Goal: Task Accomplishment & Management: Manage account settings

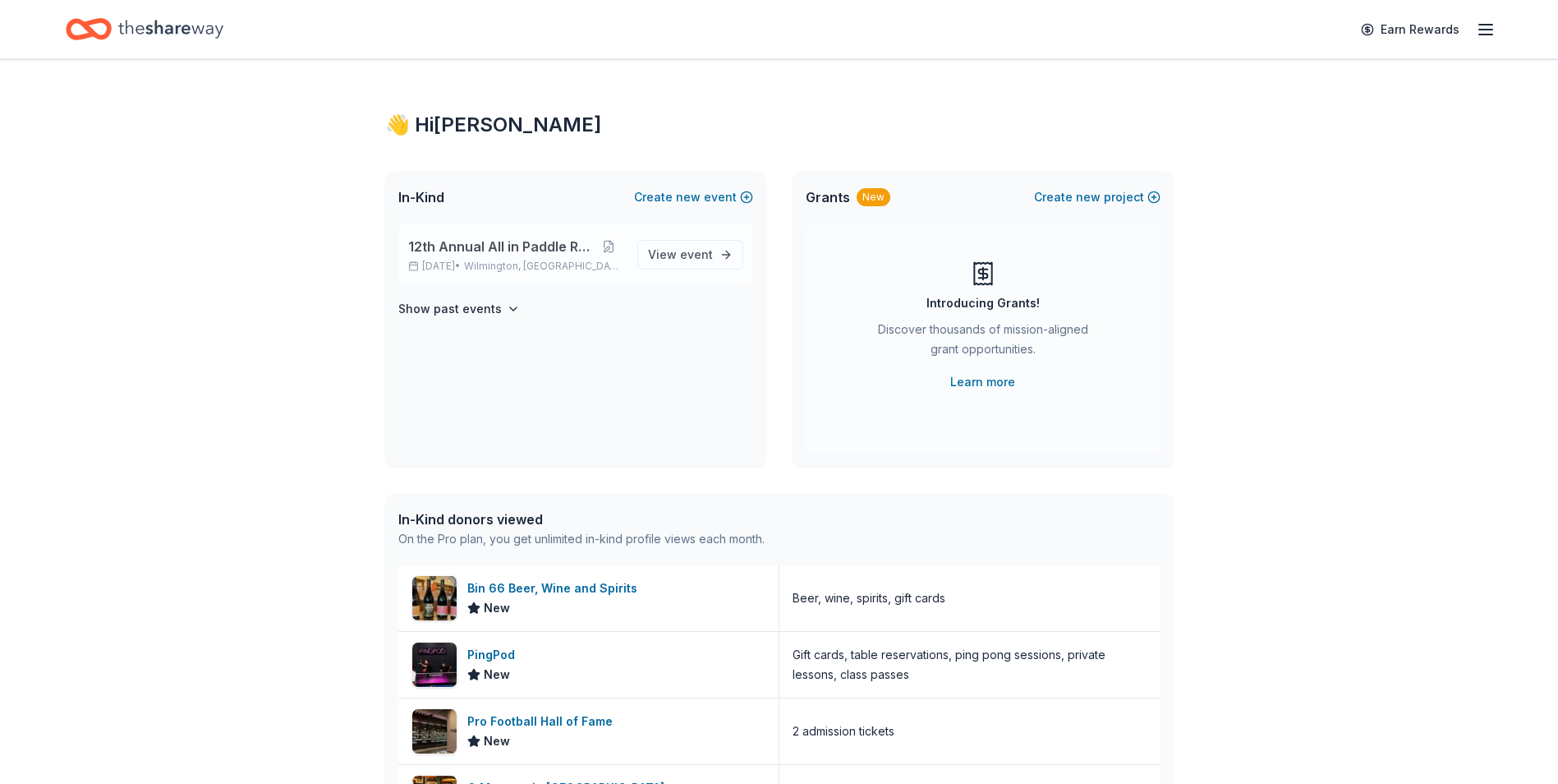
click at [480, 248] on span "12th Annual All in Paddle Raffle" at bounding box center [501, 246] width 185 height 20
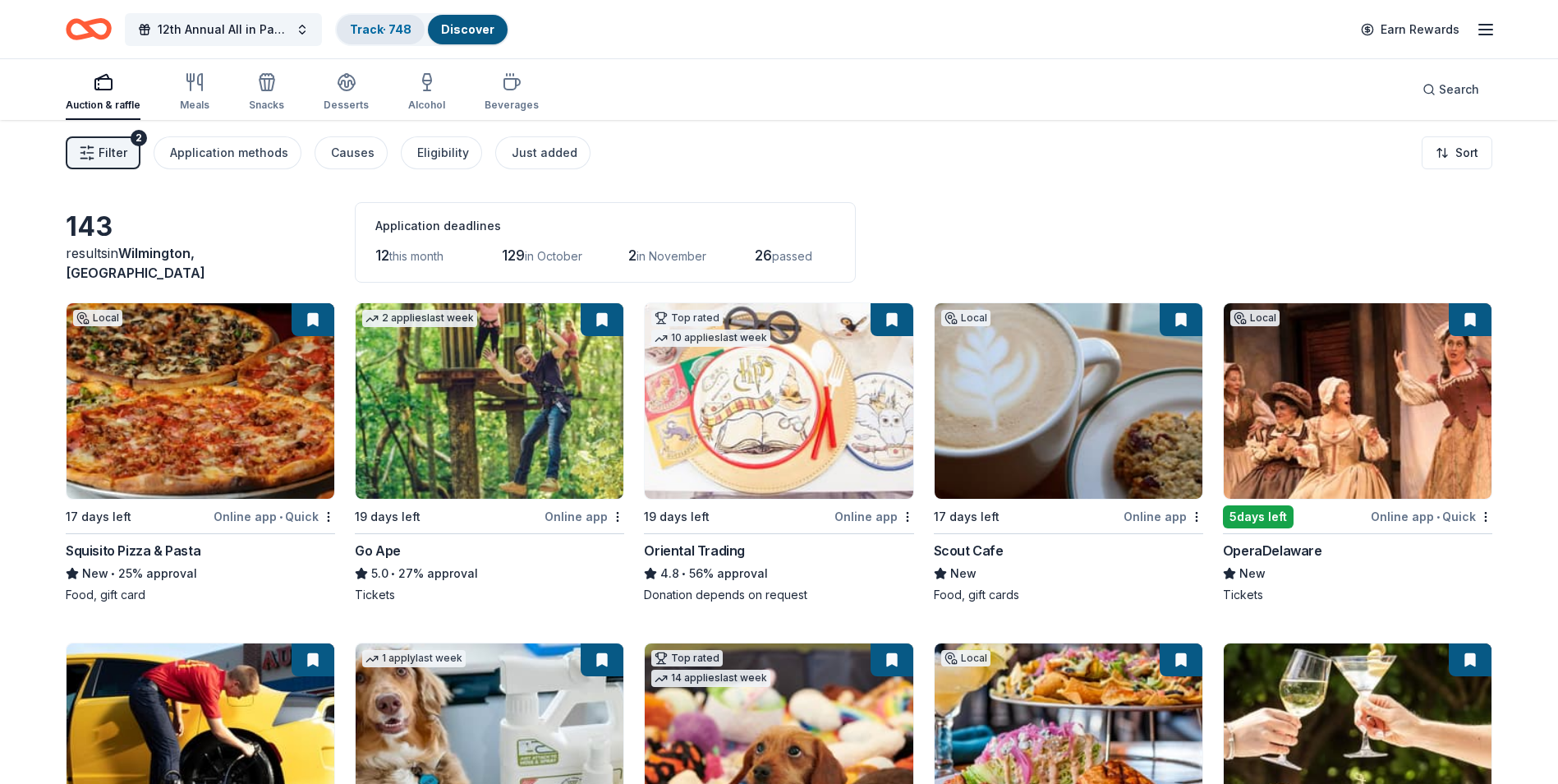
click at [372, 29] on link "Track · 748" at bounding box center [381, 29] width 61 height 14
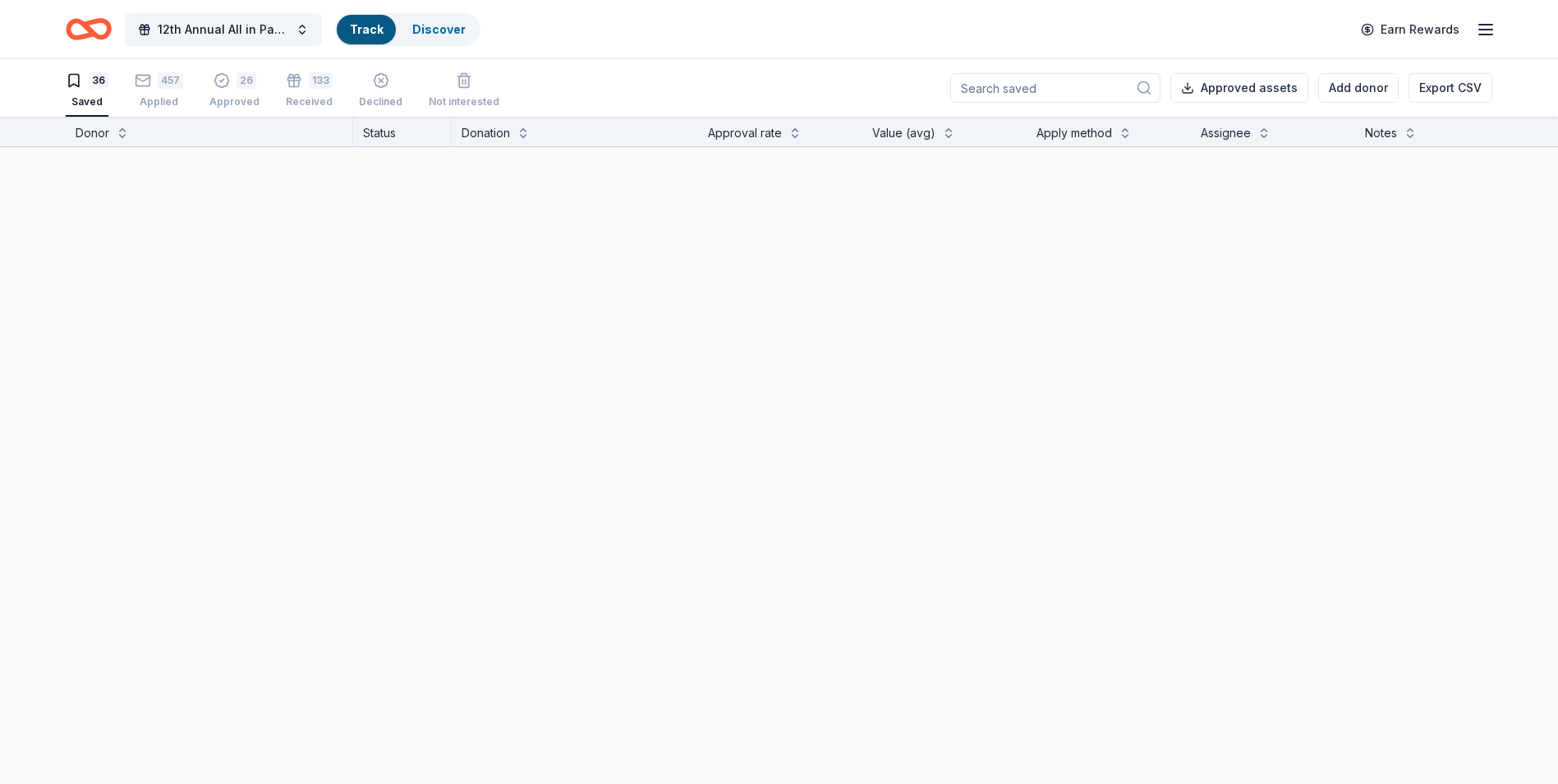
scroll to position [1, 0]
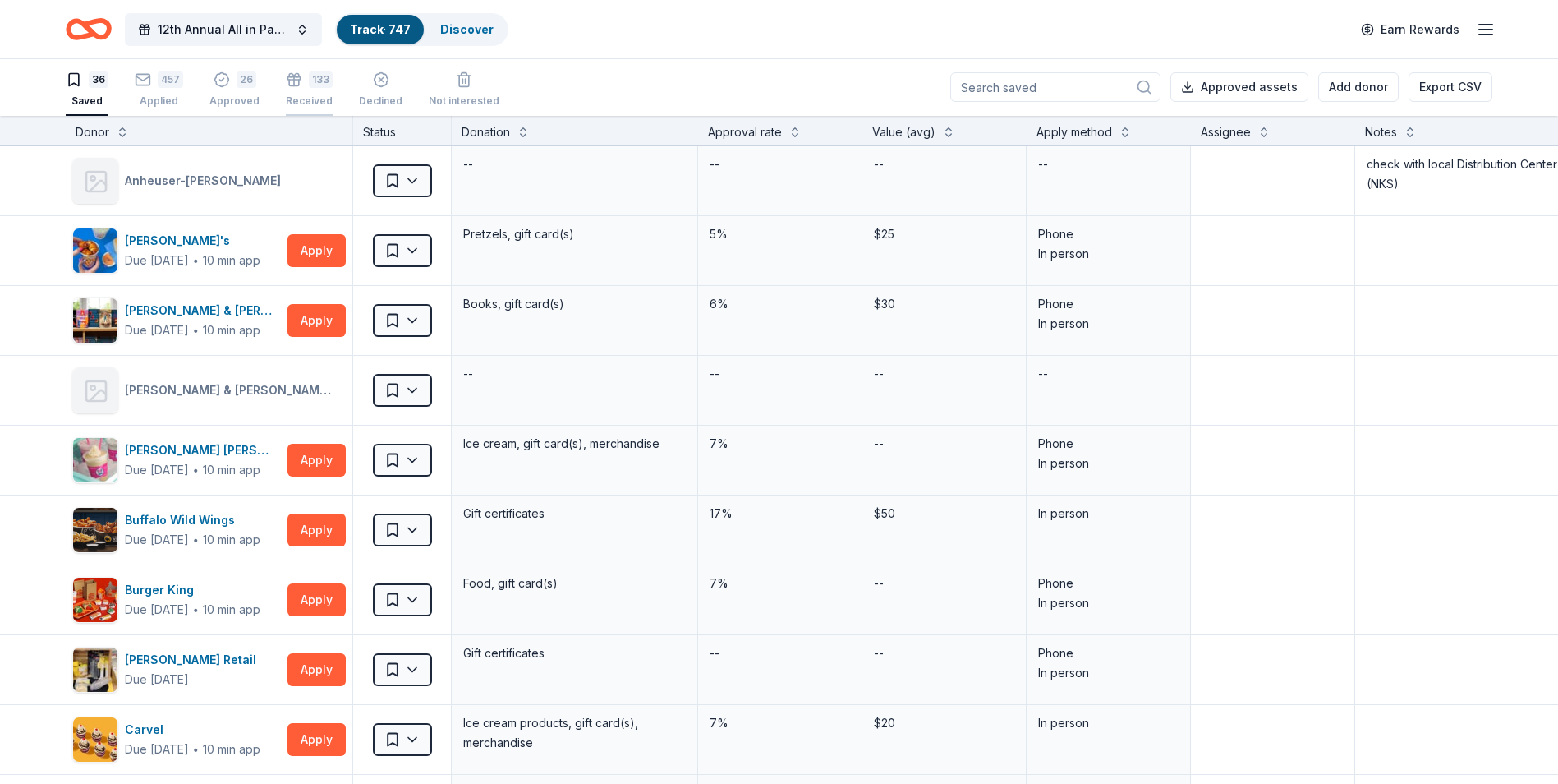
click at [308, 89] on div "133 Received" at bounding box center [309, 89] width 47 height 37
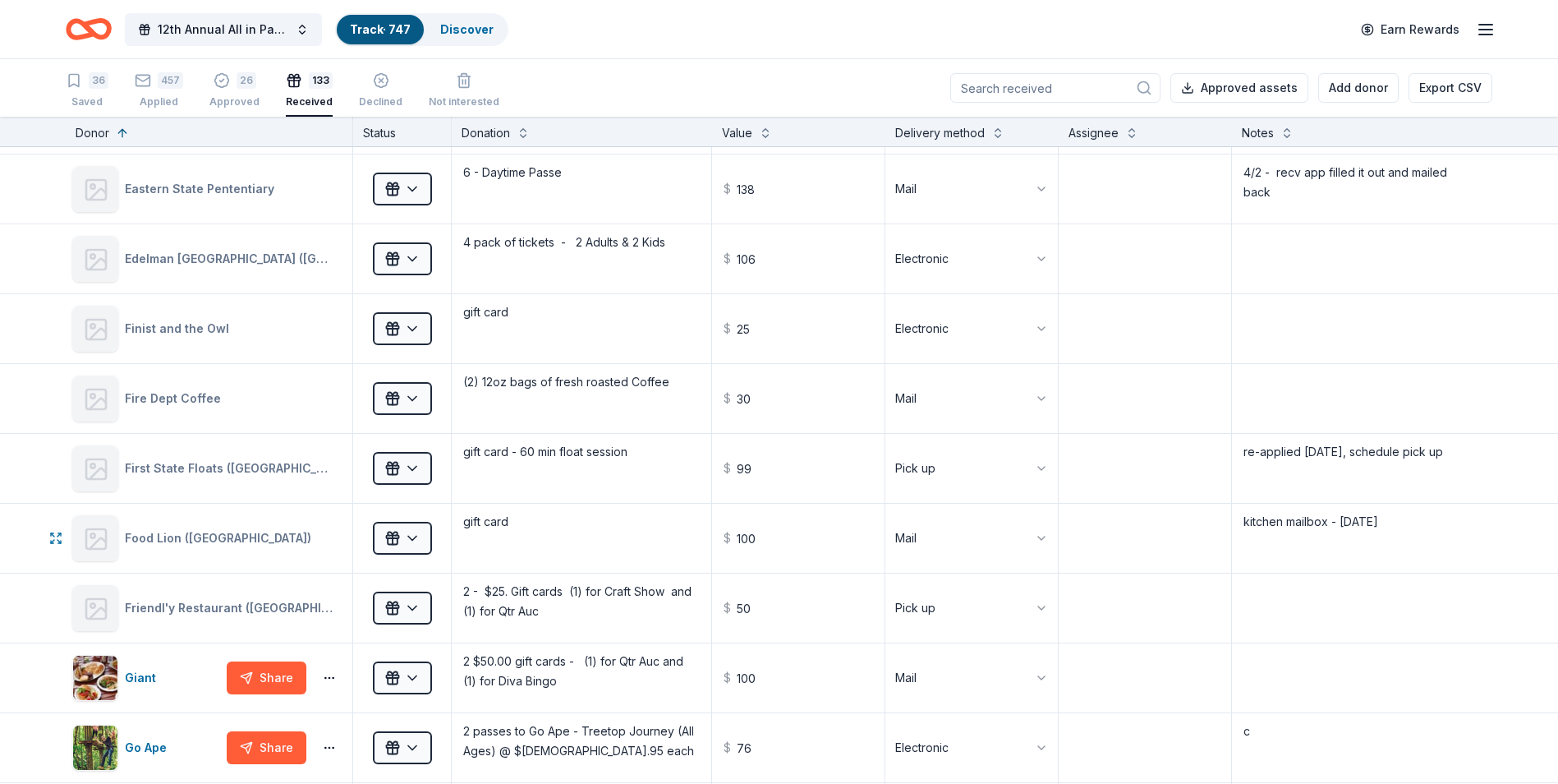
scroll to position [2957, 0]
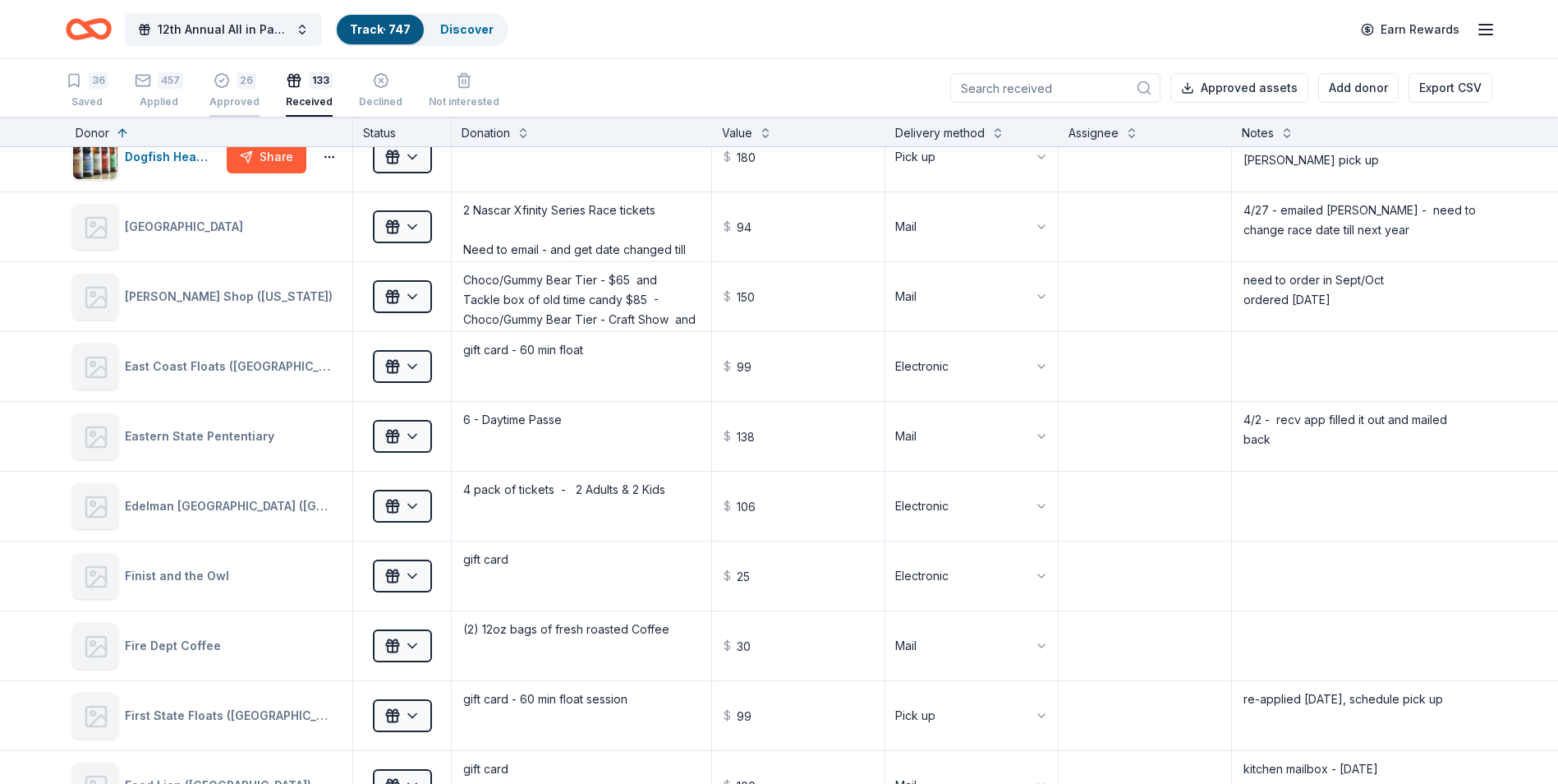
click at [231, 94] on div "26 Approved" at bounding box center [234, 90] width 50 height 37
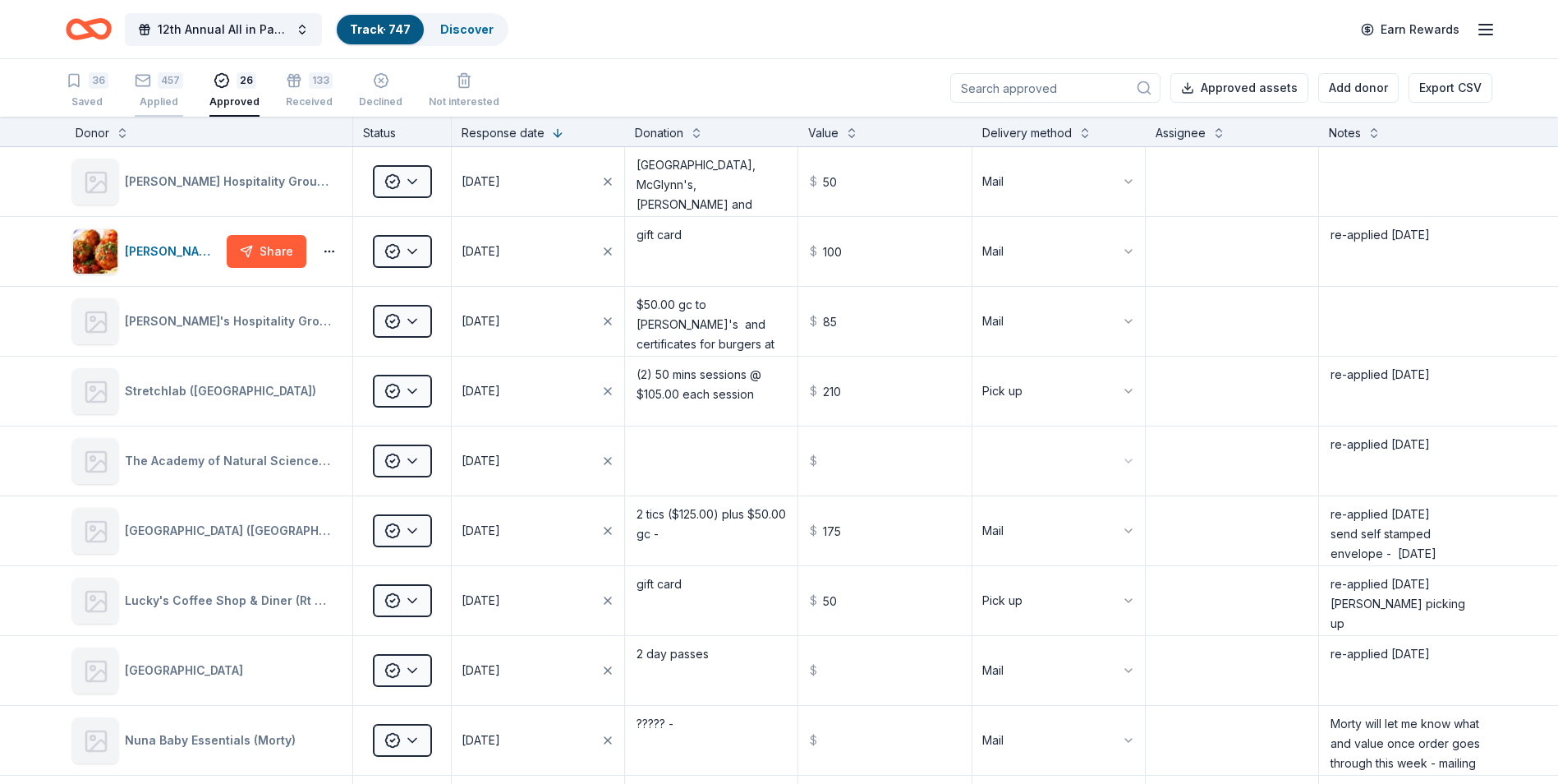
click at [159, 95] on div "Applied" at bounding box center [158, 101] width 48 height 13
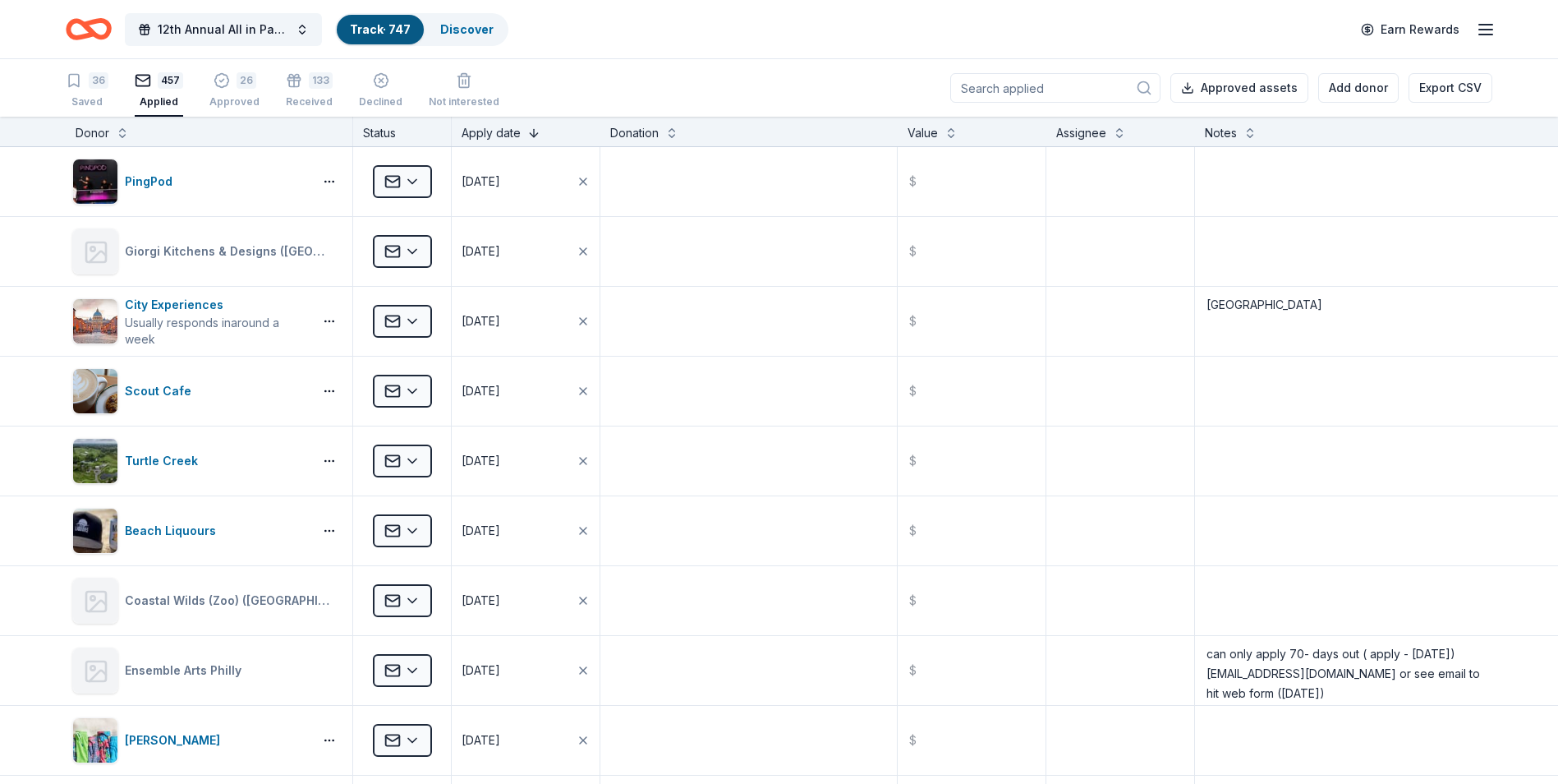
click at [530, 133] on button at bounding box center [533, 131] width 13 height 16
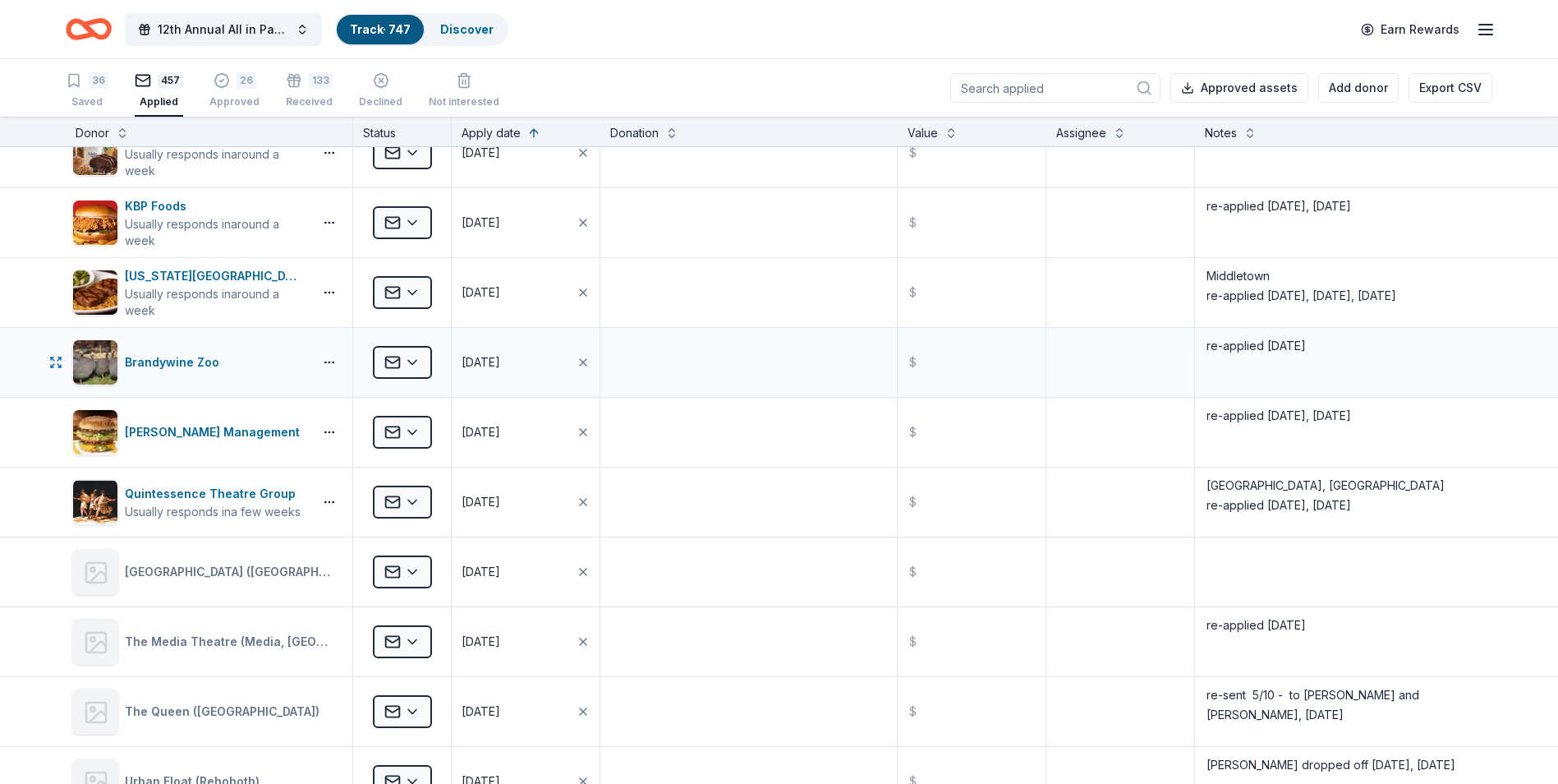
scroll to position [5339, 0]
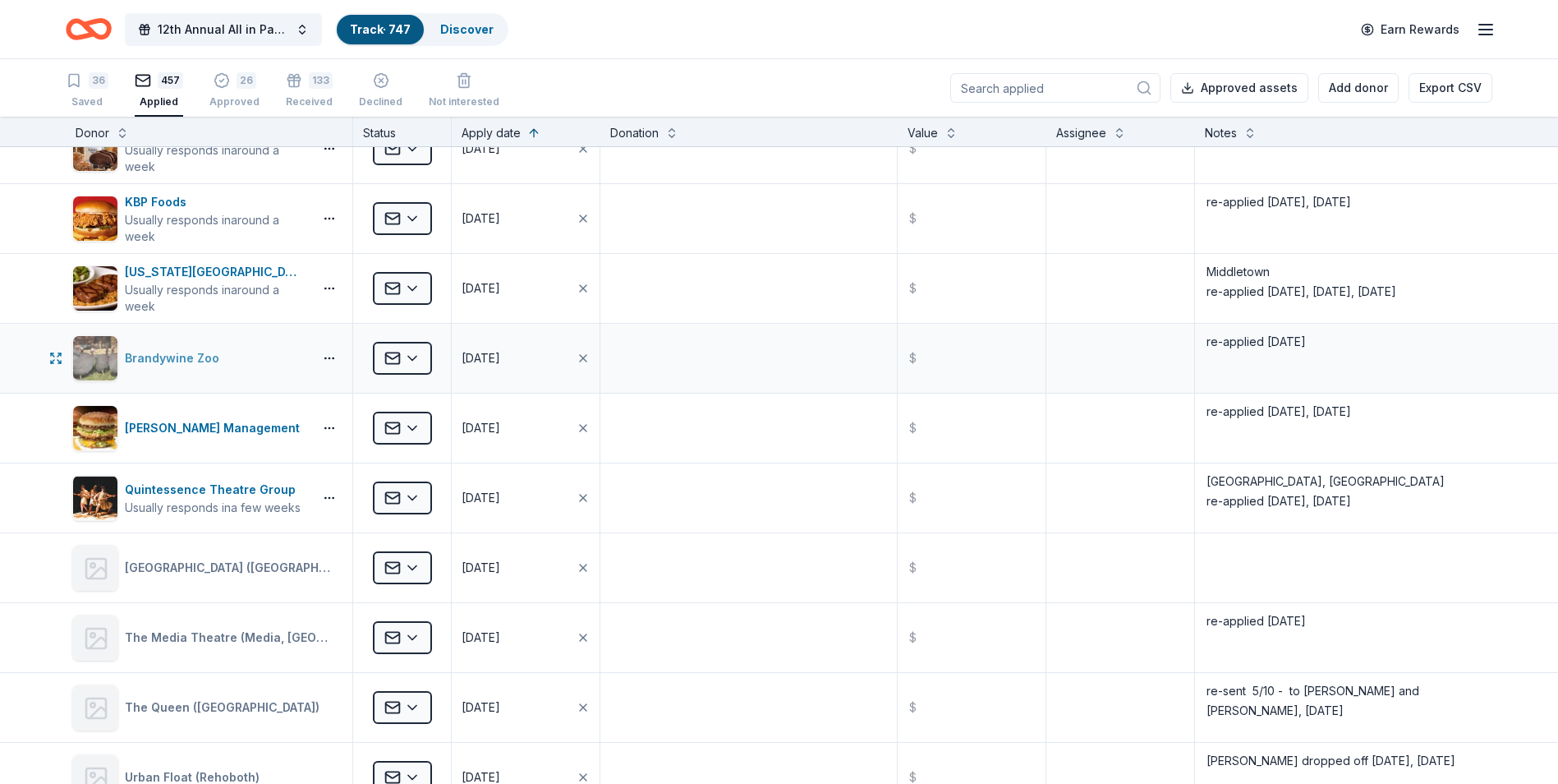
click at [152, 357] on div "Brandywine Zoo" at bounding box center [175, 358] width 101 height 20
click at [1316, 344] on textarea "re-applied 7/22/25" at bounding box center [1344, 358] width 294 height 65
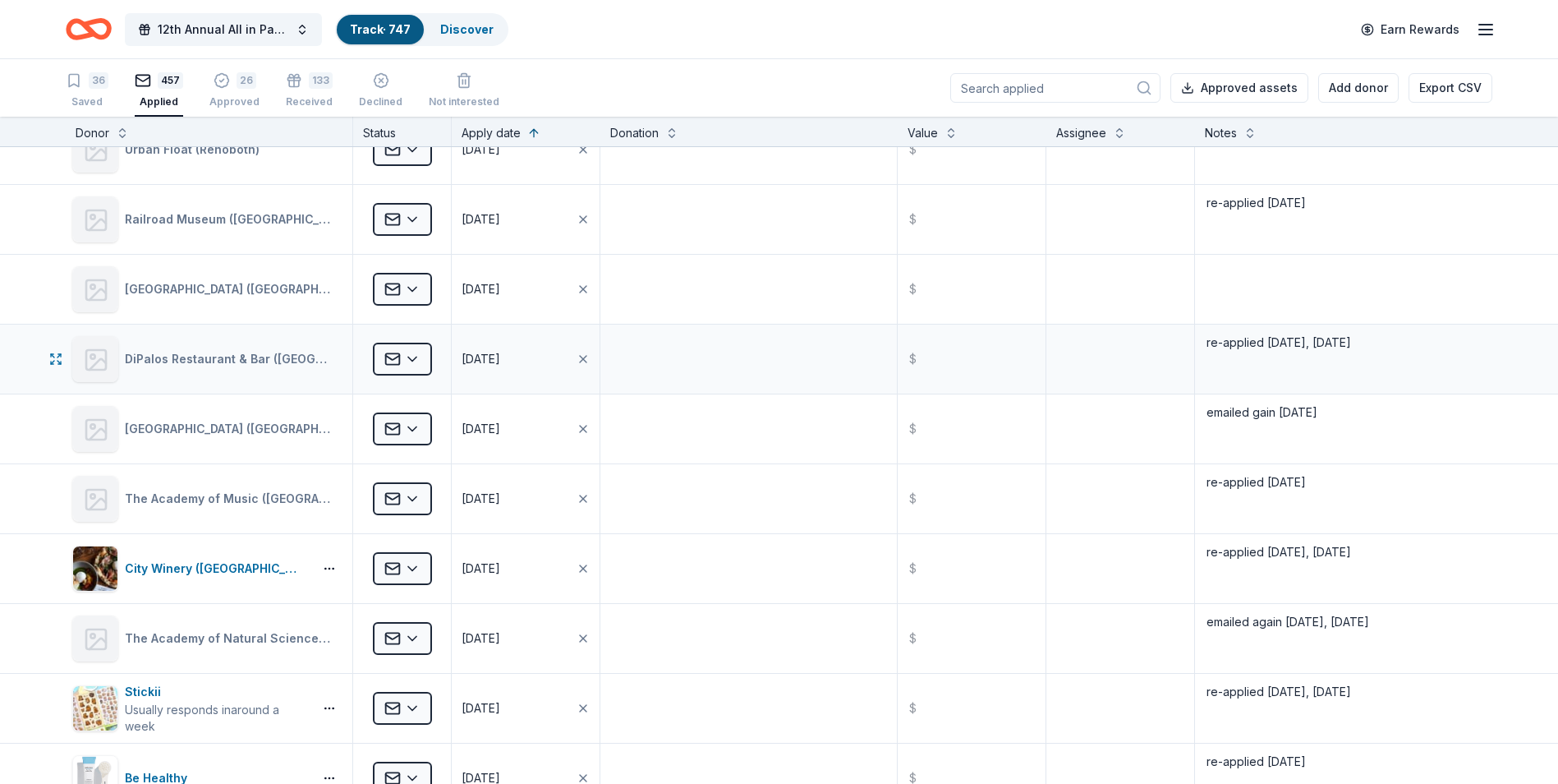
scroll to position [5996, 0]
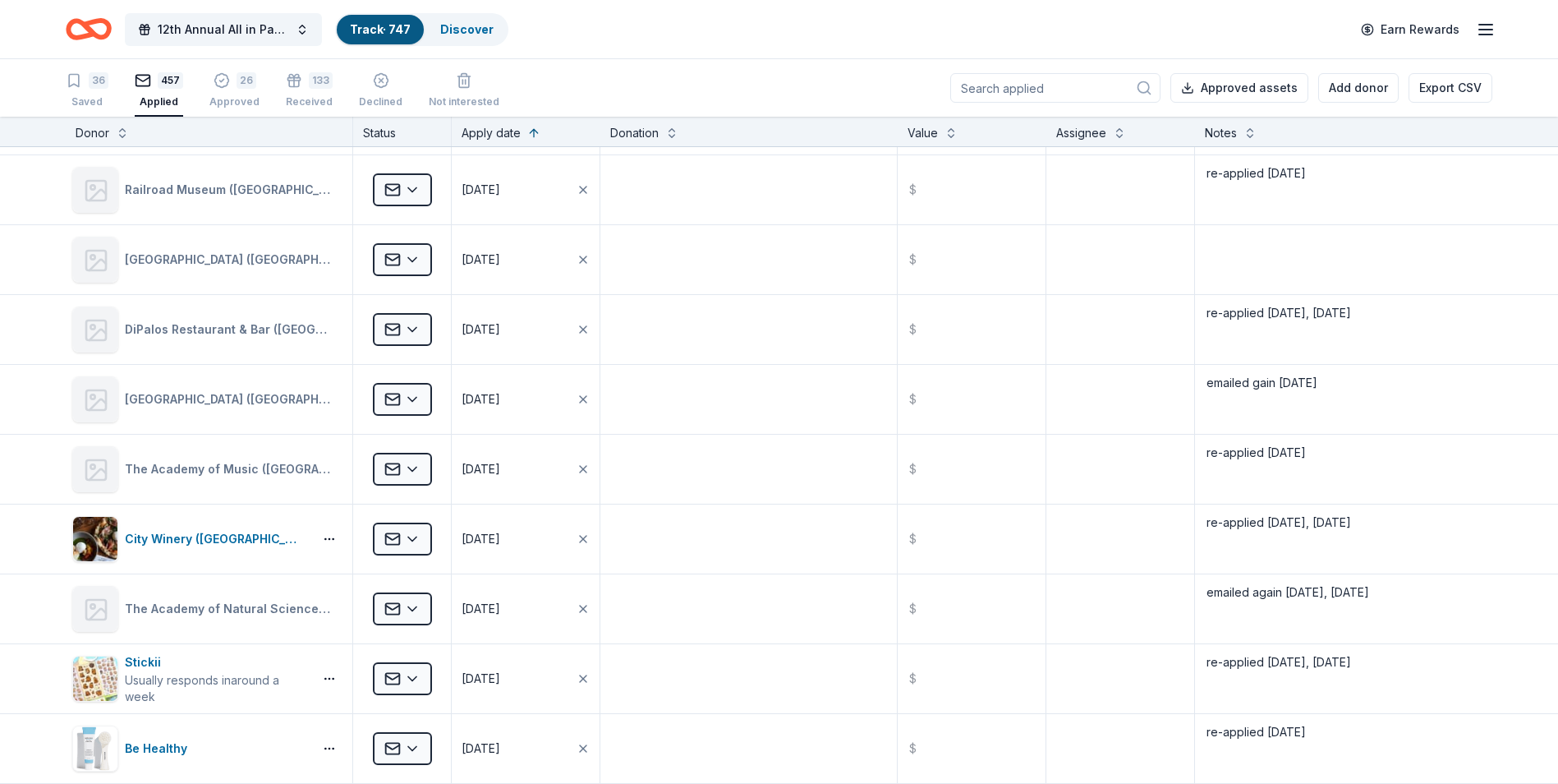
type textarea "re-applied 7/22/259/22/25"
click at [416, 472] on html "12th Annual All in Paddle Raffle Track · 747 Discover Earn Rewards 36 Saved 457…" at bounding box center [779, 392] width 1558 height 784
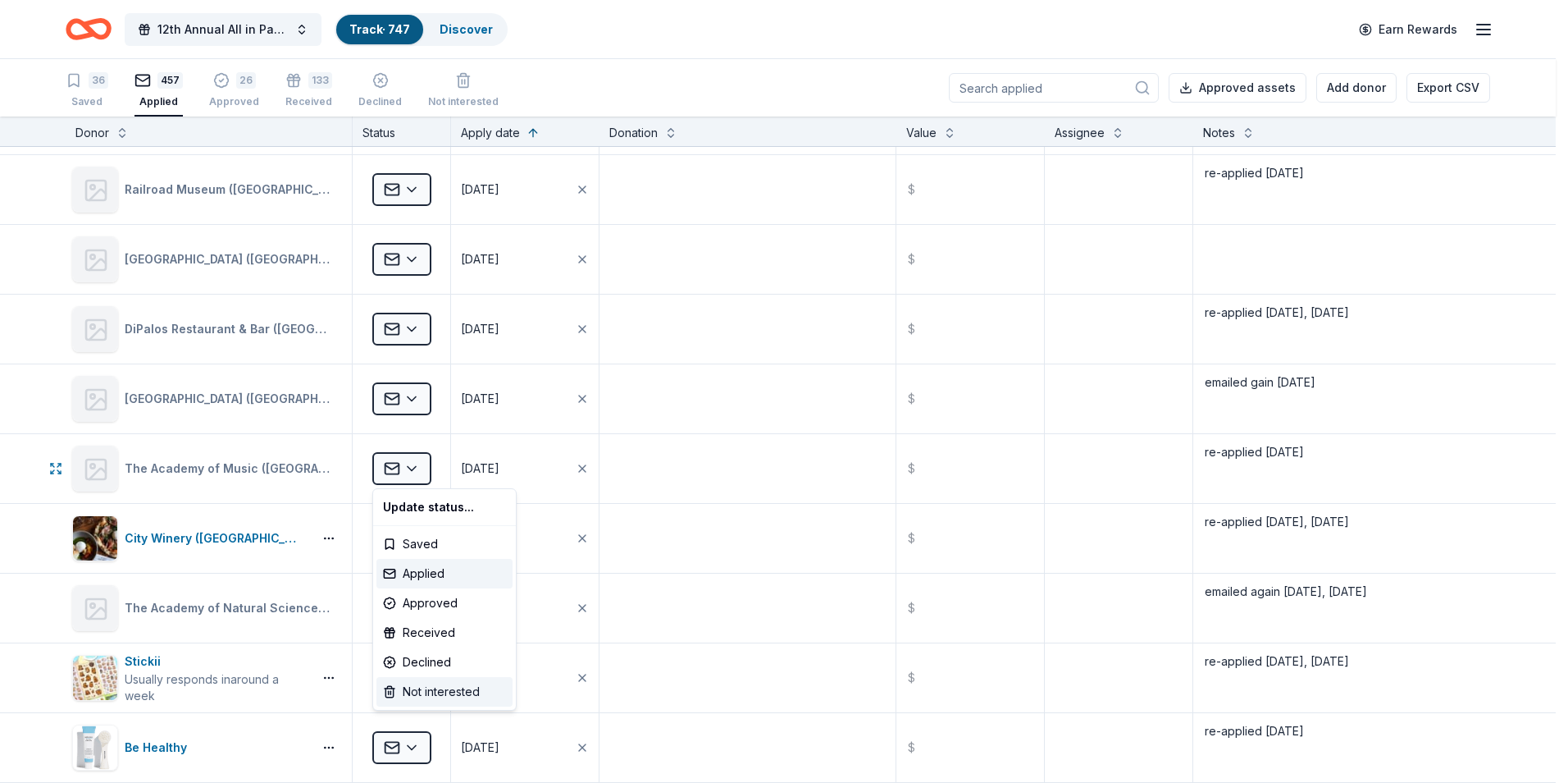
click at [454, 695] on div "Not interested" at bounding box center [444, 691] width 136 height 30
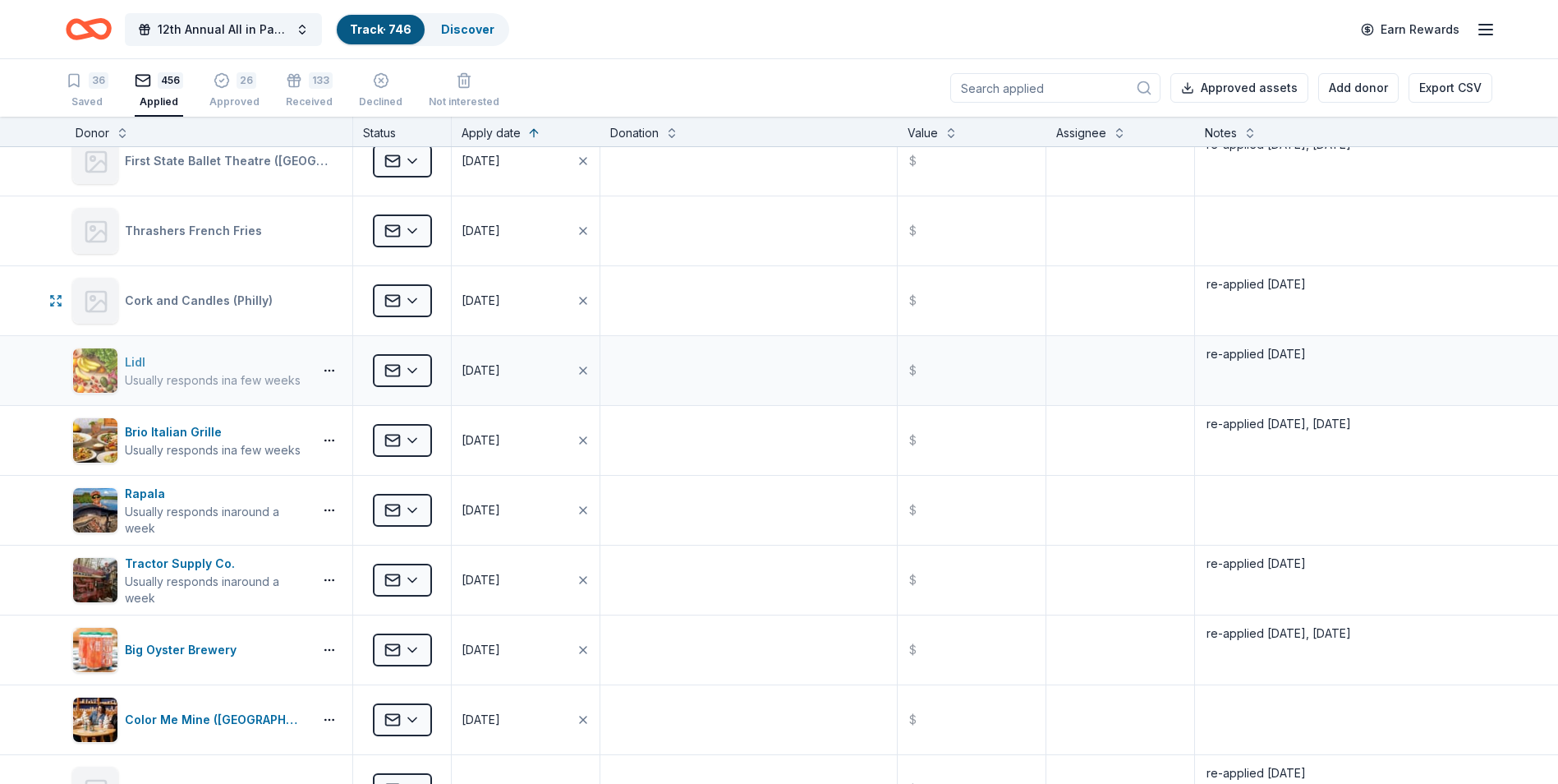
scroll to position [7310, 0]
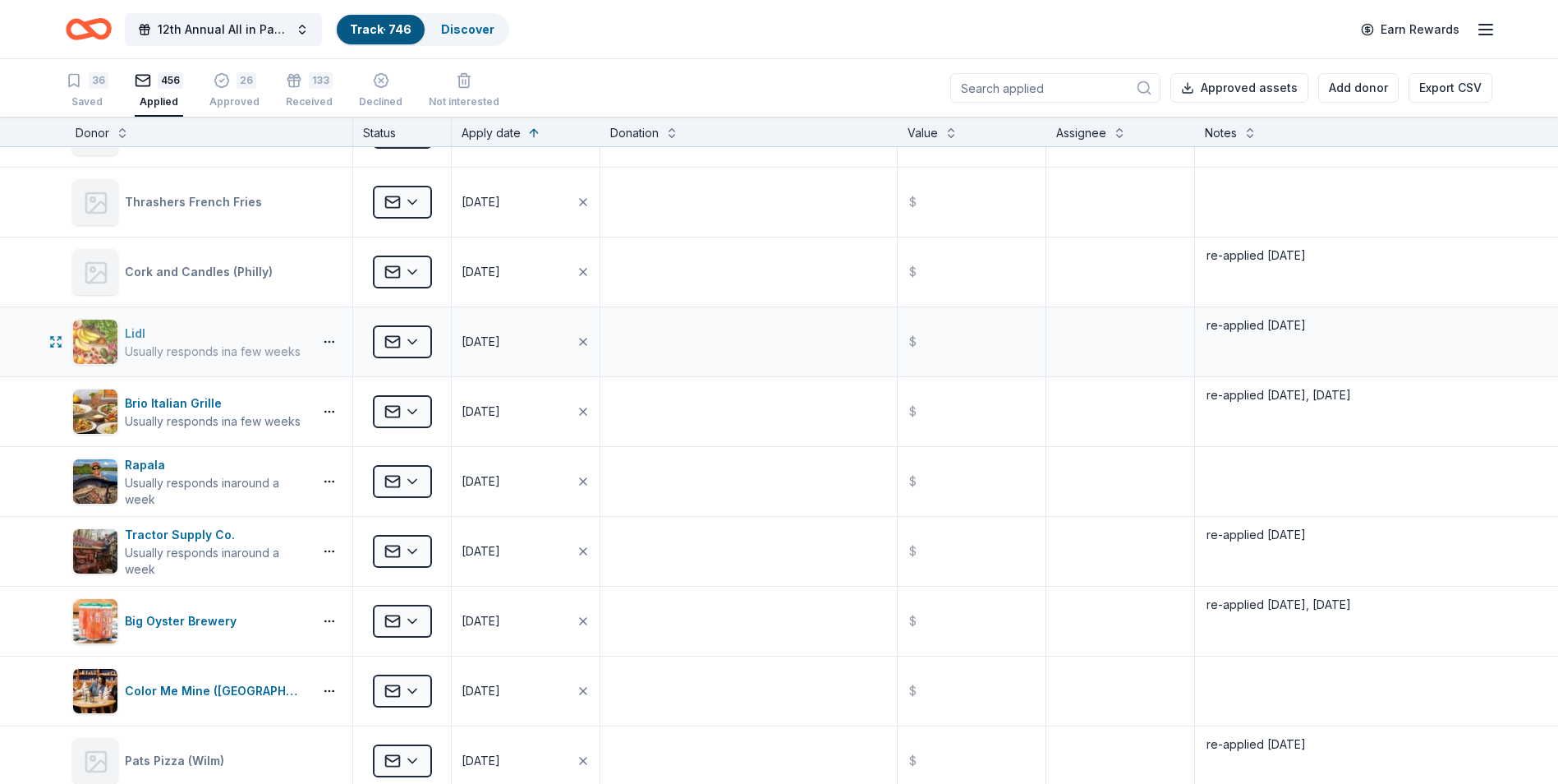
click at [133, 332] on div "Lidl" at bounding box center [213, 333] width 176 height 20
click at [1322, 318] on textarea "re-applied [DATE]" at bounding box center [1344, 341] width 294 height 65
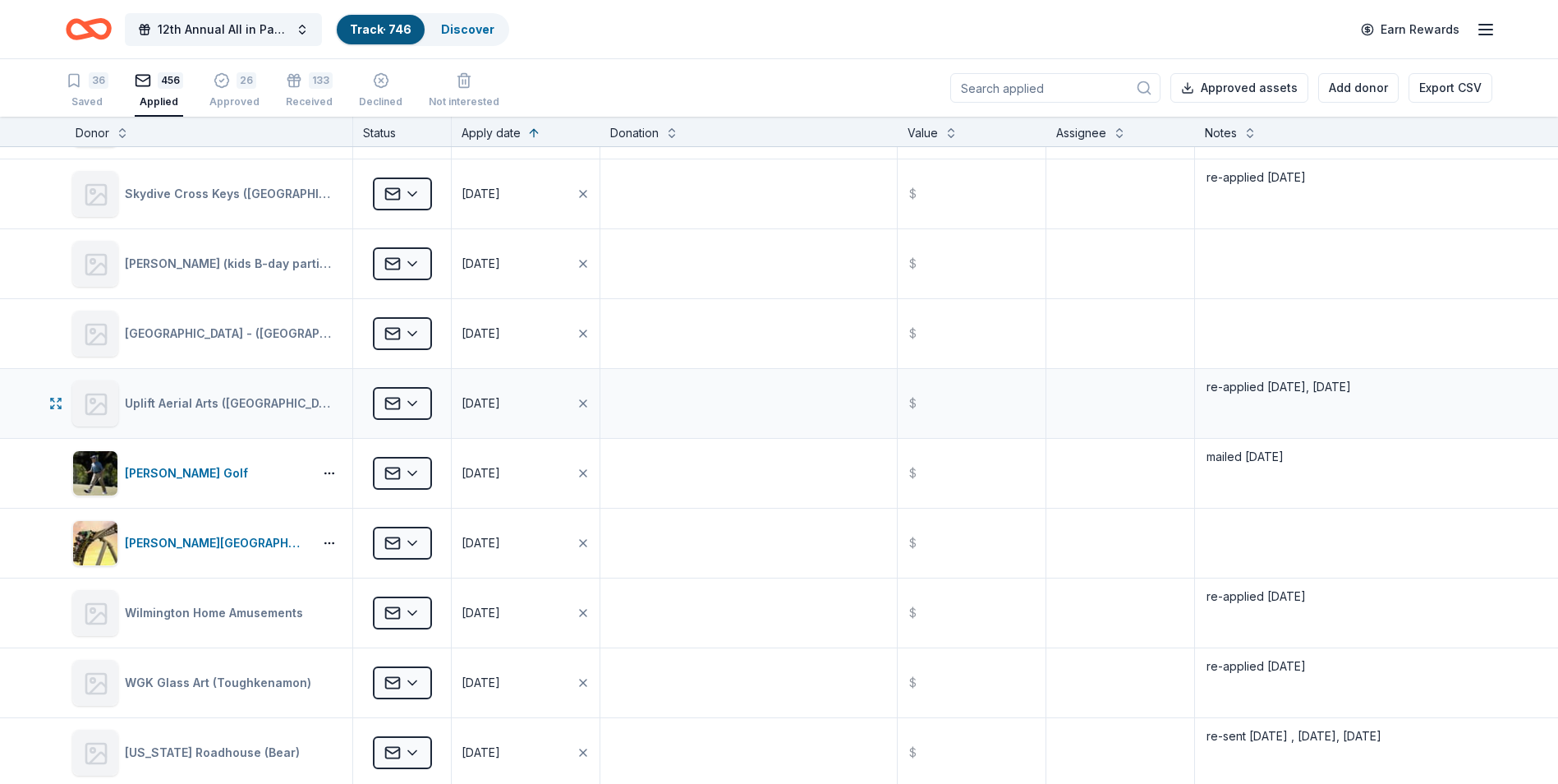
scroll to position [11746, 0]
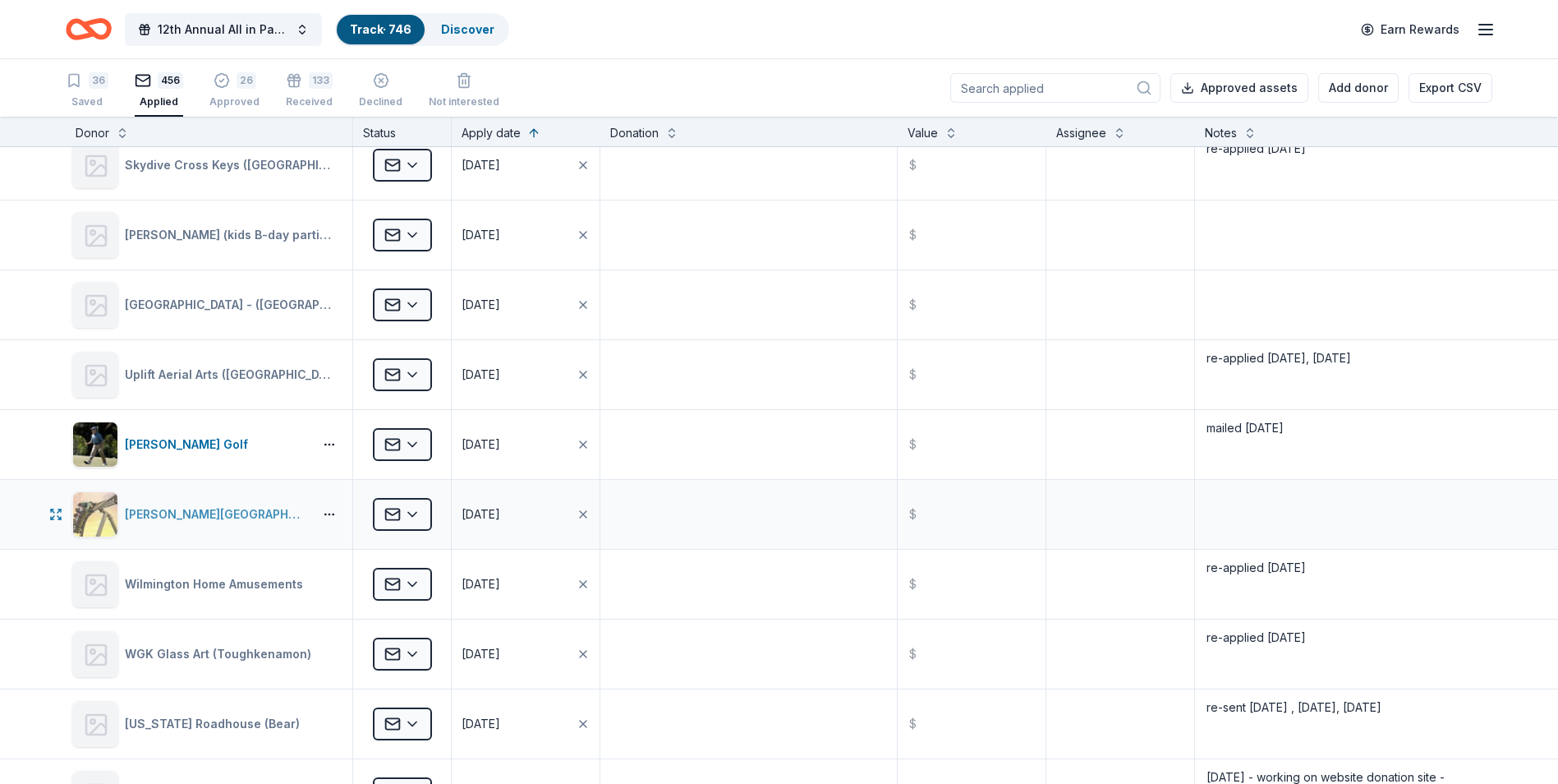
type textarea "re-applied 7/17/25, 9/22/25"
click at [183, 511] on div "[PERSON_NAME][GEOGRAPHIC_DATA] ([GEOGRAPHIC_DATA])" at bounding box center [215, 514] width 181 height 20
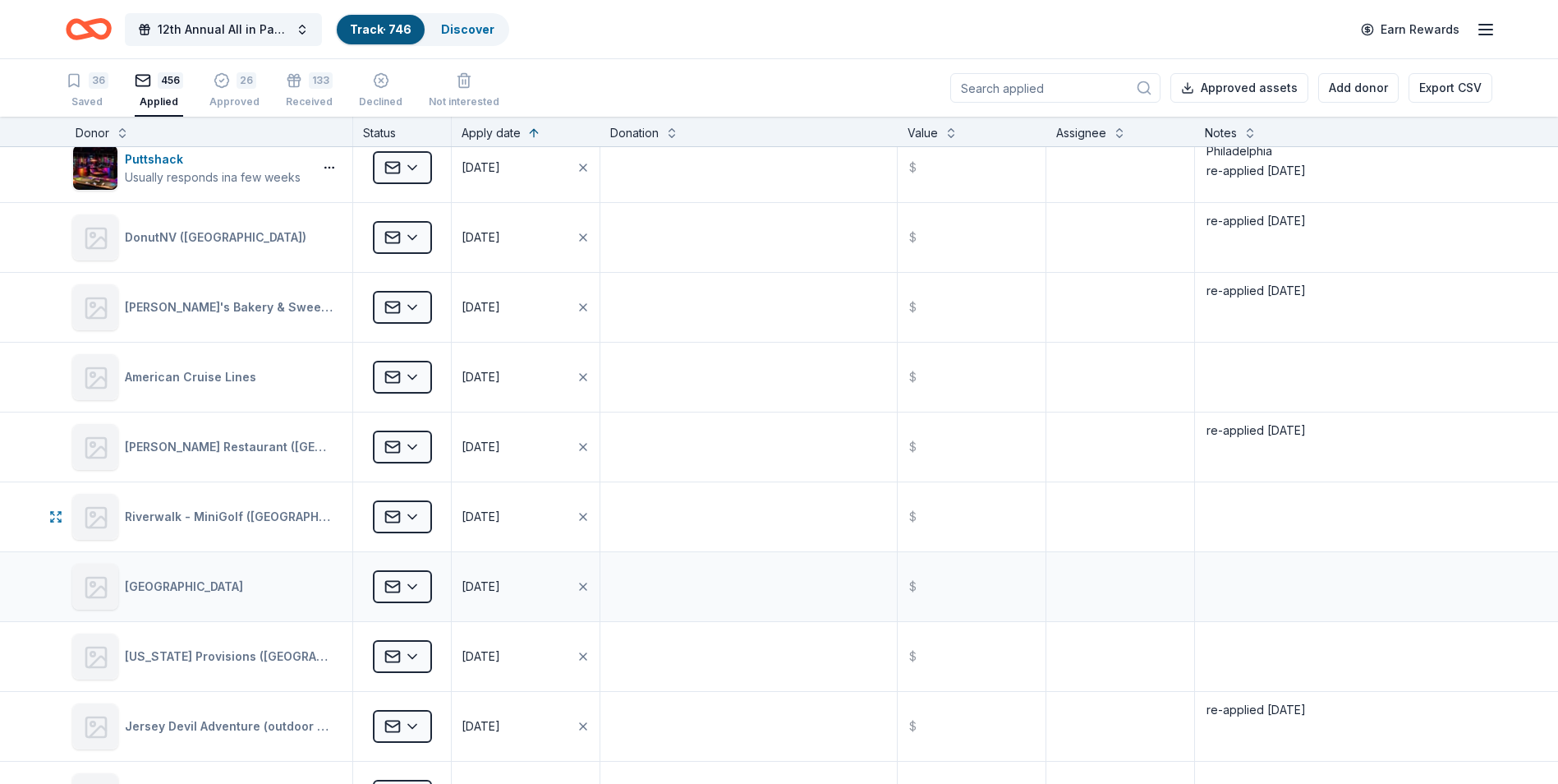
scroll to position [13389, 0]
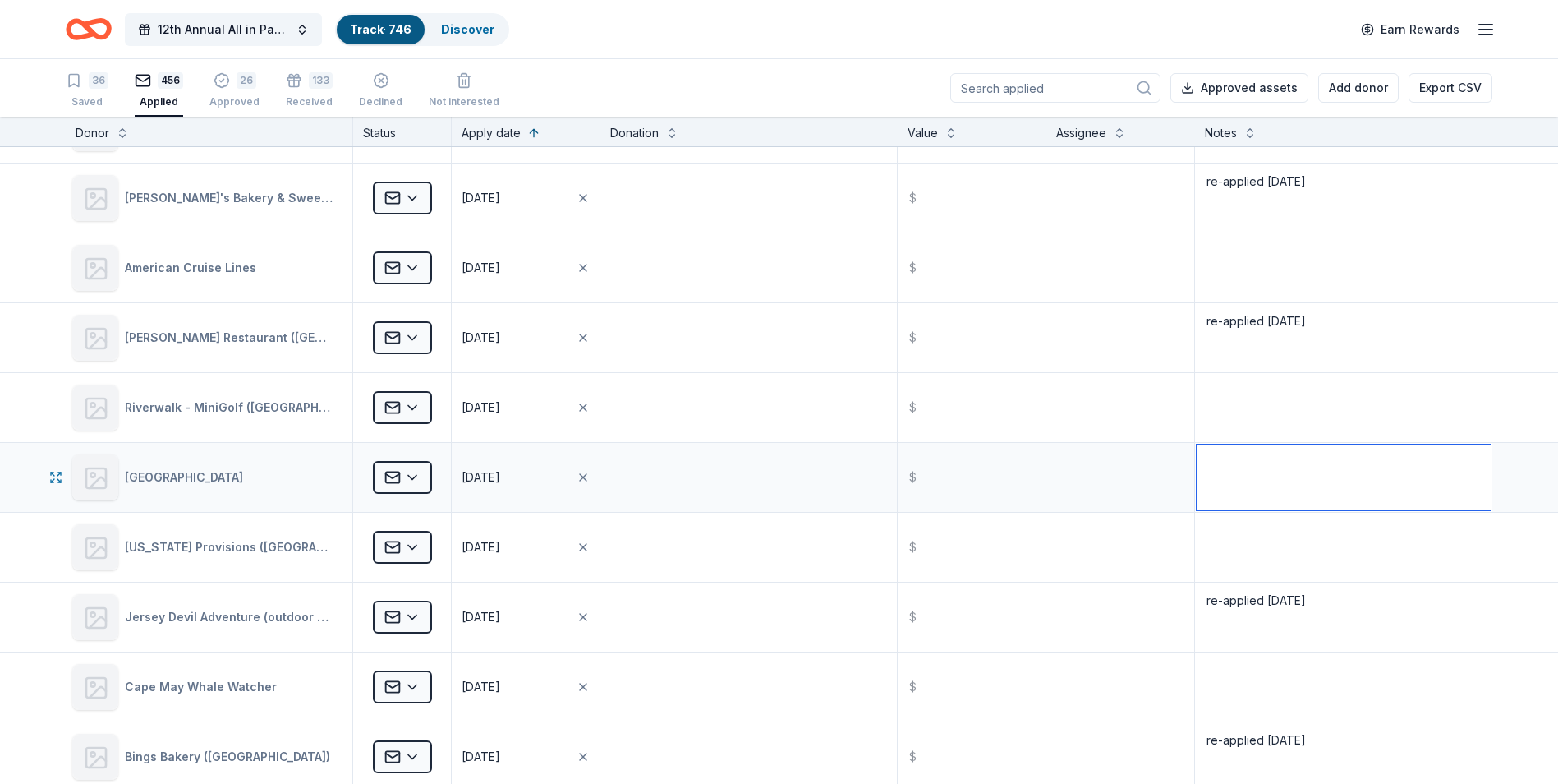
click at [1288, 473] on textarea at bounding box center [1344, 477] width 294 height 65
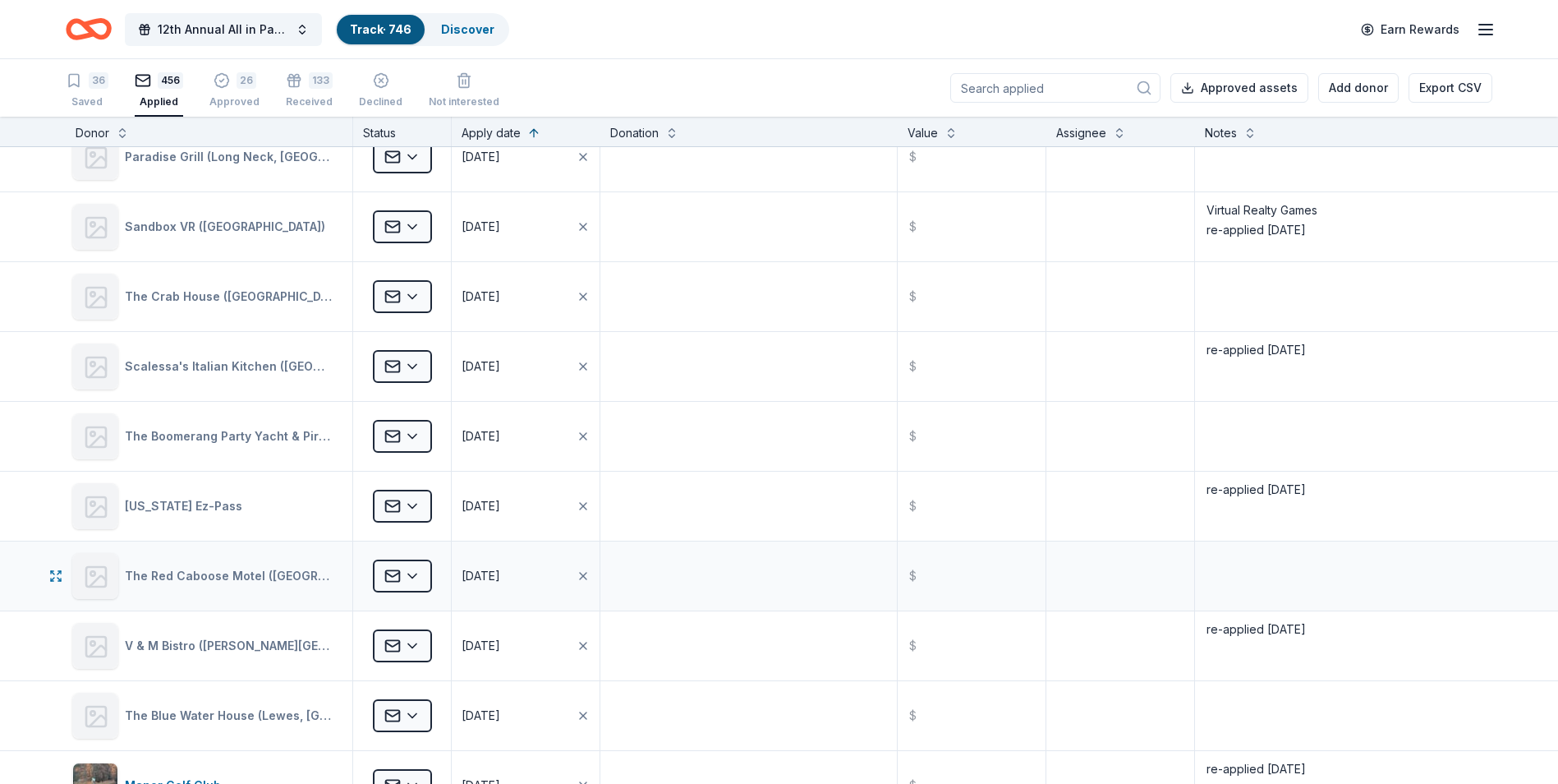
scroll to position [14211, 0]
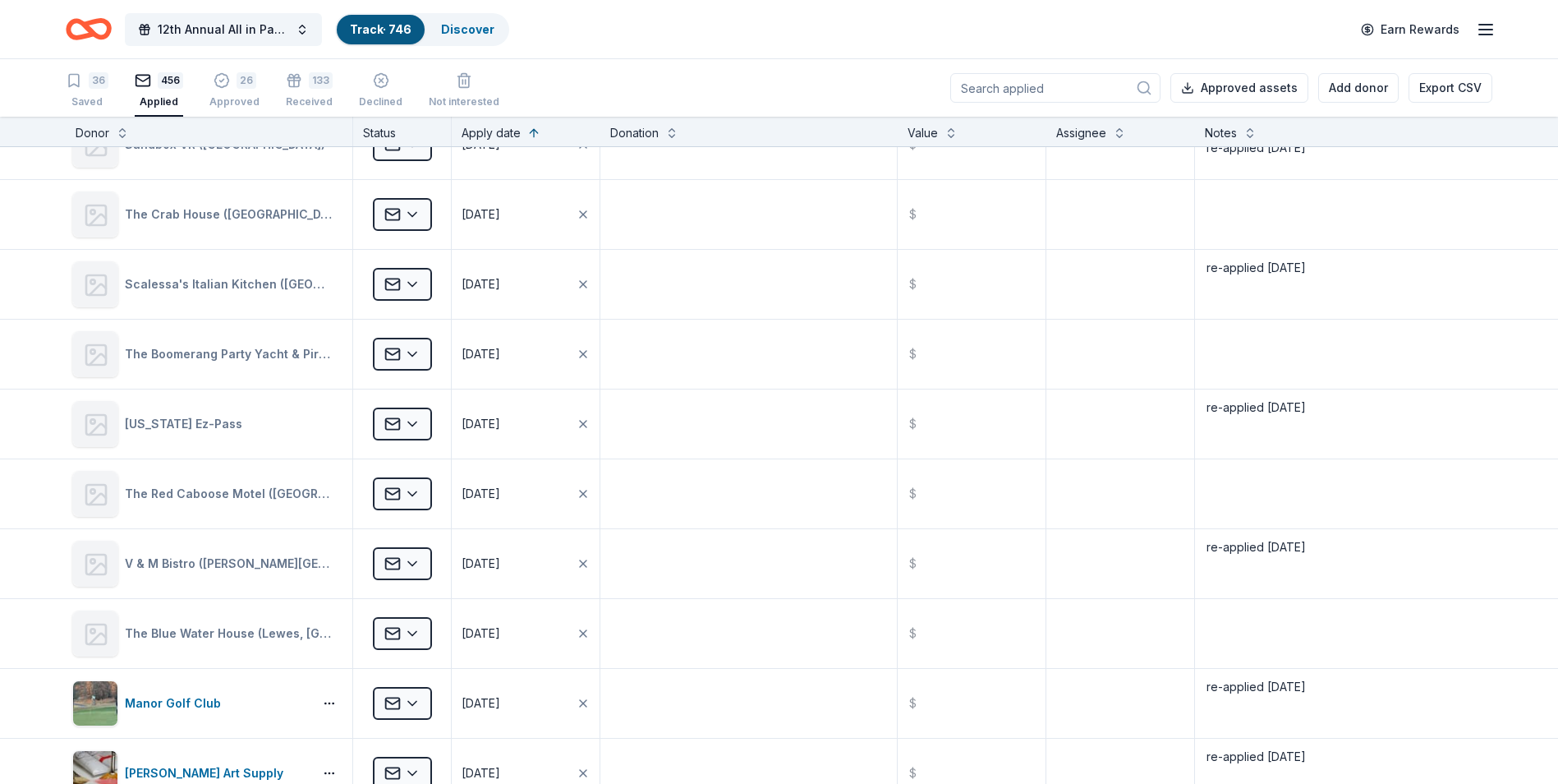
type textarea "re-applied [DATE]"
click at [1249, 485] on textarea at bounding box center [1344, 493] width 294 height 65
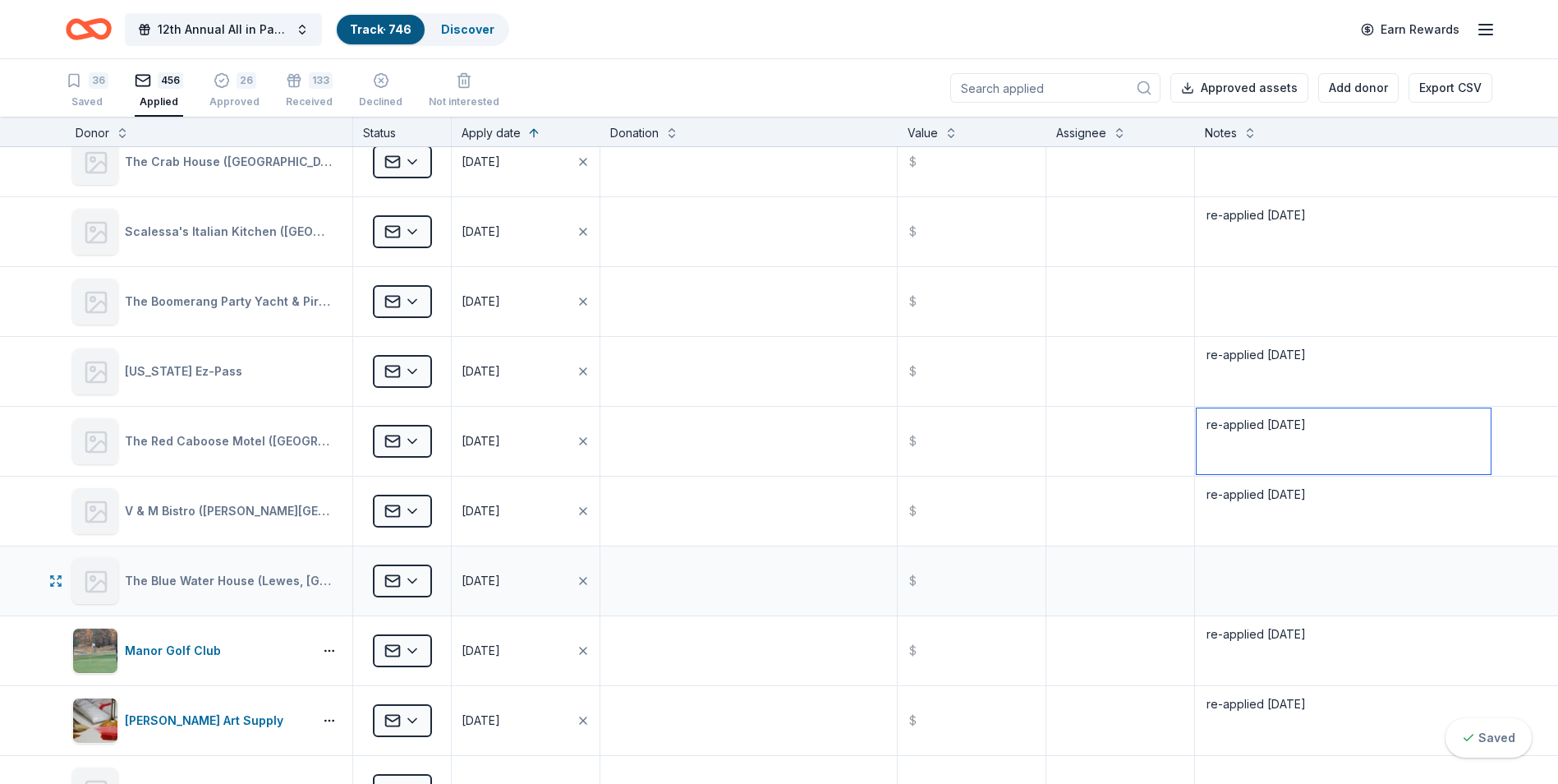
scroll to position [14292, 0]
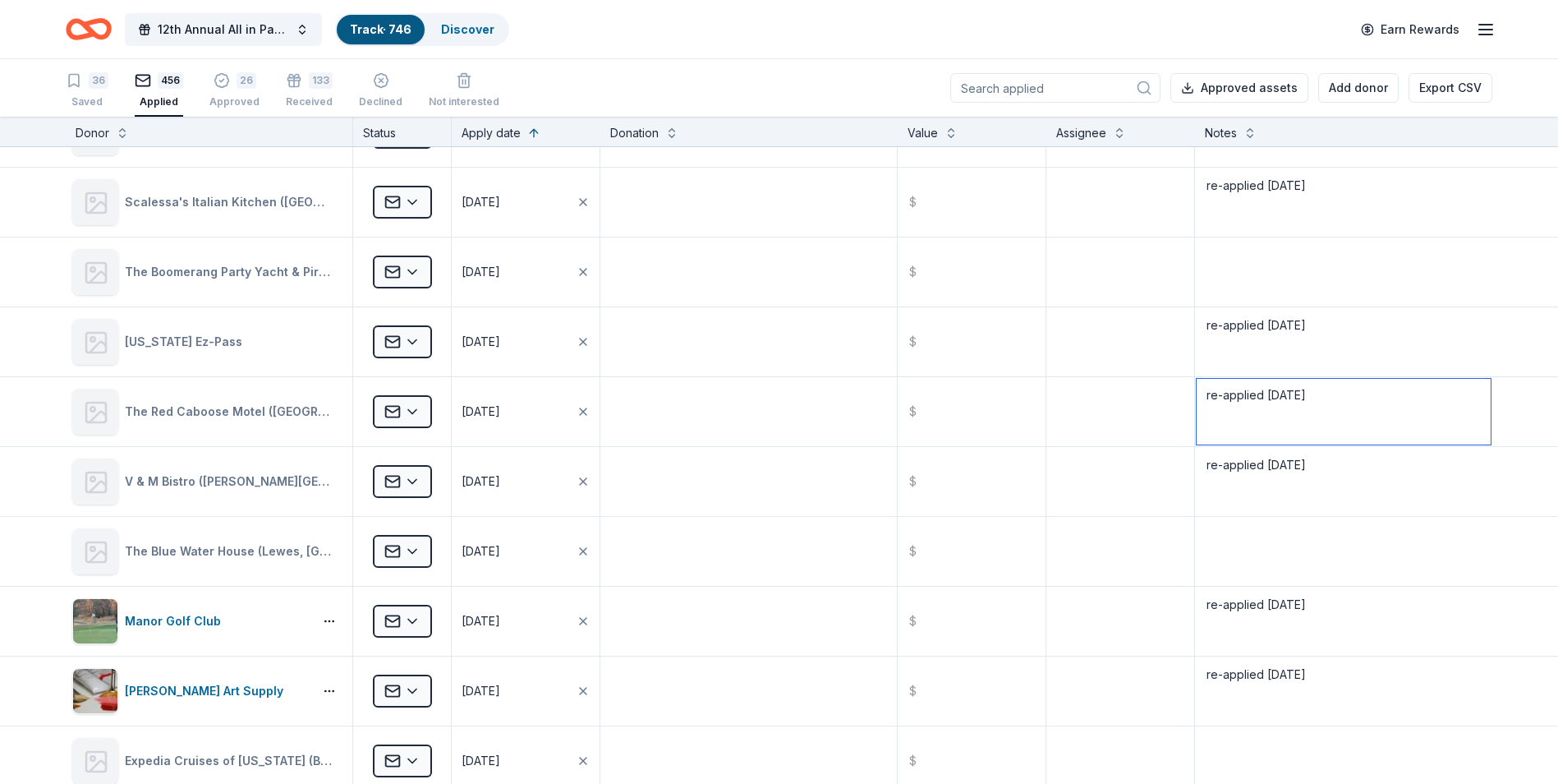
type textarea "re-applied [DATE]"
click at [1310, 465] on textarea "re-applied [DATE]" at bounding box center [1344, 480] width 294 height 65
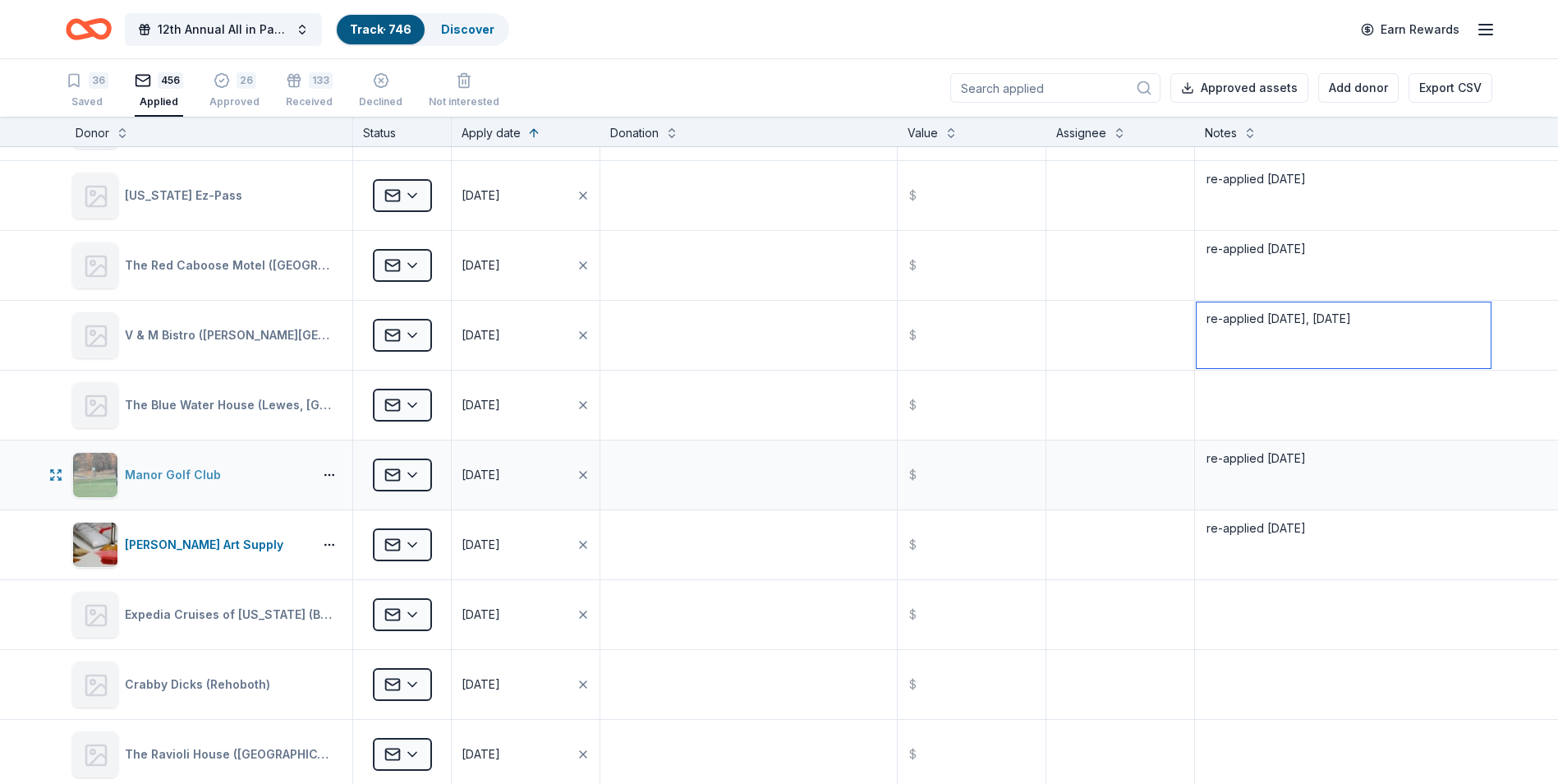
scroll to position [14456, 0]
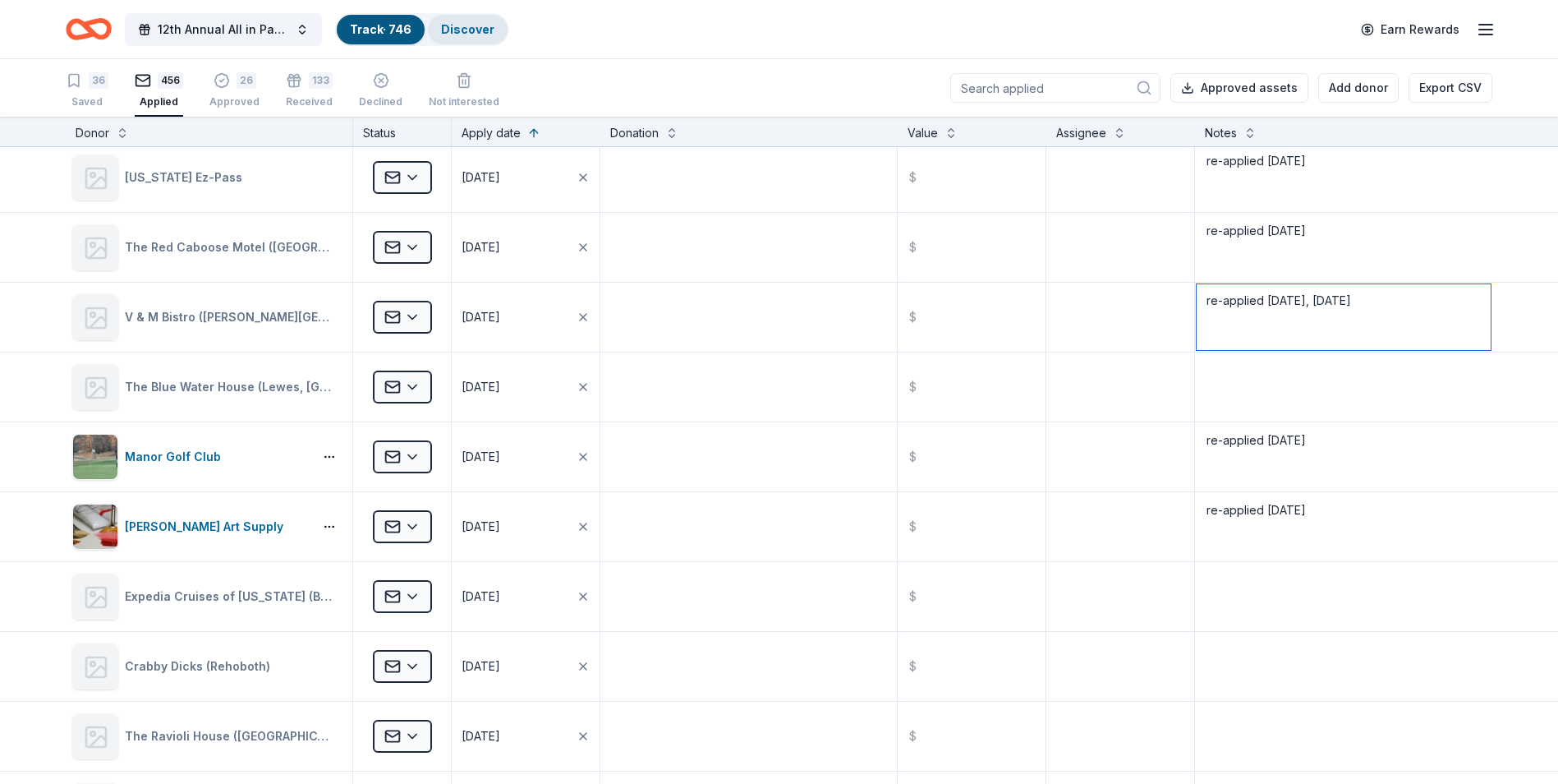
type textarea "re-applied [DATE], [DATE]"
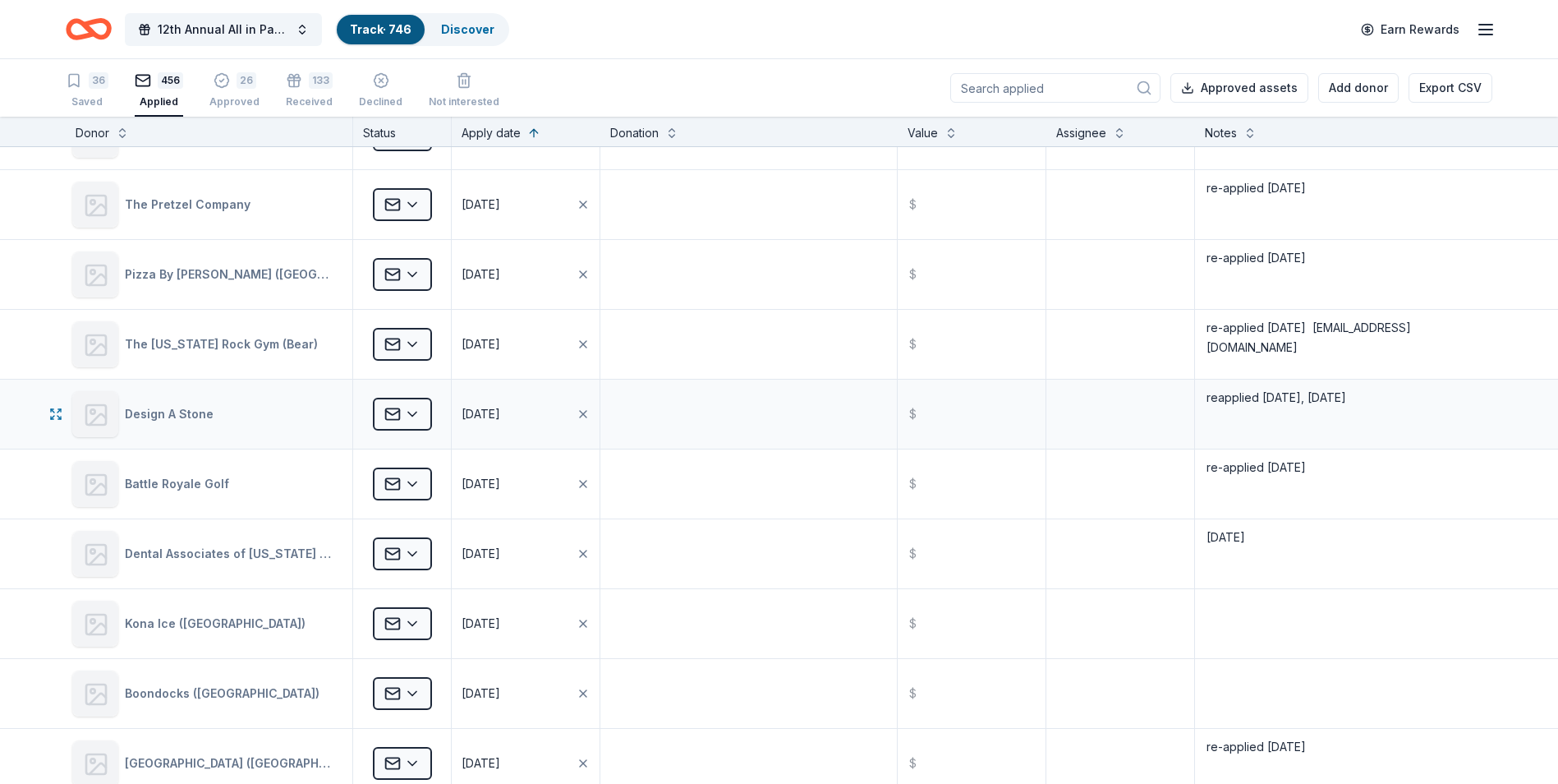
scroll to position [15031, 0]
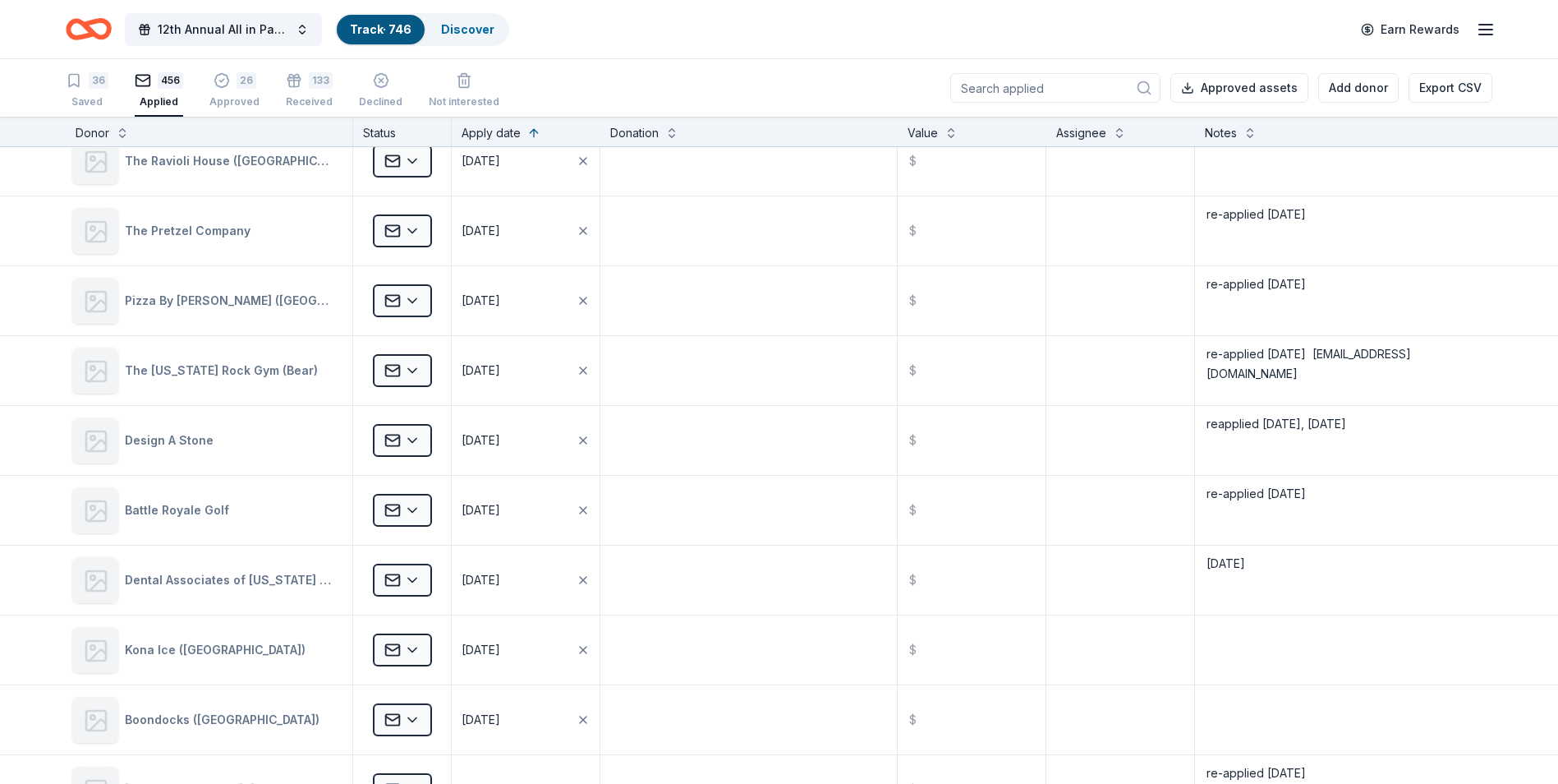
click at [1028, 93] on input at bounding box center [1055, 88] width 210 height 30
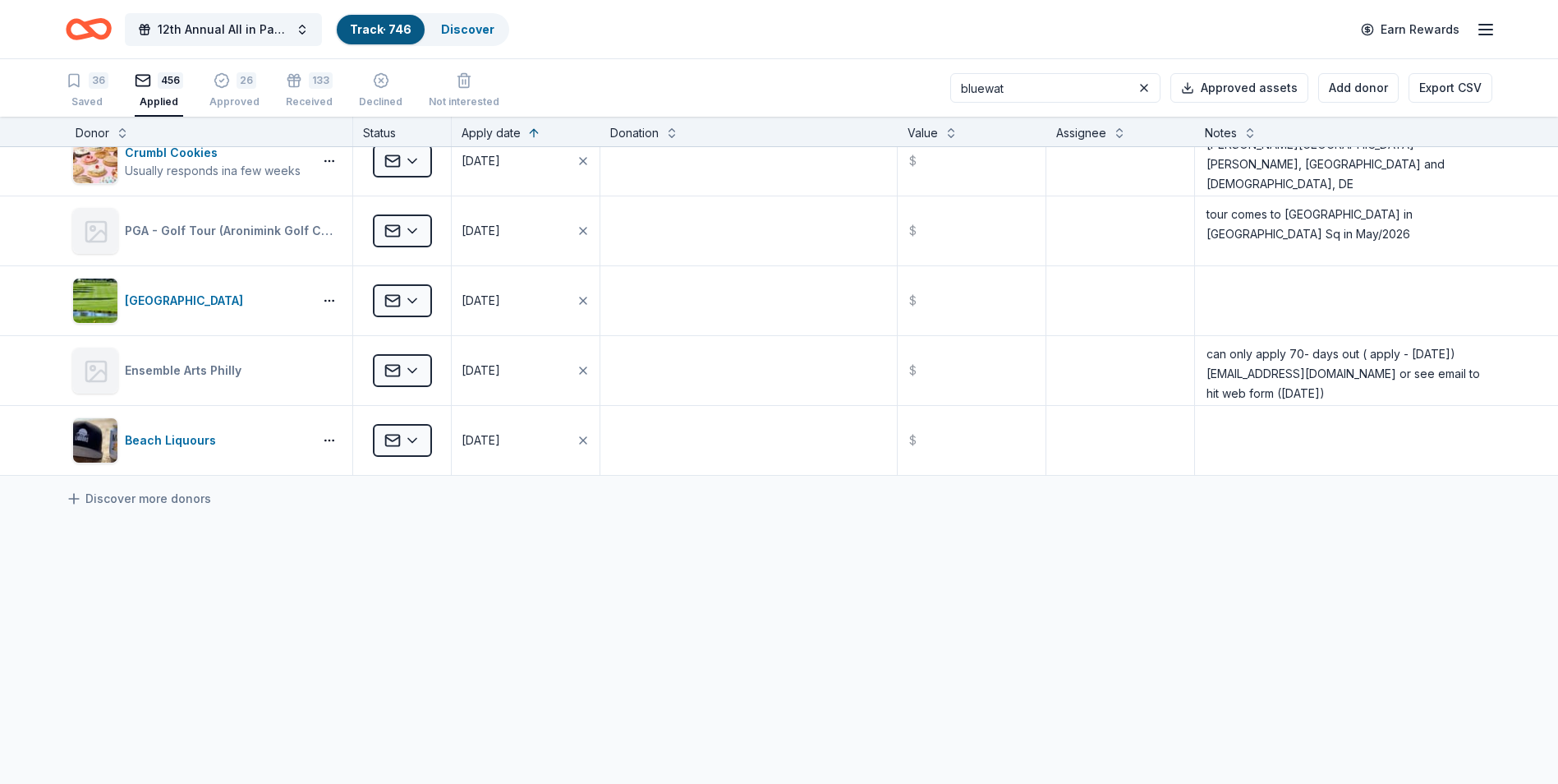
scroll to position [5606, 0]
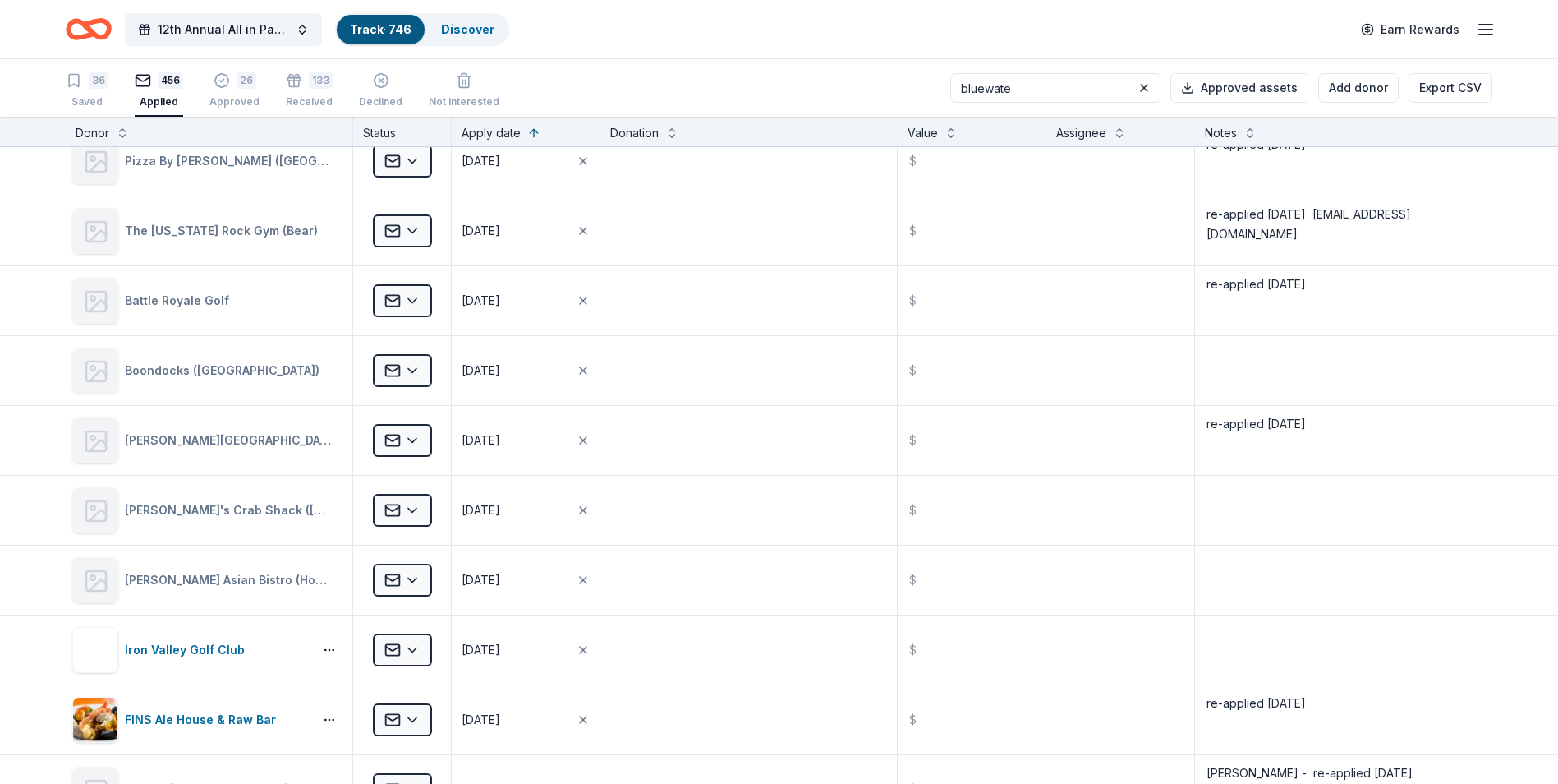
type input "bluewater"
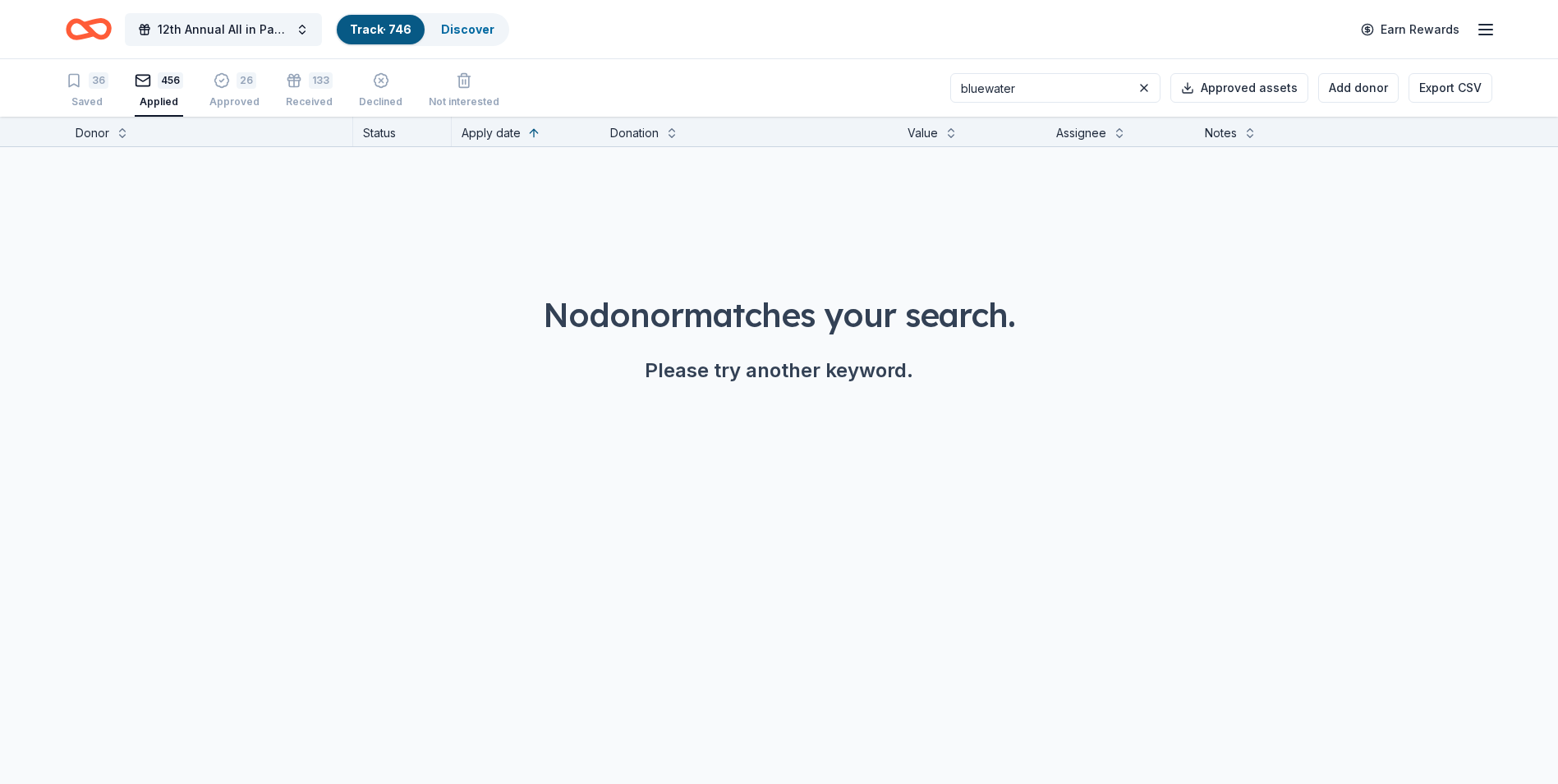
scroll to position [0, 0]
drag, startPoint x: 1050, startPoint y: 86, endPoint x: 970, endPoint y: 88, distance: 80.0
click at [970, 88] on div "36 Saved 456 Applied 26 Approved 133 Received Declined Not interested bluewater…" at bounding box center [779, 88] width 1427 height 58
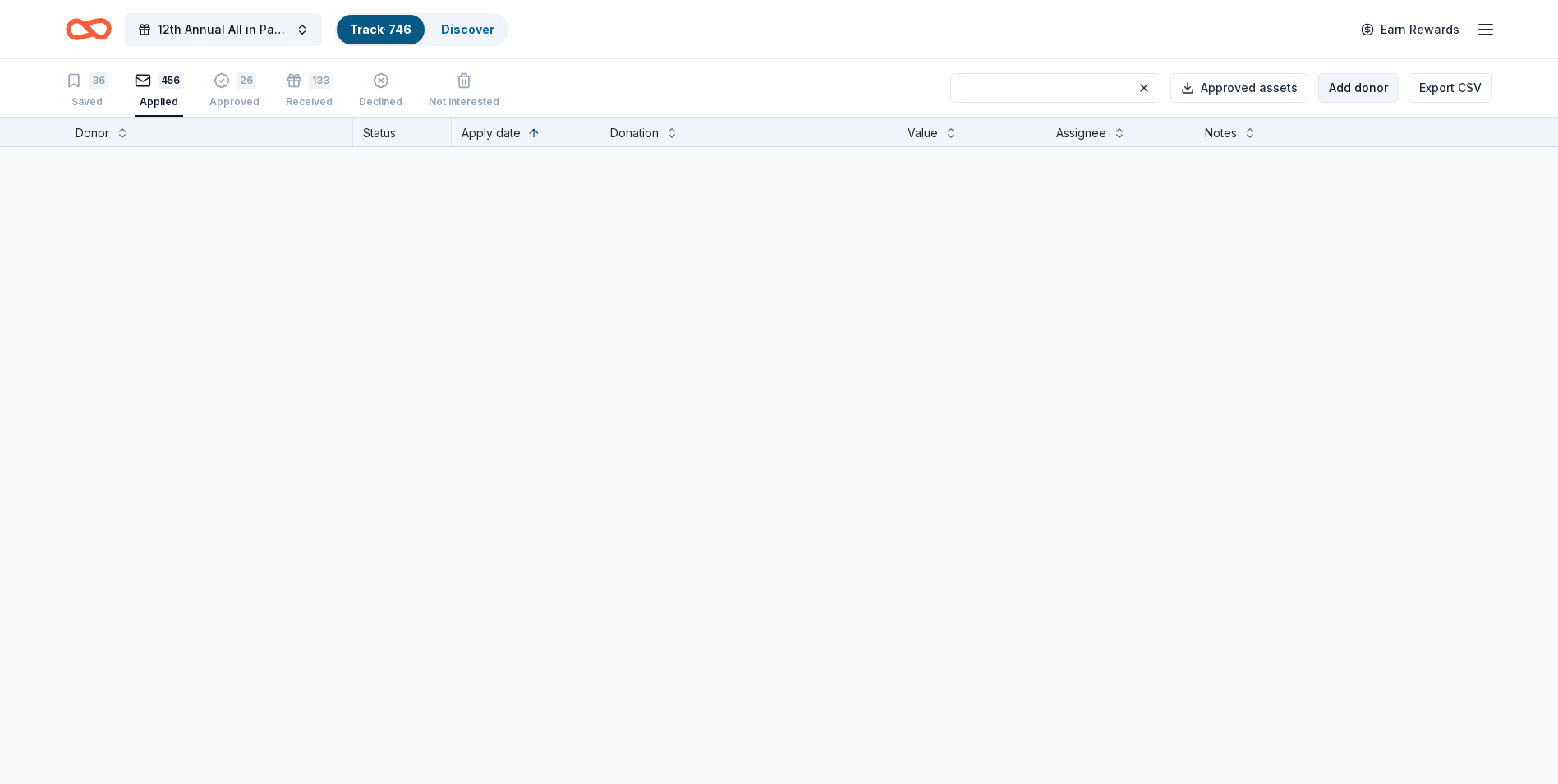
click at [1345, 87] on button "Add donor" at bounding box center [1358, 88] width 81 height 30
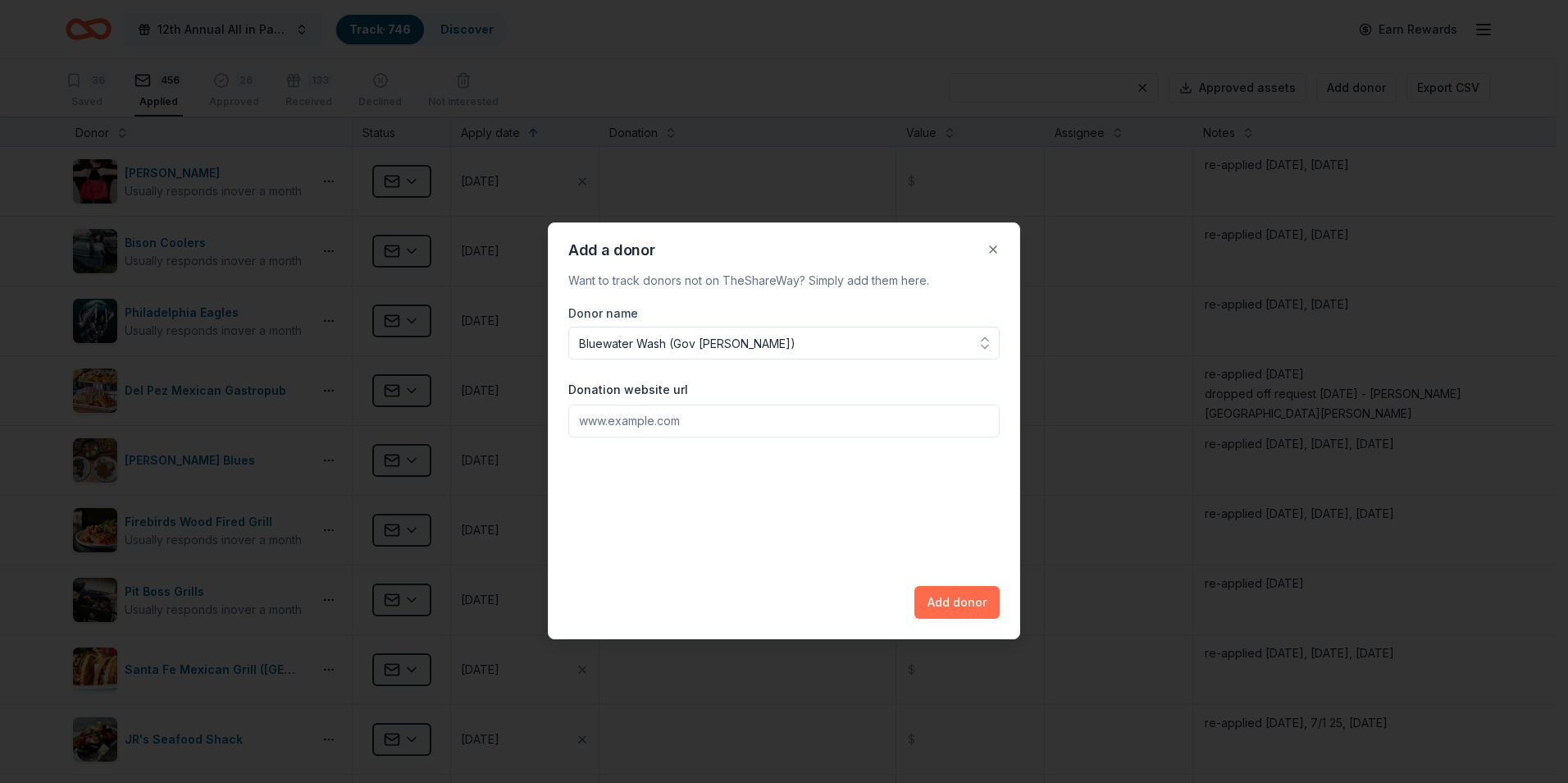
type input "Bluewater Wash (Gov [PERSON_NAME])"
click at [954, 603] on button "Add donor" at bounding box center [957, 602] width 85 height 33
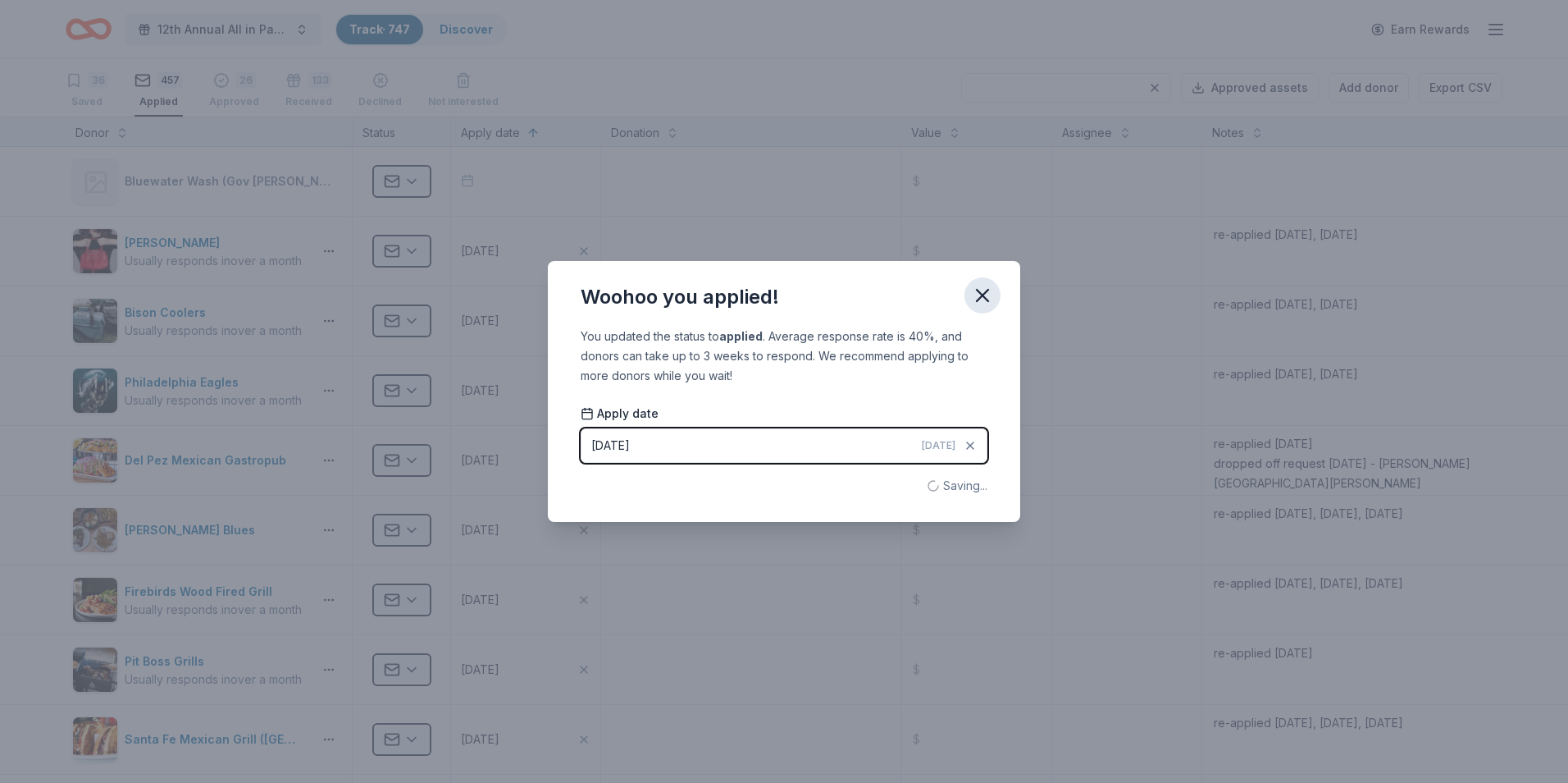
click at [982, 295] on icon "button" at bounding box center [982, 296] width 12 height 12
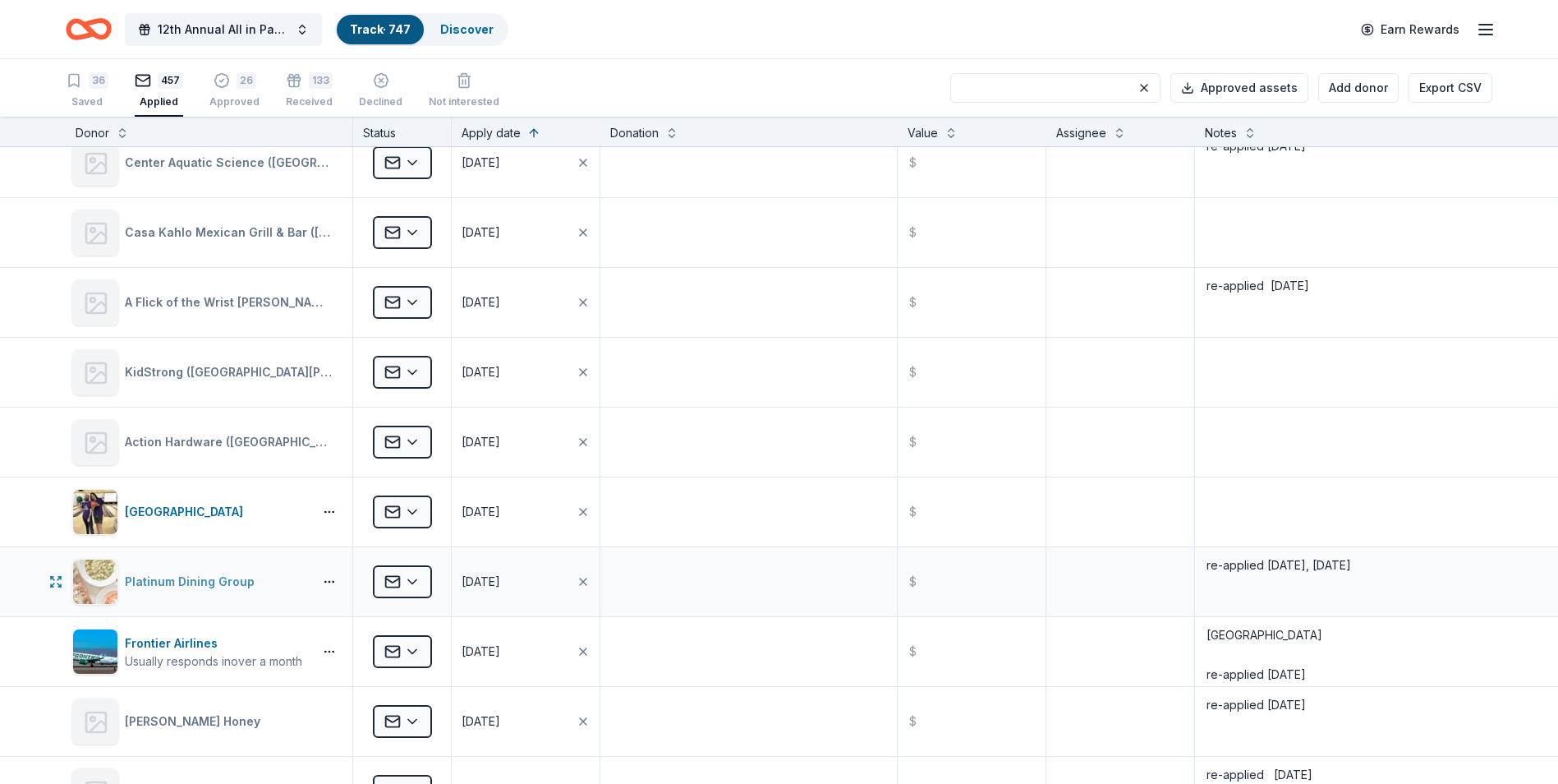
scroll to position [14375, 0]
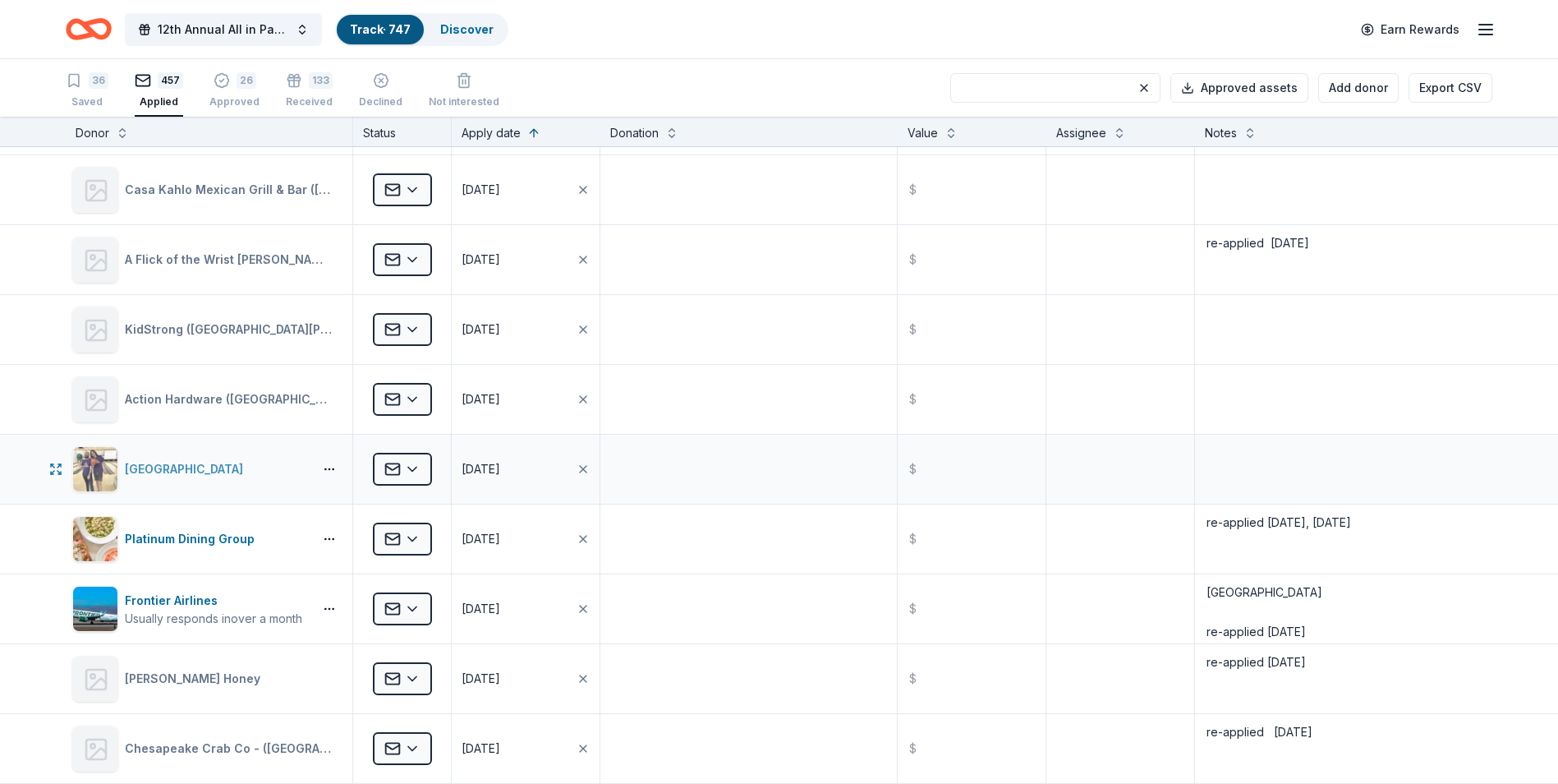
click at [176, 468] on div "[GEOGRAPHIC_DATA]" at bounding box center [187, 469] width 125 height 20
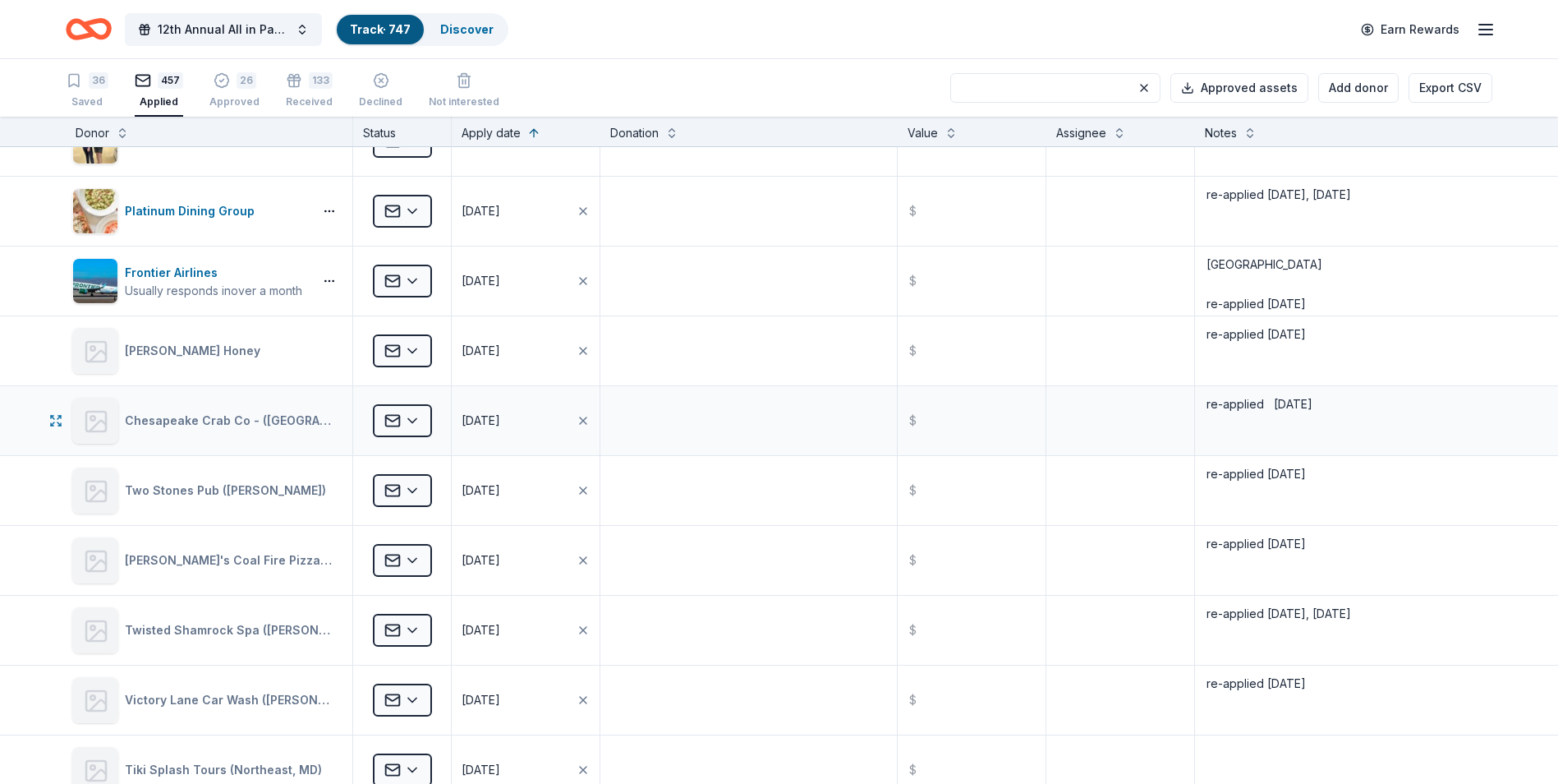
scroll to position [14703, 0]
click at [1333, 471] on textarea "re-applied [DATE]" at bounding box center [1344, 489] width 294 height 65
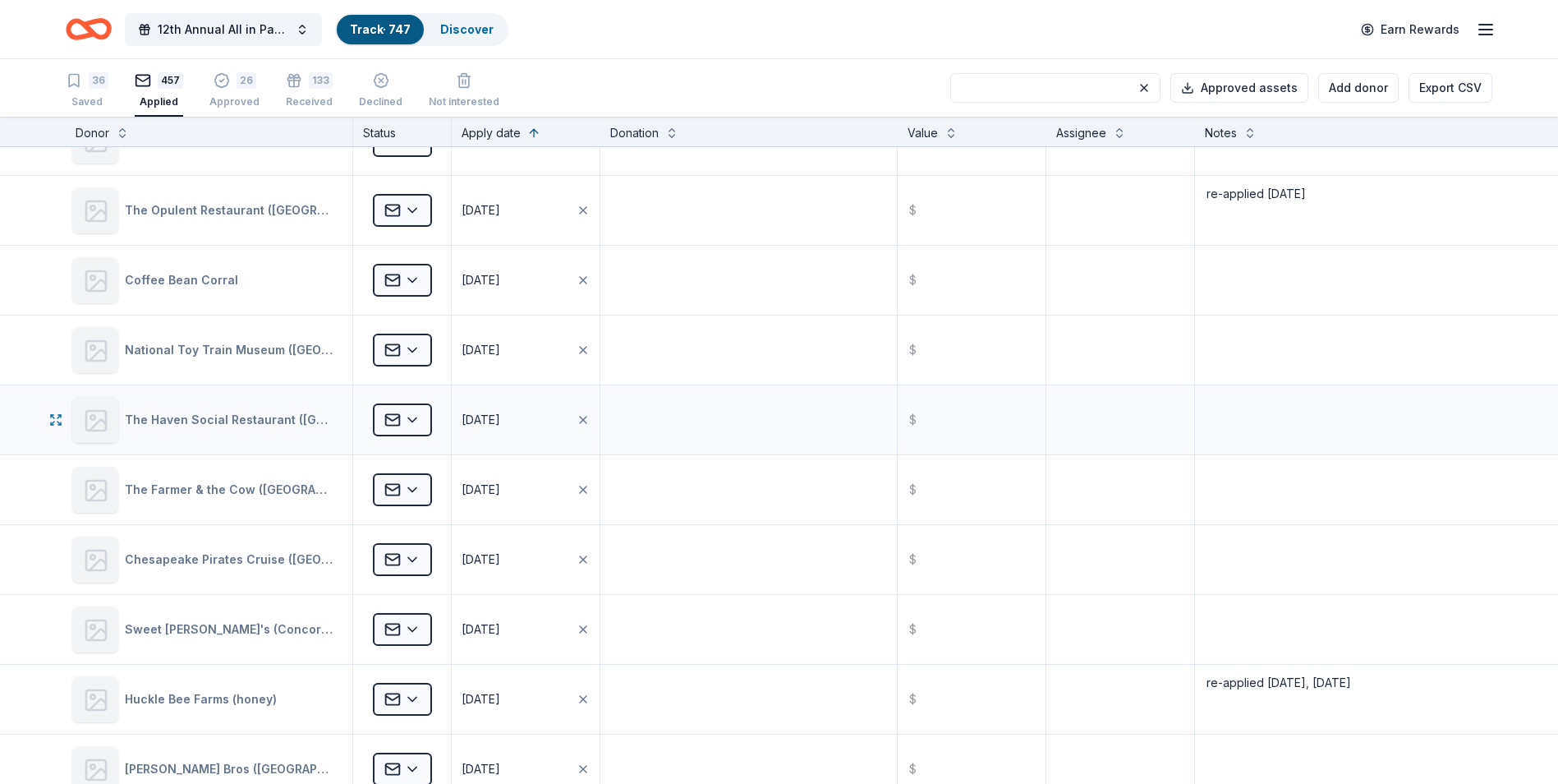
scroll to position [15360, 0]
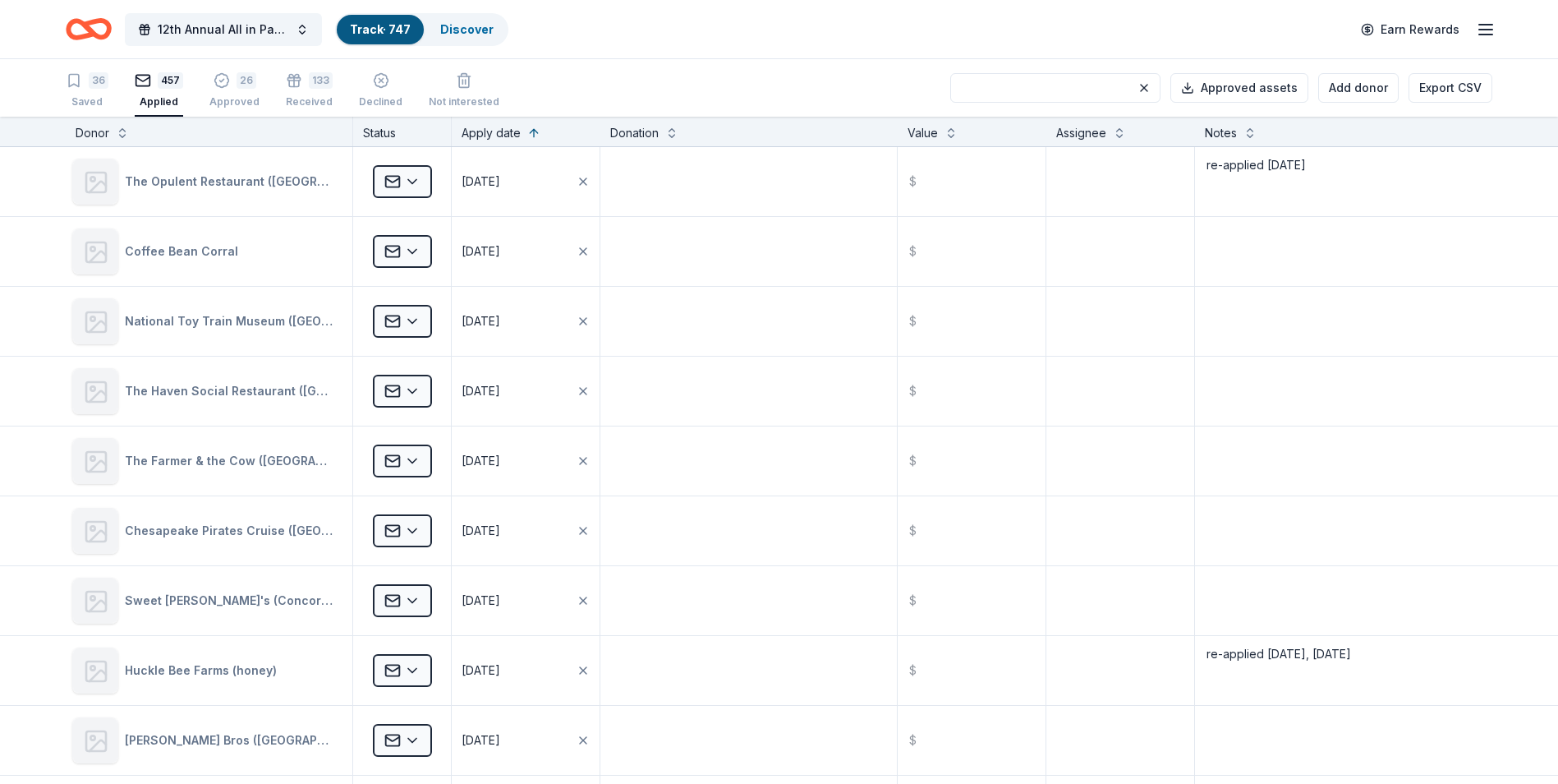
type textarea "re-applied [DATE], [DATE]"
click at [1229, 438] on textarea at bounding box center [1344, 460] width 294 height 65
type textarea "re-applied [DATE]"
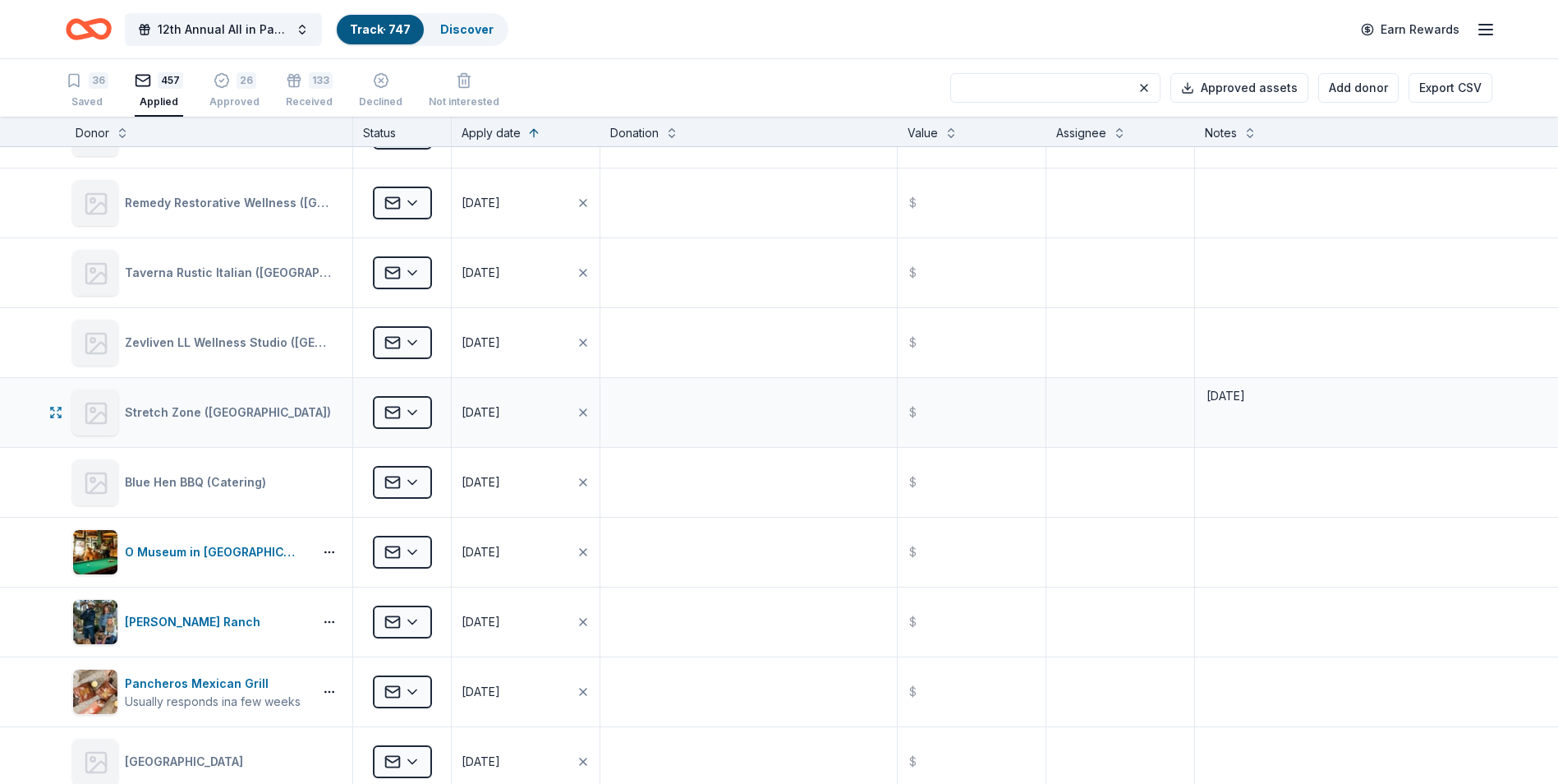
scroll to position [16346, 0]
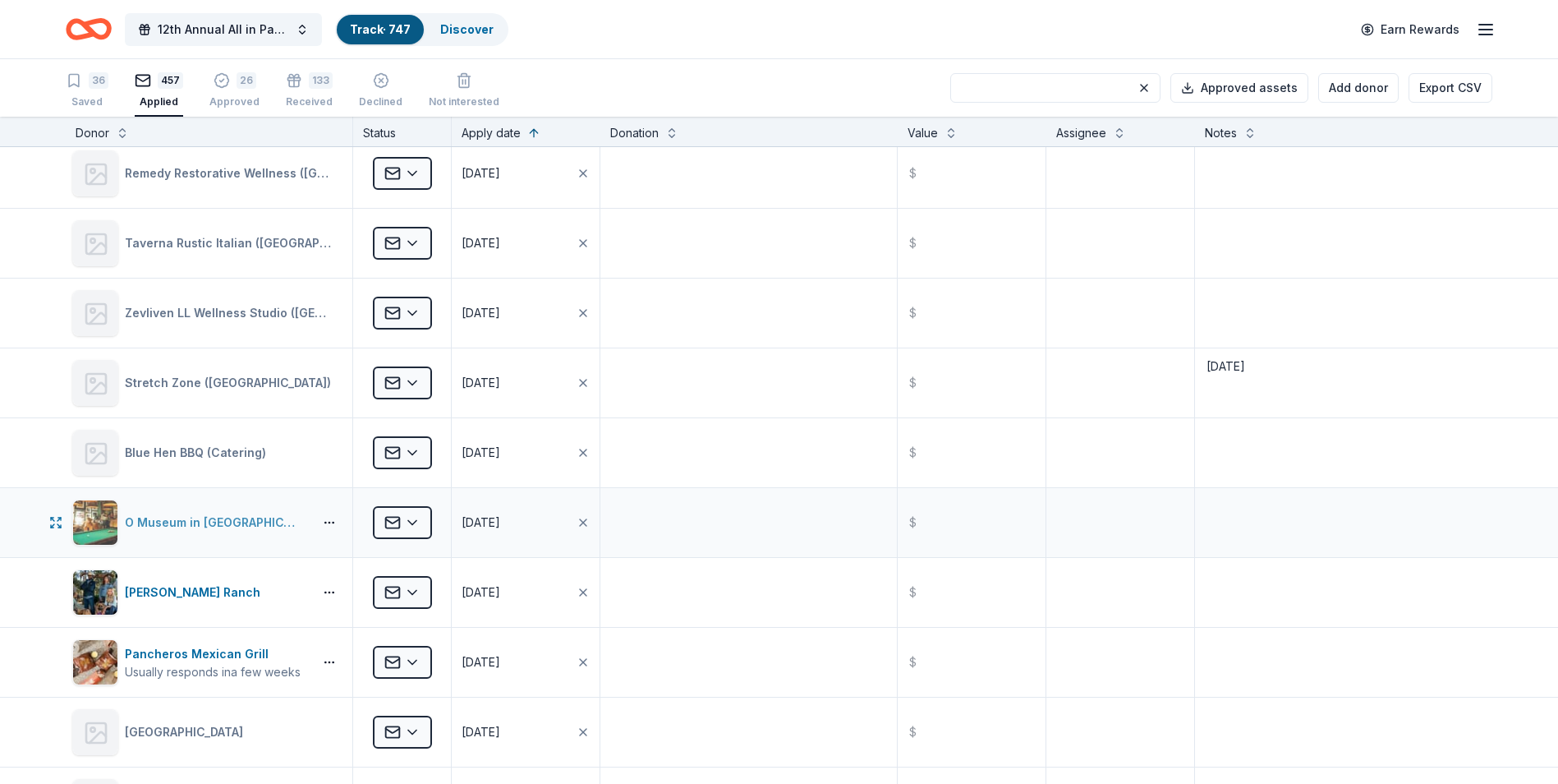
click at [179, 520] on div "O Museum in [GEOGRAPHIC_DATA]" at bounding box center [215, 522] width 181 height 20
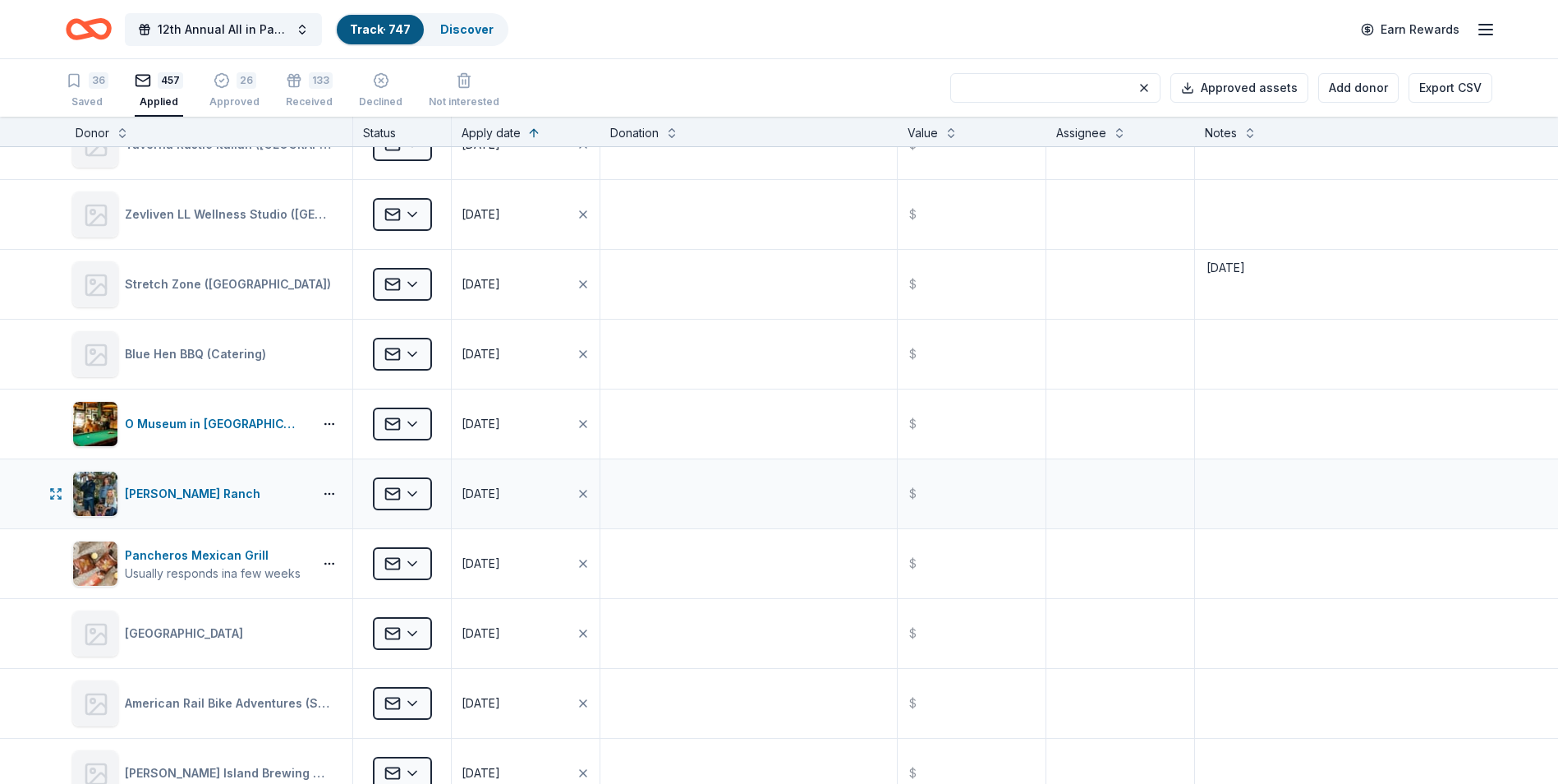
scroll to position [16510, 0]
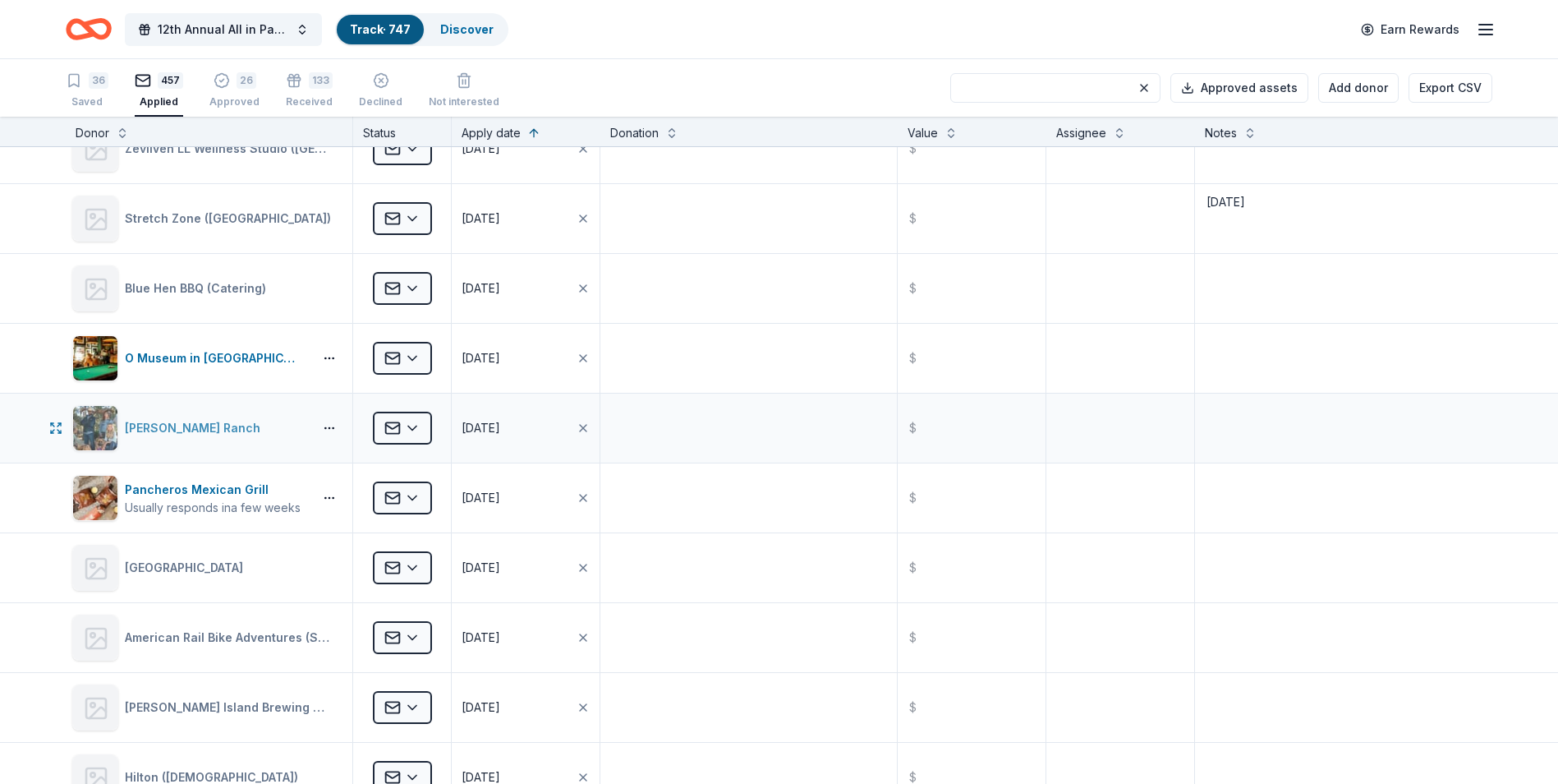
click at [160, 426] on div "[PERSON_NAME] Ranch" at bounding box center [196, 428] width 142 height 20
click at [1232, 414] on textarea at bounding box center [1344, 428] width 294 height 65
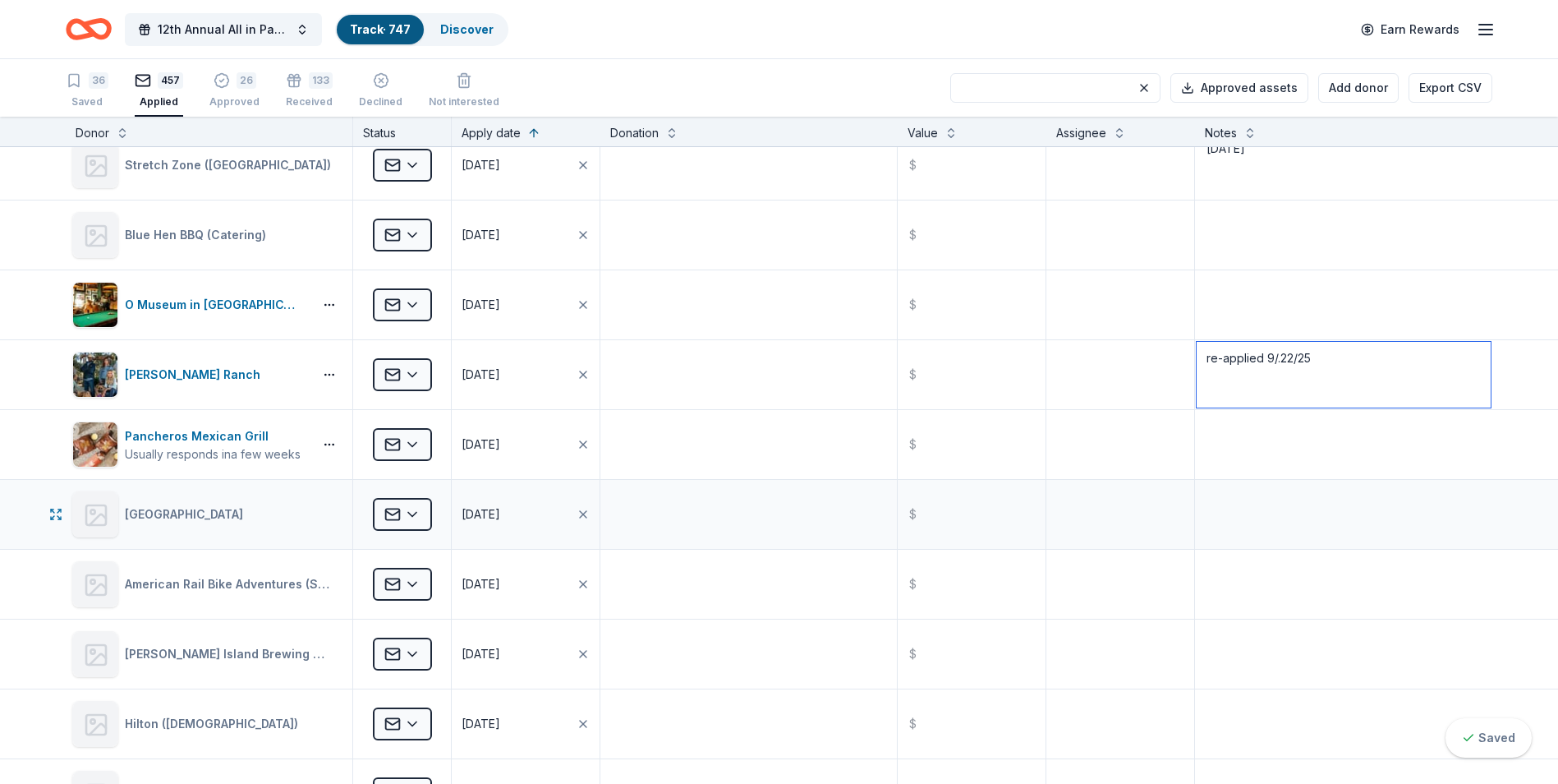
scroll to position [16592, 0]
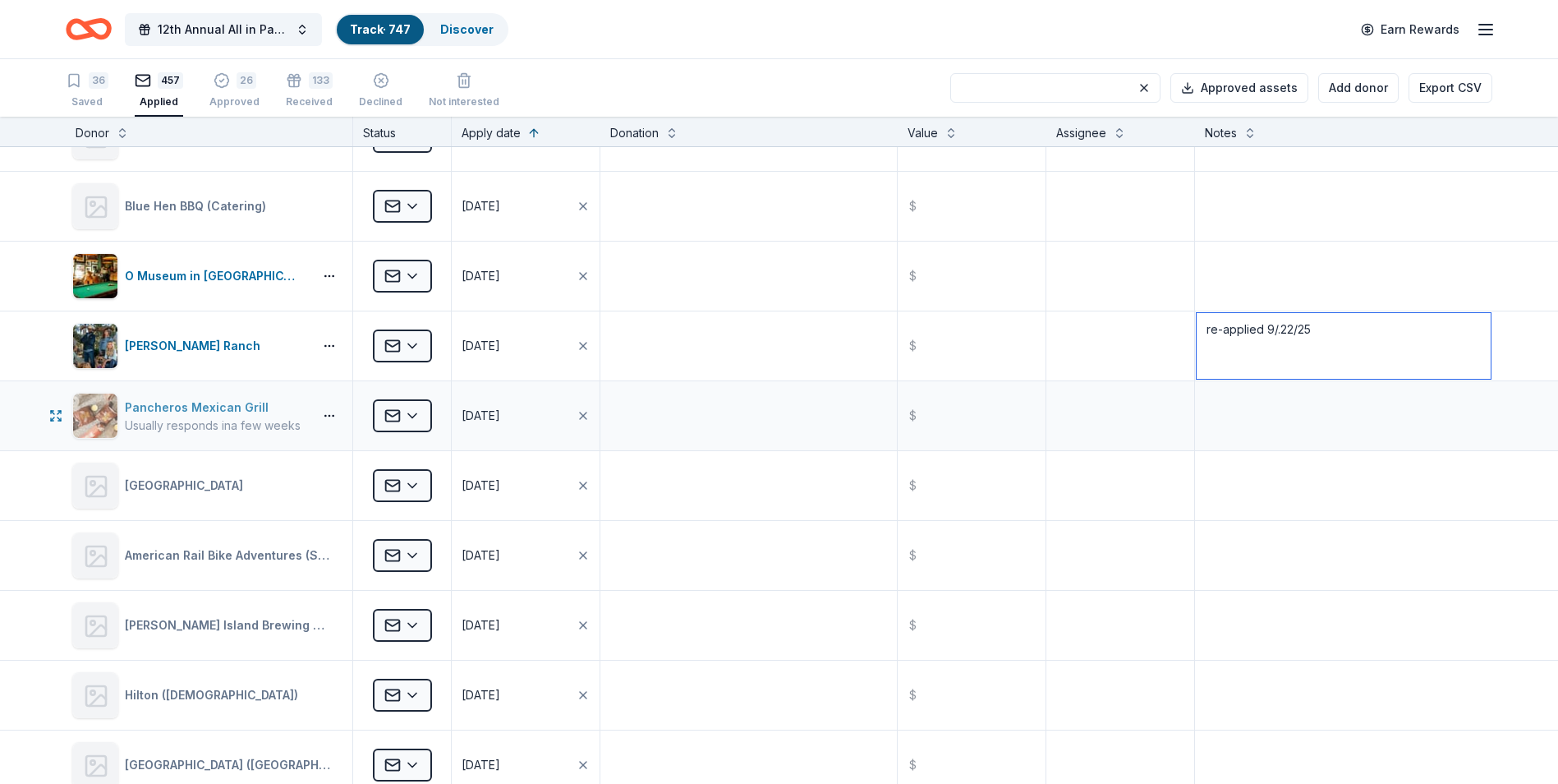
type textarea "re-applied 9/.22/25"
click at [183, 407] on div "Pancheros Mexican Grill" at bounding box center [213, 407] width 176 height 20
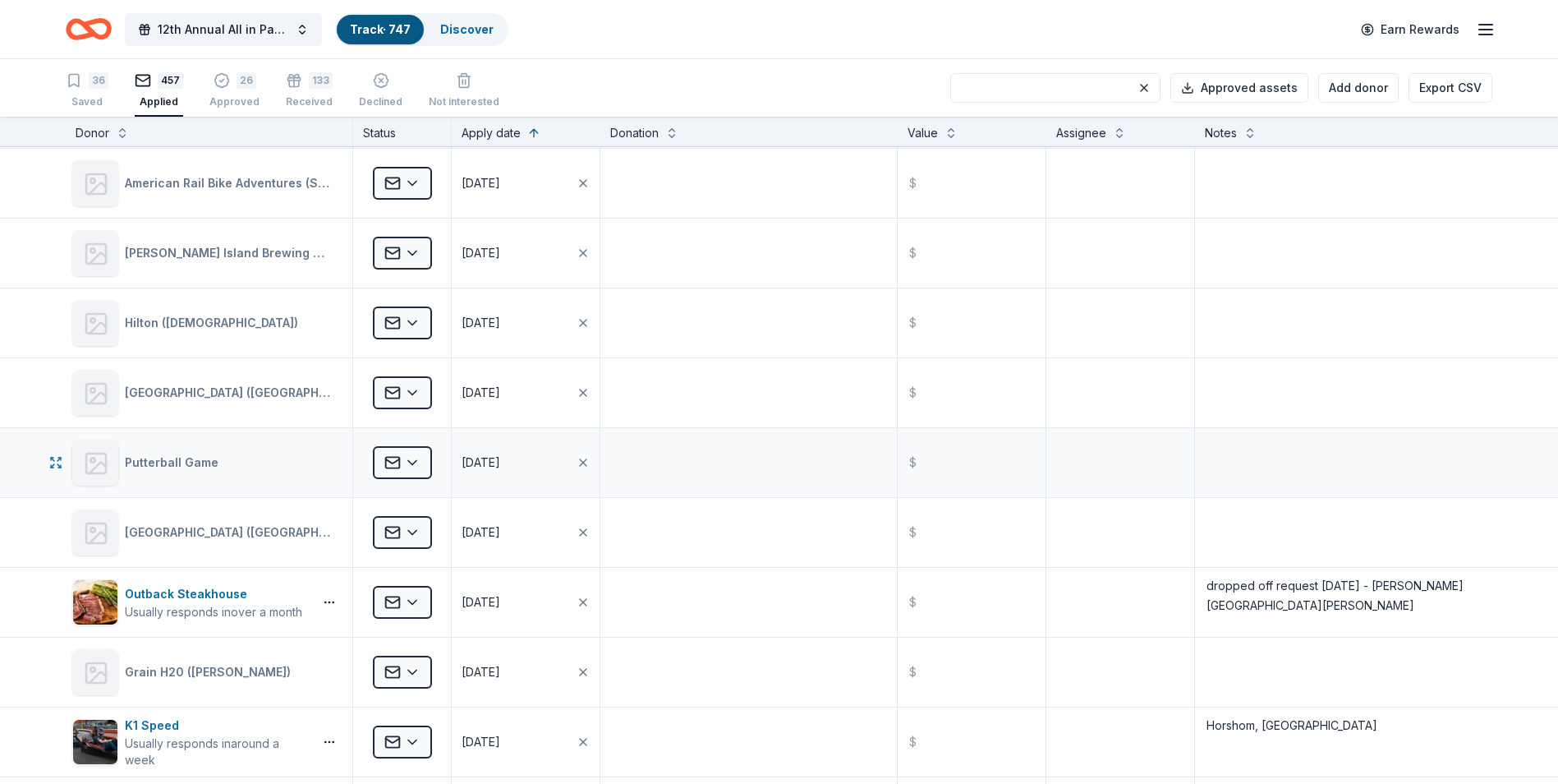
scroll to position [17003, 0]
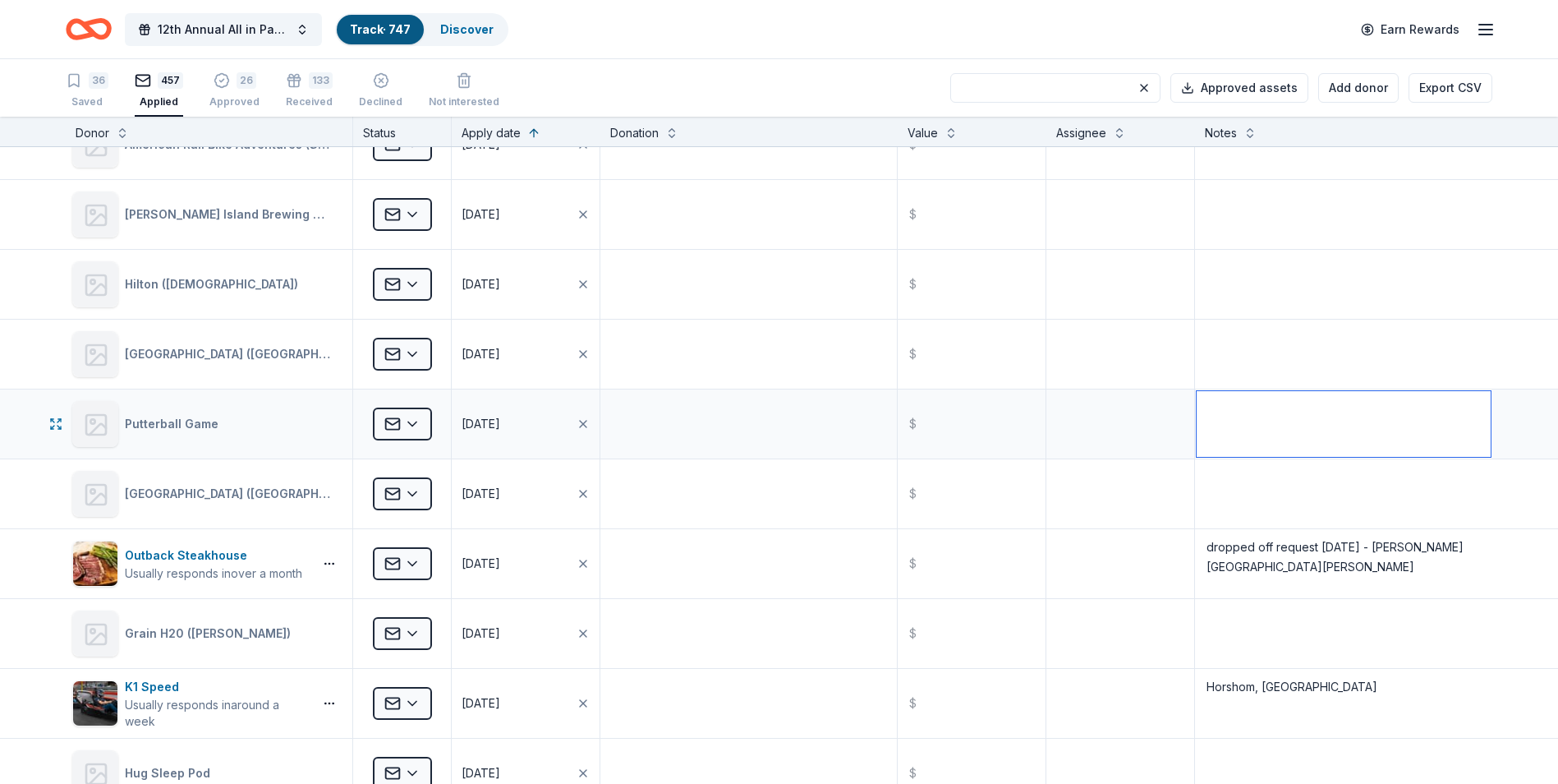
click at [1203, 409] on textarea at bounding box center [1344, 423] width 294 height 65
type textarea "re-applied [DATE]"
click at [1223, 483] on textarea at bounding box center [1344, 493] width 294 height 65
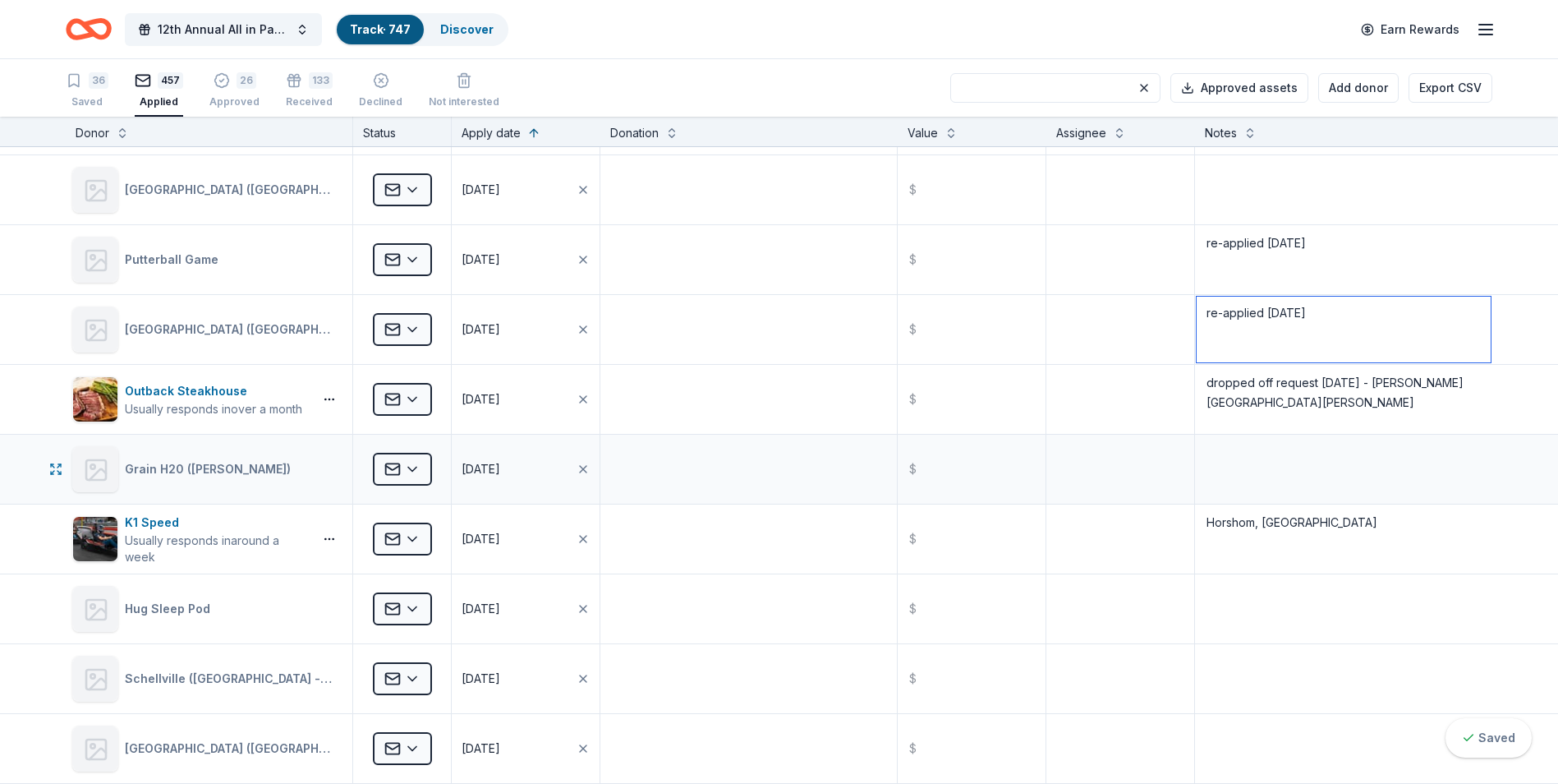
scroll to position [17250, 0]
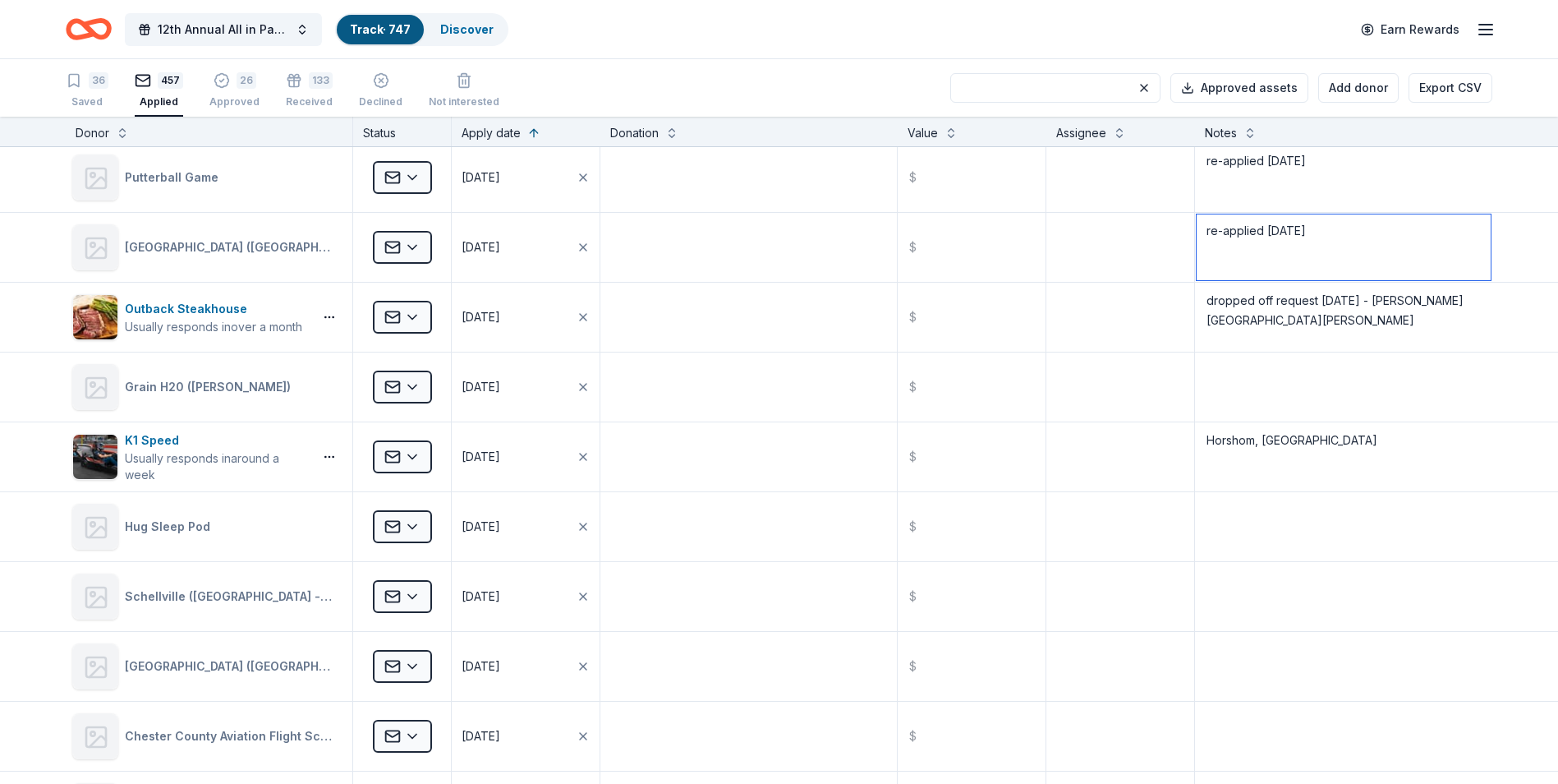
type textarea "re-applied [DATE]"
click at [1264, 370] on textarea at bounding box center [1344, 386] width 294 height 65
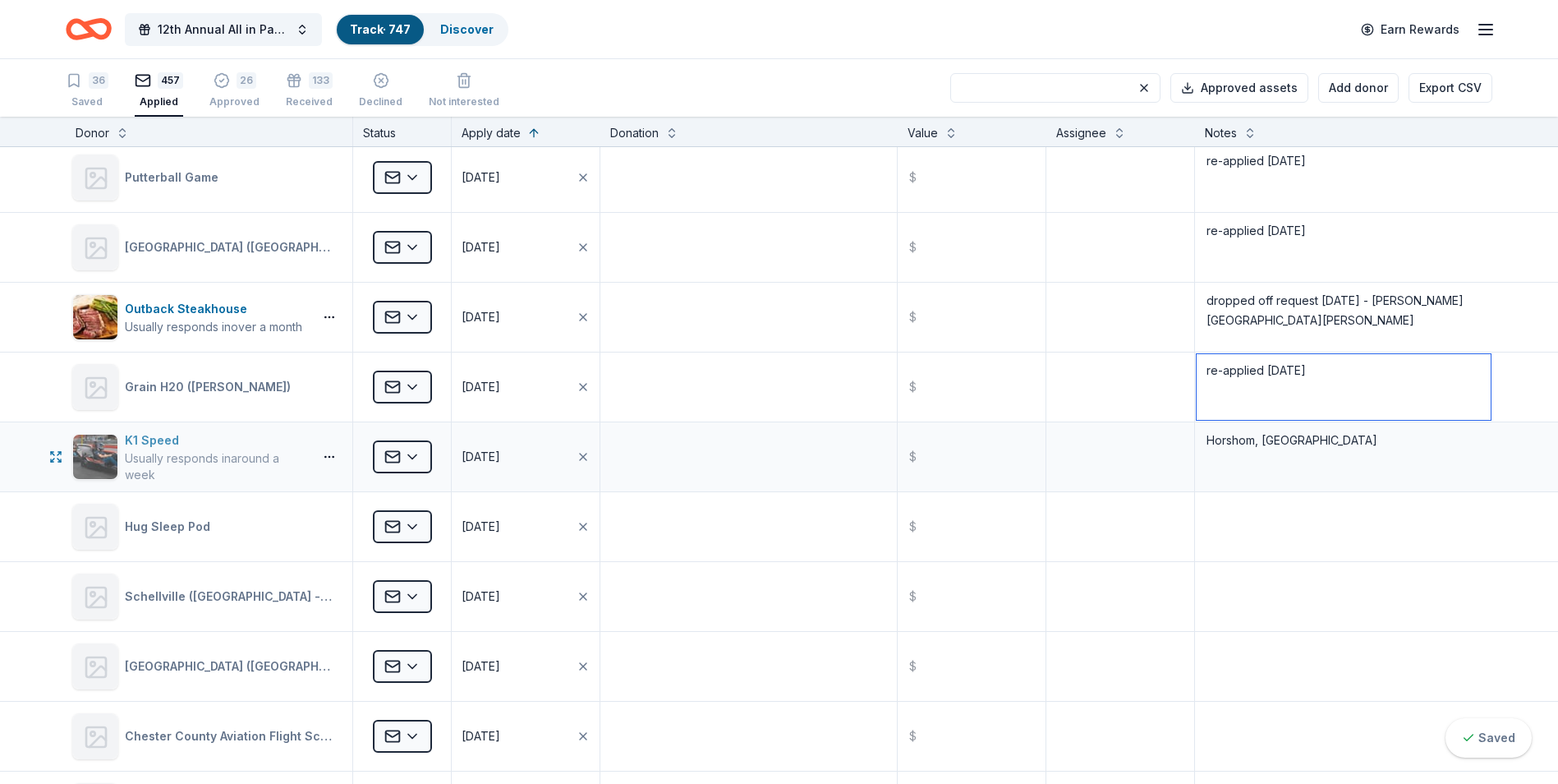
type textarea "re-applied [DATE]"
click at [145, 436] on div "K1 Speed" at bounding box center [215, 440] width 181 height 20
click at [412, 461] on html "12th Annual All in Paddle Raffle Track · 747 Discover Earn Rewards 36 Saved 457…" at bounding box center [779, 392] width 1558 height 784
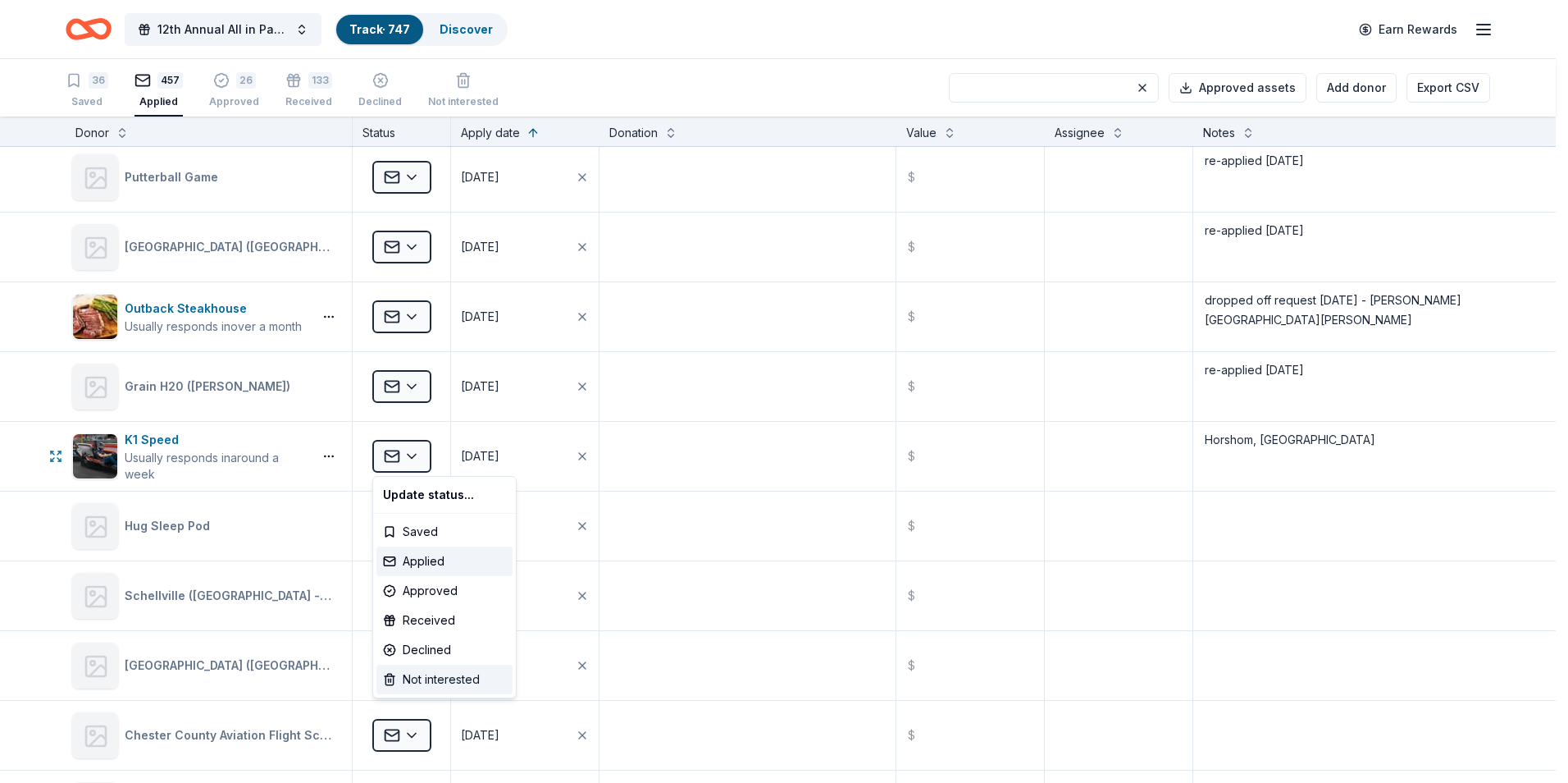
click at [429, 681] on div "Not interested" at bounding box center [444, 679] width 136 height 30
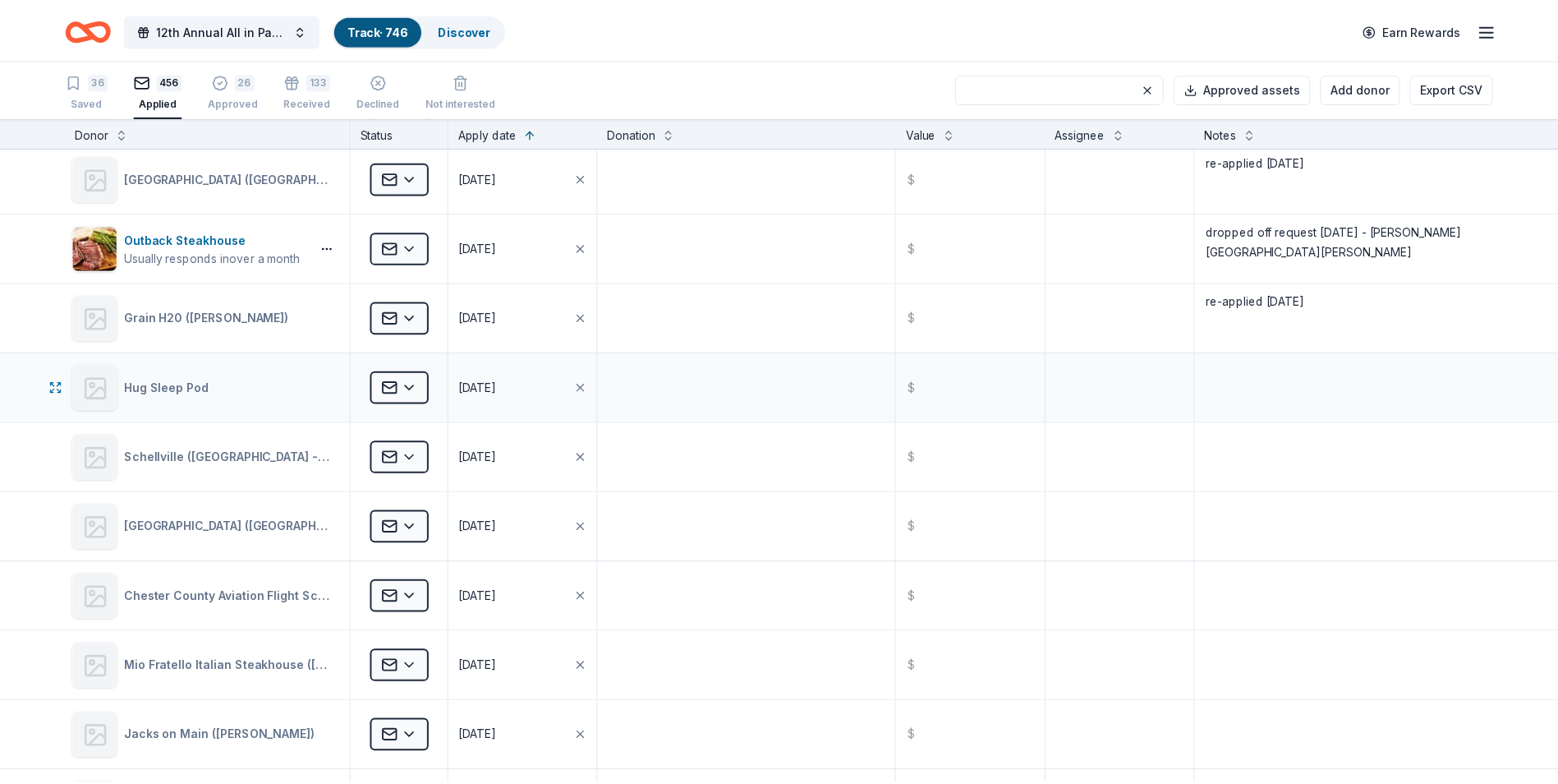
scroll to position [17180, 0]
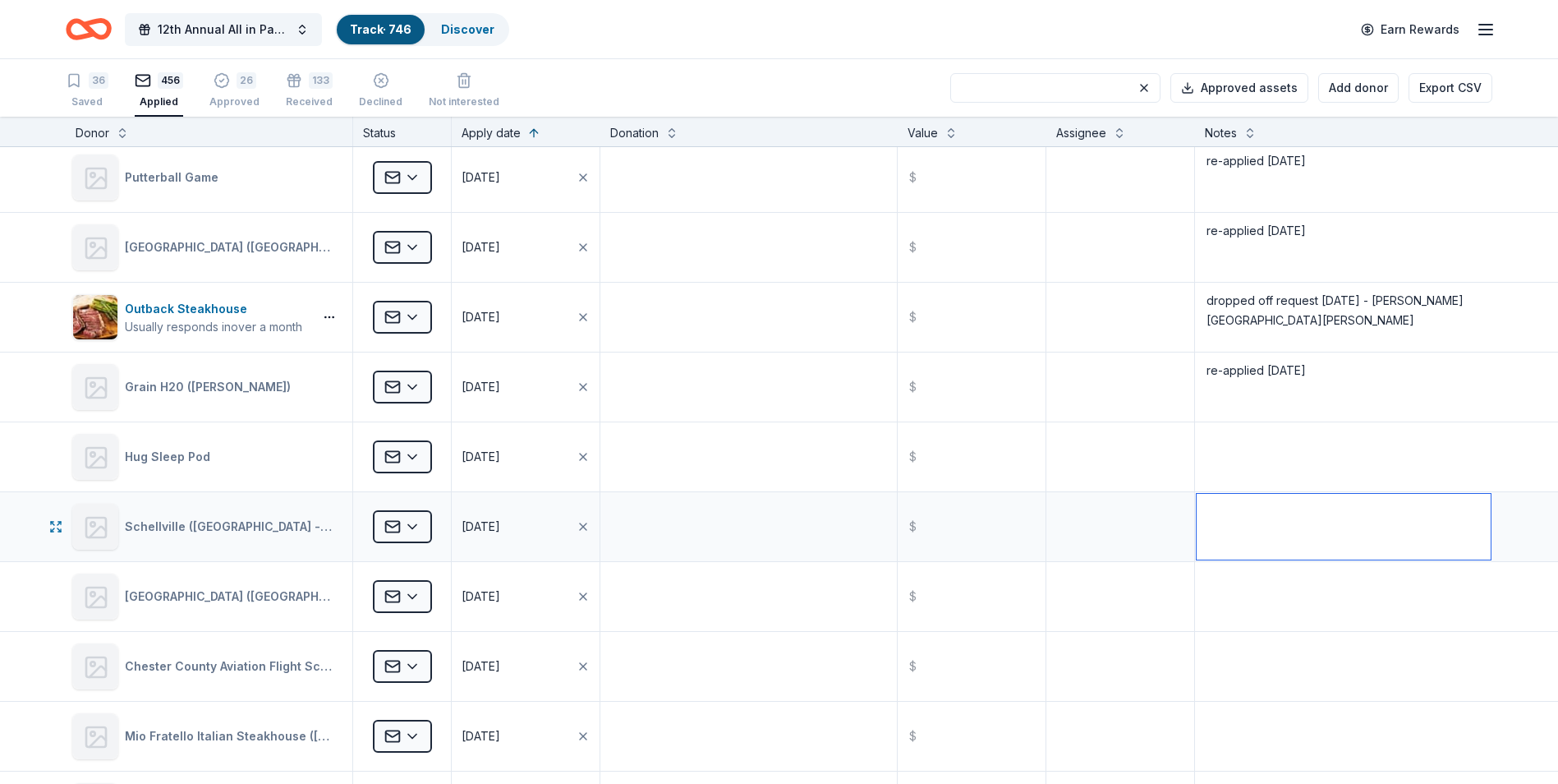
click at [1254, 513] on textarea at bounding box center [1344, 526] width 294 height 65
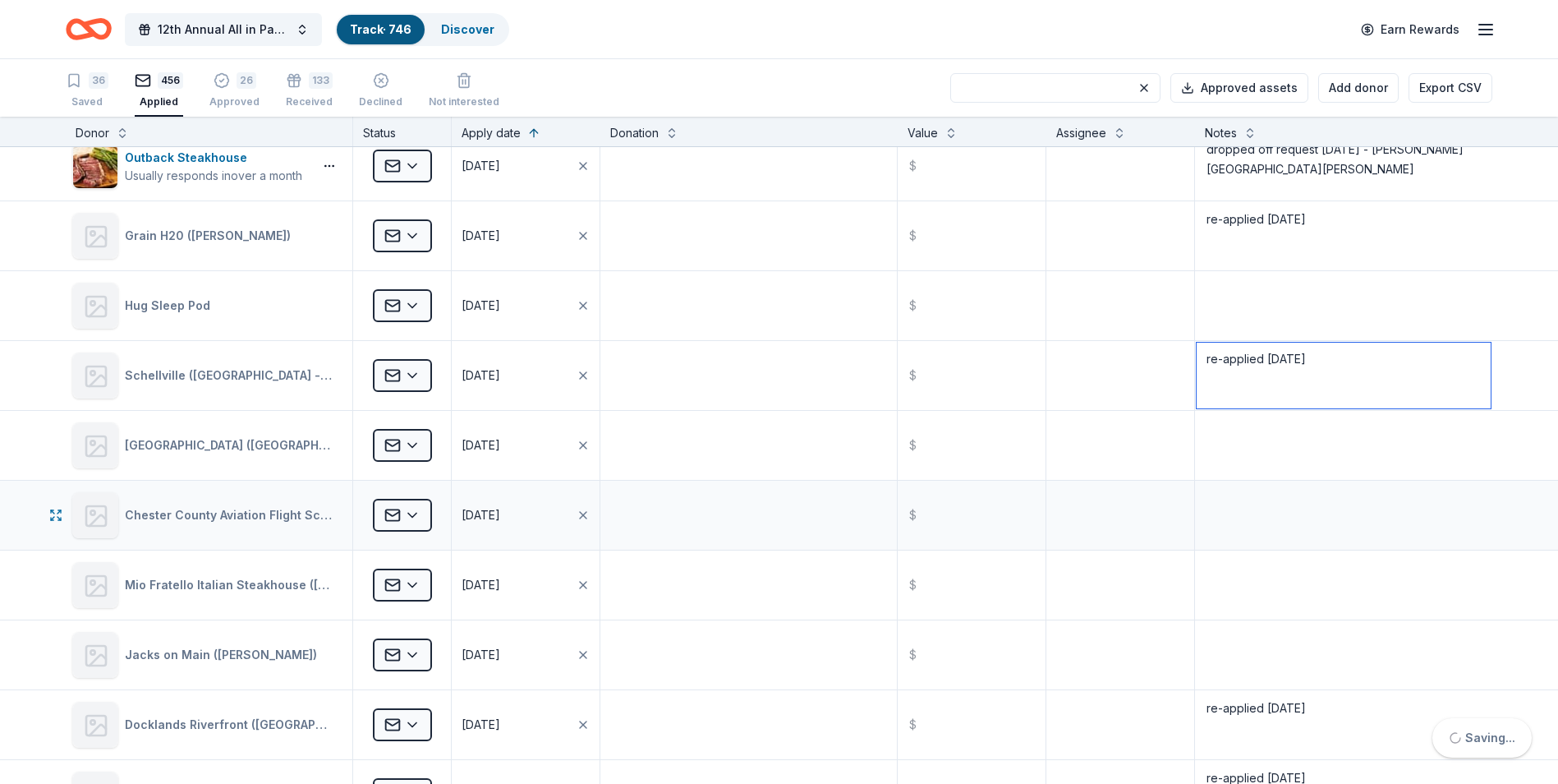
scroll to position [17344, 0]
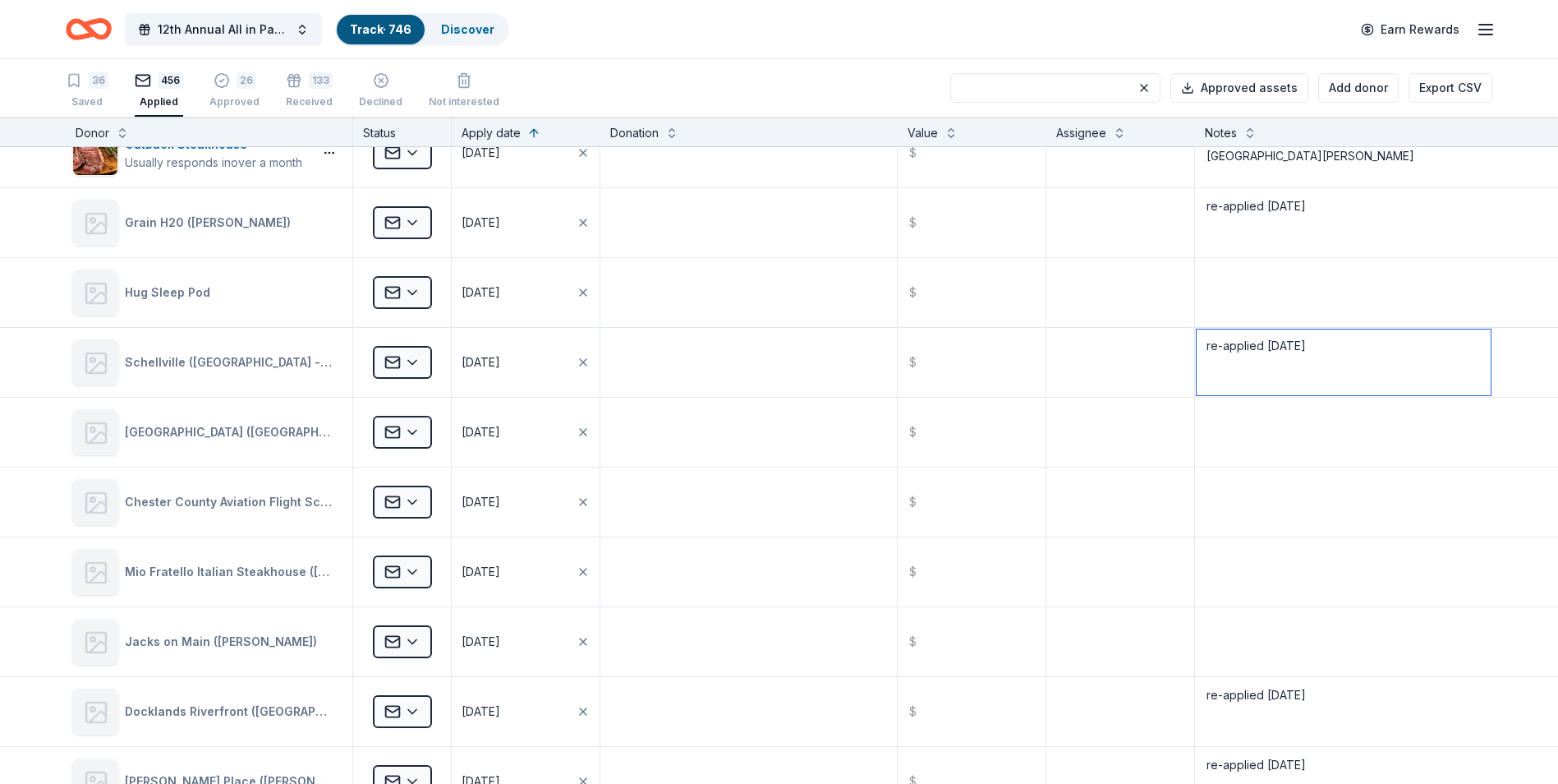
type textarea "re-applied [DATE]"
click at [1257, 501] on textarea at bounding box center [1344, 502] width 294 height 65
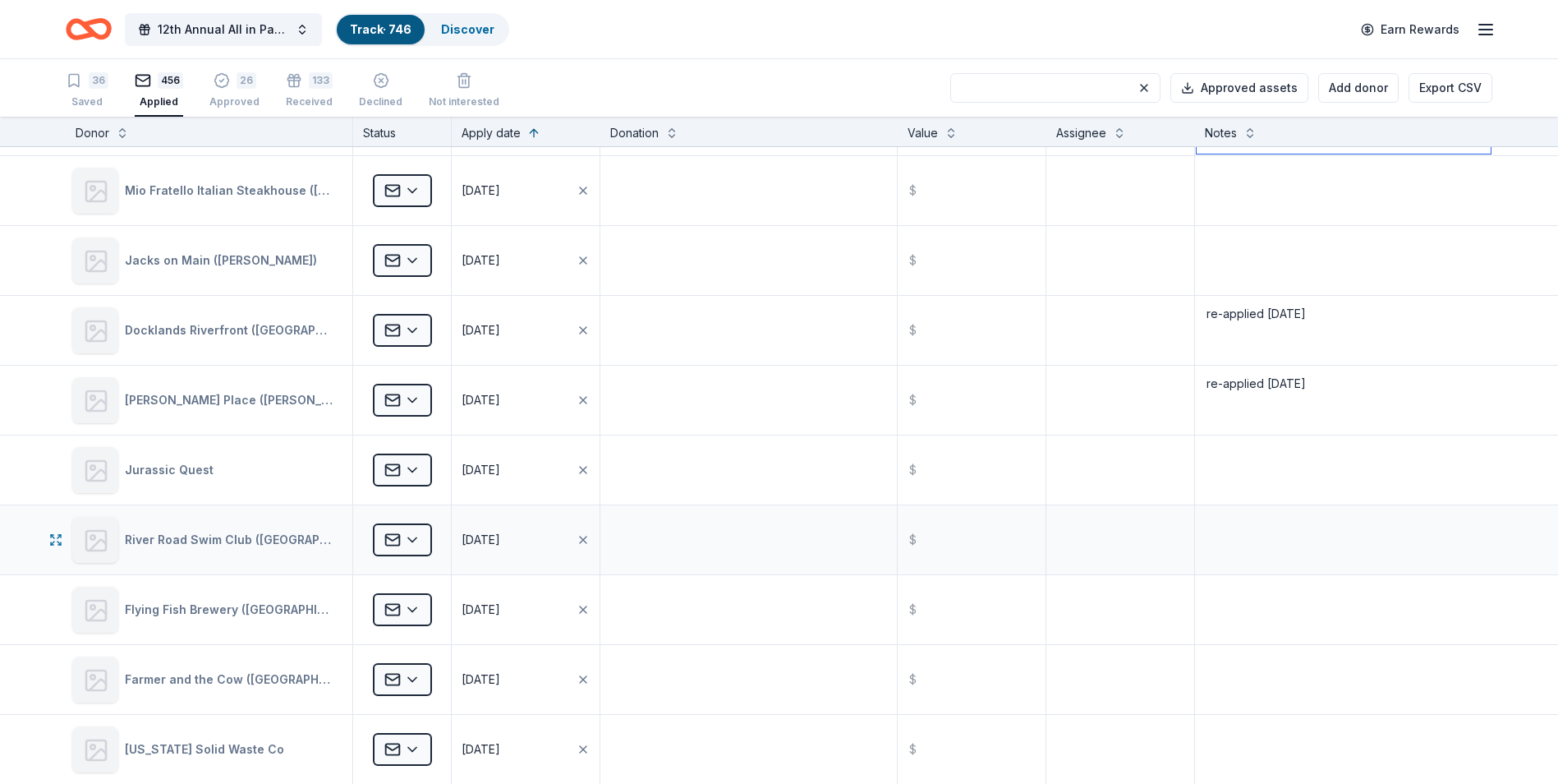
scroll to position [17755, 0]
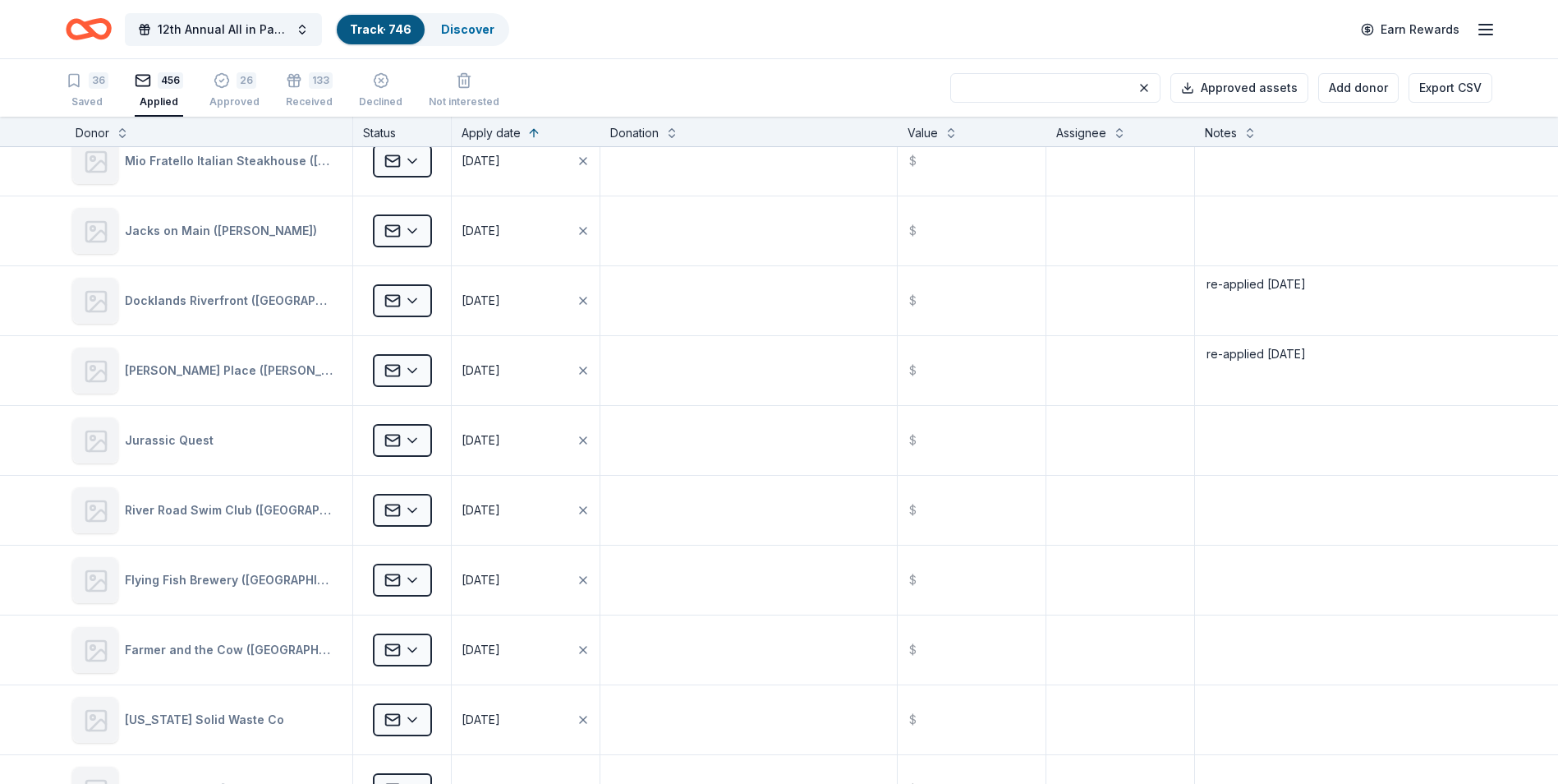
type textarea "re-applied [DATE]"
click at [1038, 82] on input at bounding box center [1055, 88] width 210 height 30
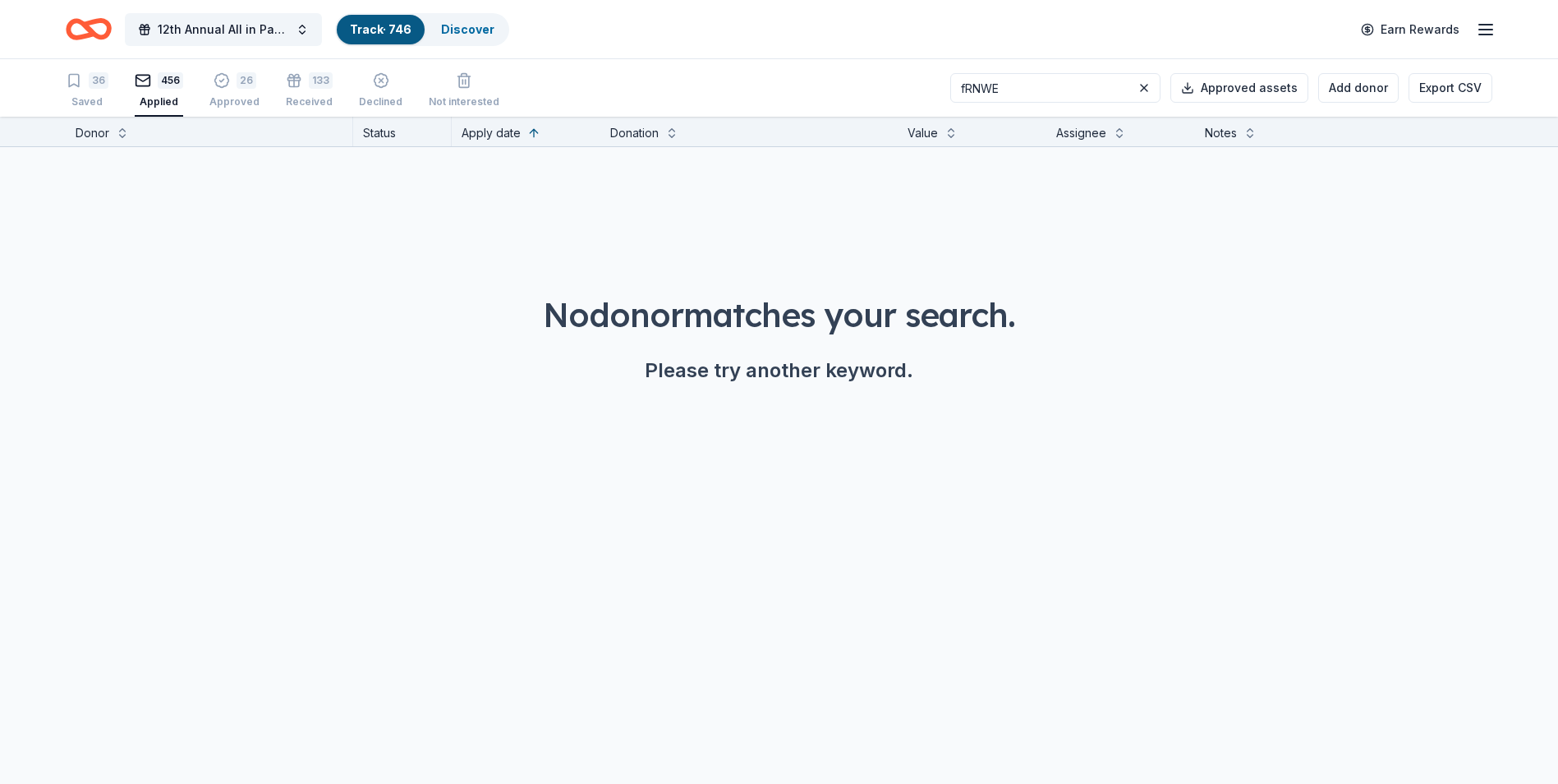
scroll to position [0, 0]
type input "f"
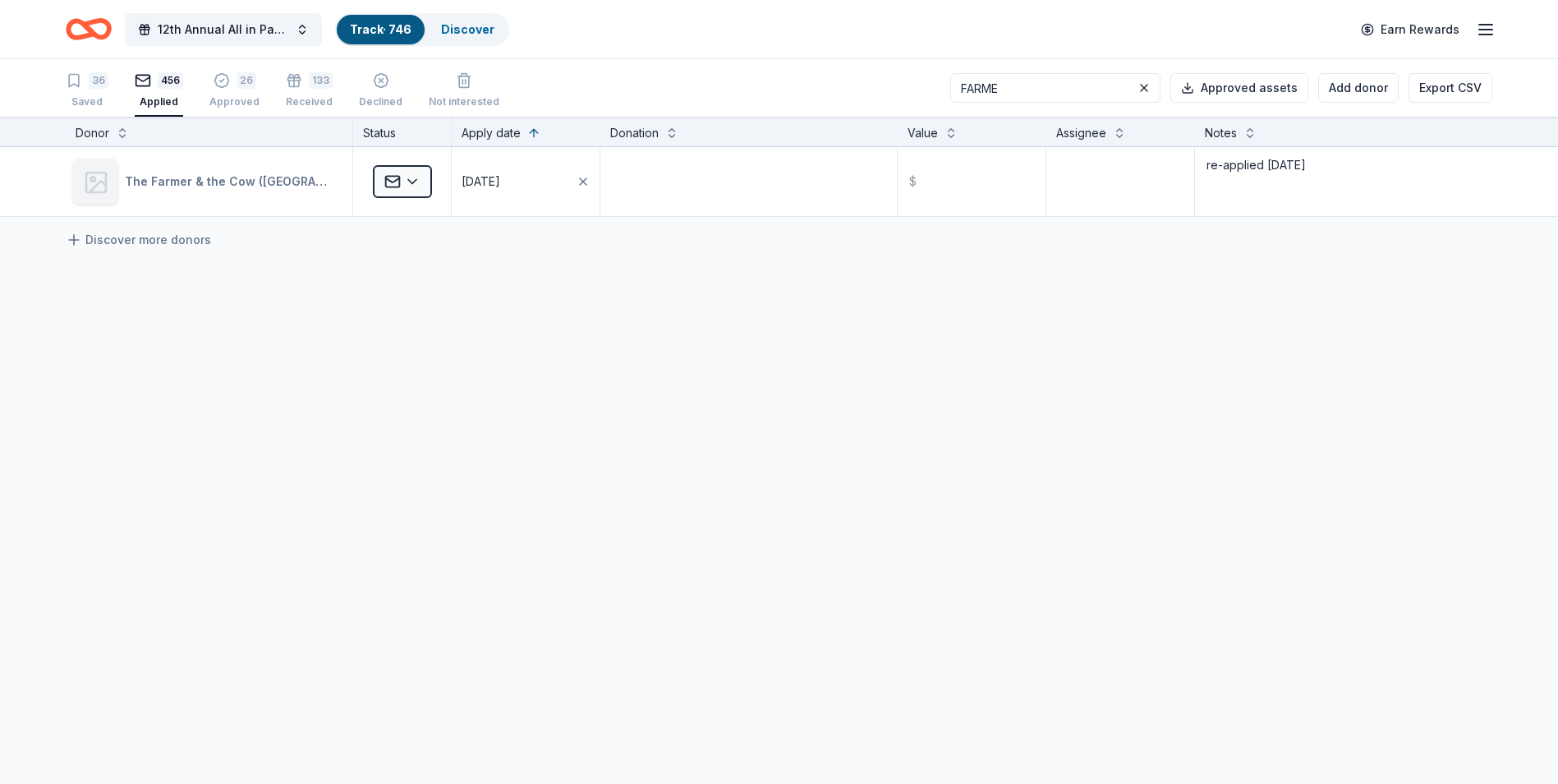
type input "FARM"
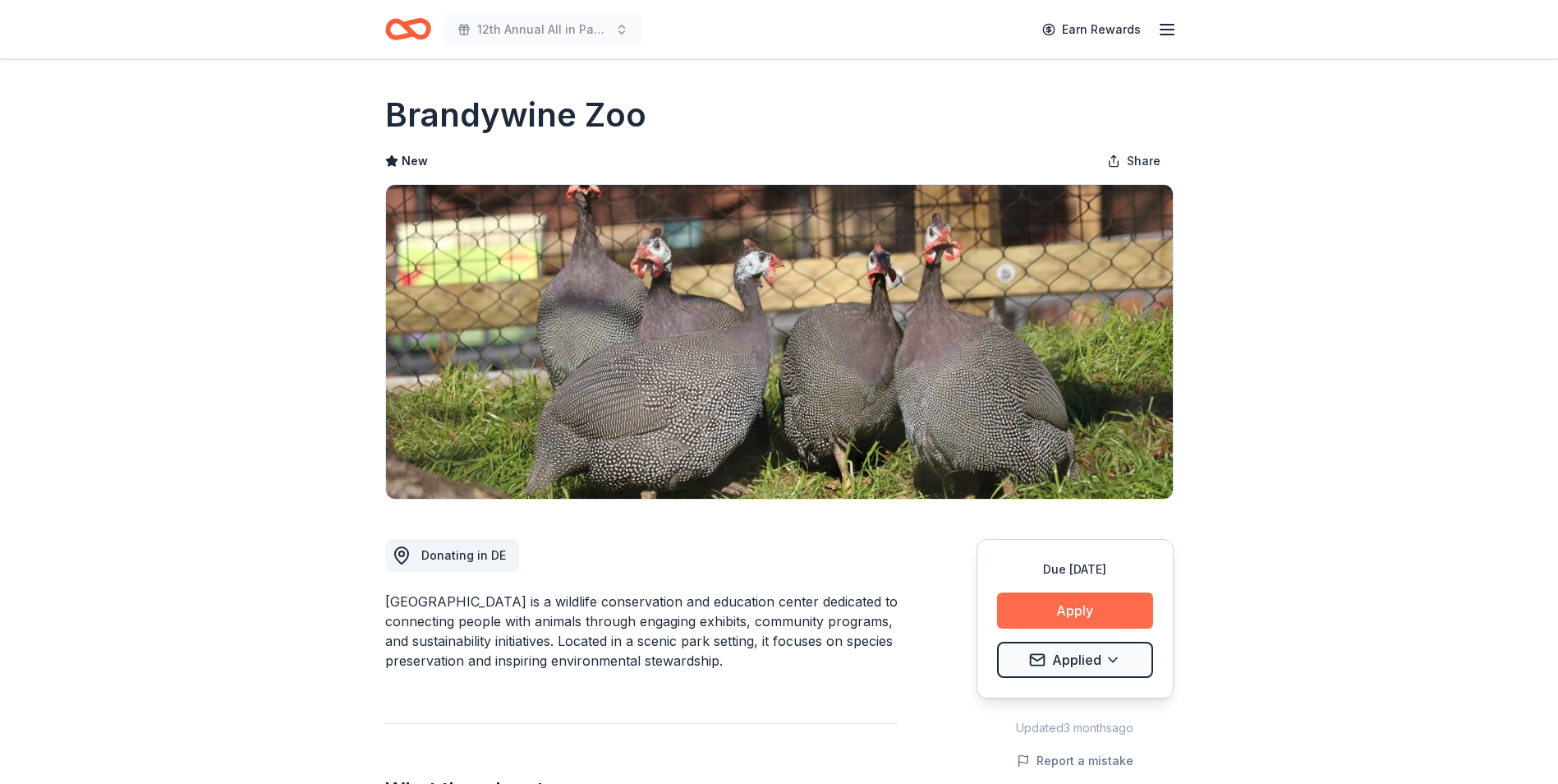
click at [1061, 606] on button "Apply" at bounding box center [1076, 610] width 156 height 37
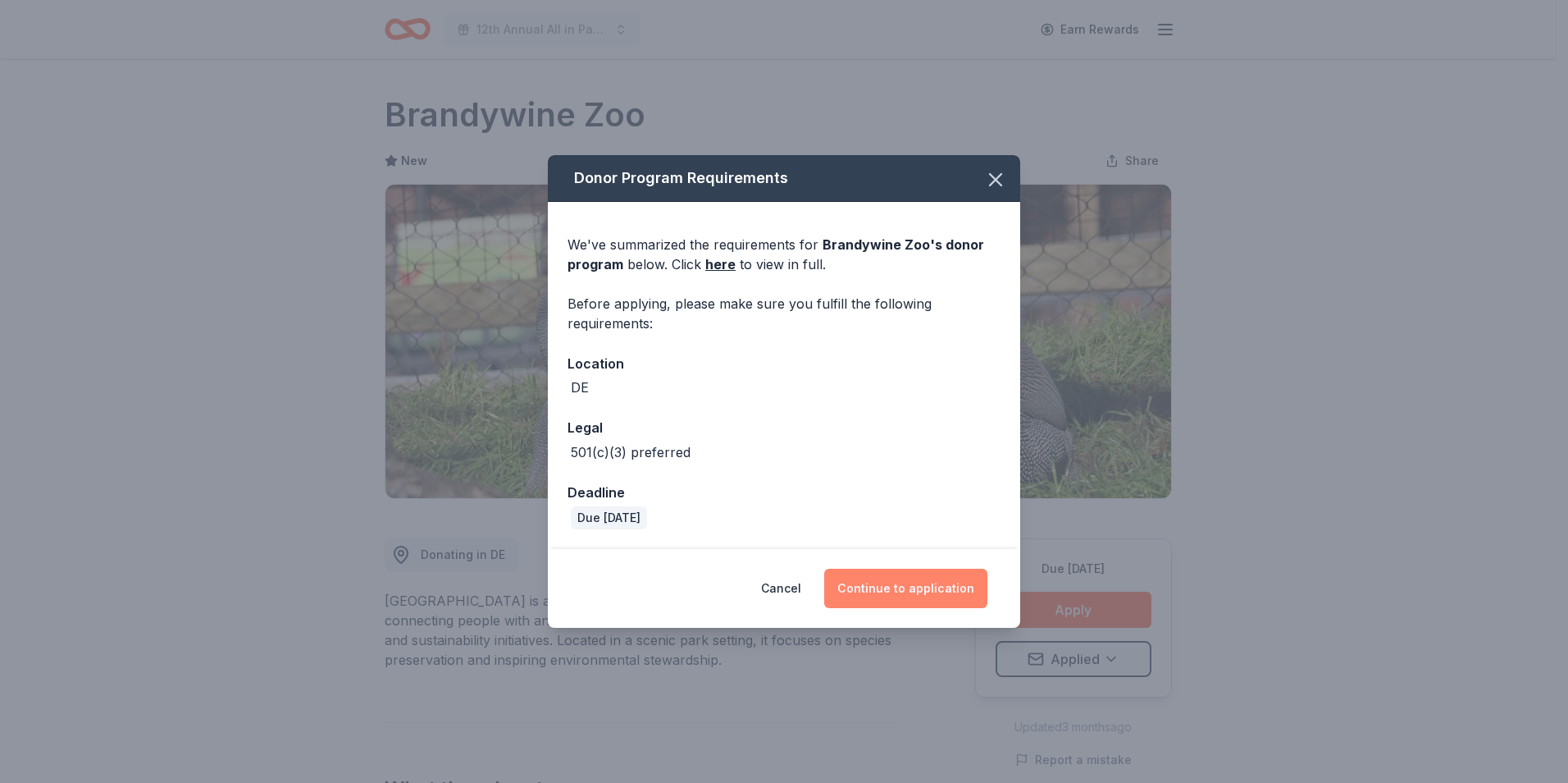
click at [904, 589] on button "Continue to application" at bounding box center [906, 588] width 163 height 39
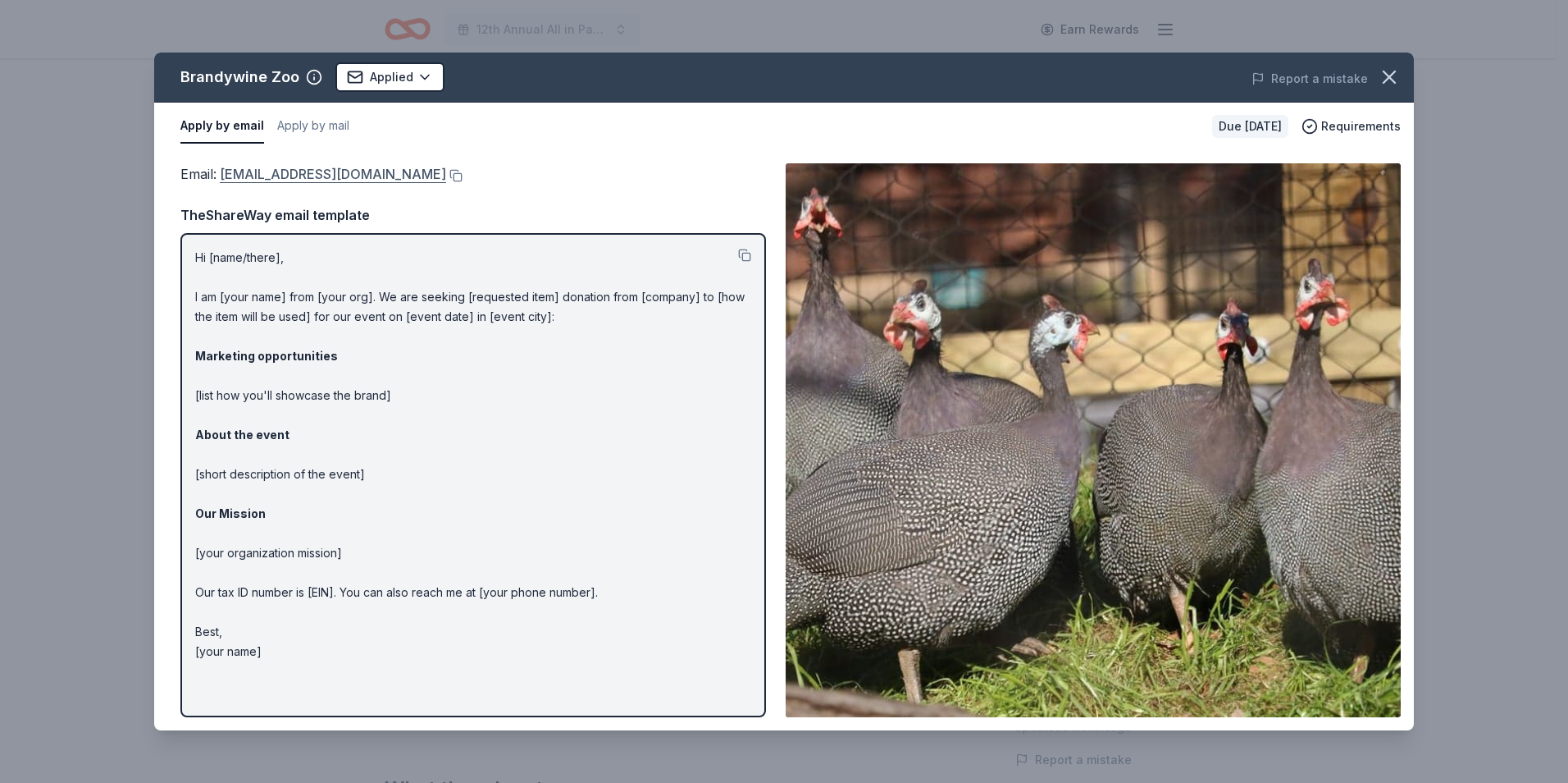
click at [313, 173] on link "memberships@brandywinezoo.org" at bounding box center [333, 173] width 227 height 21
click at [1394, 79] on icon "button" at bounding box center [1389, 76] width 23 height 23
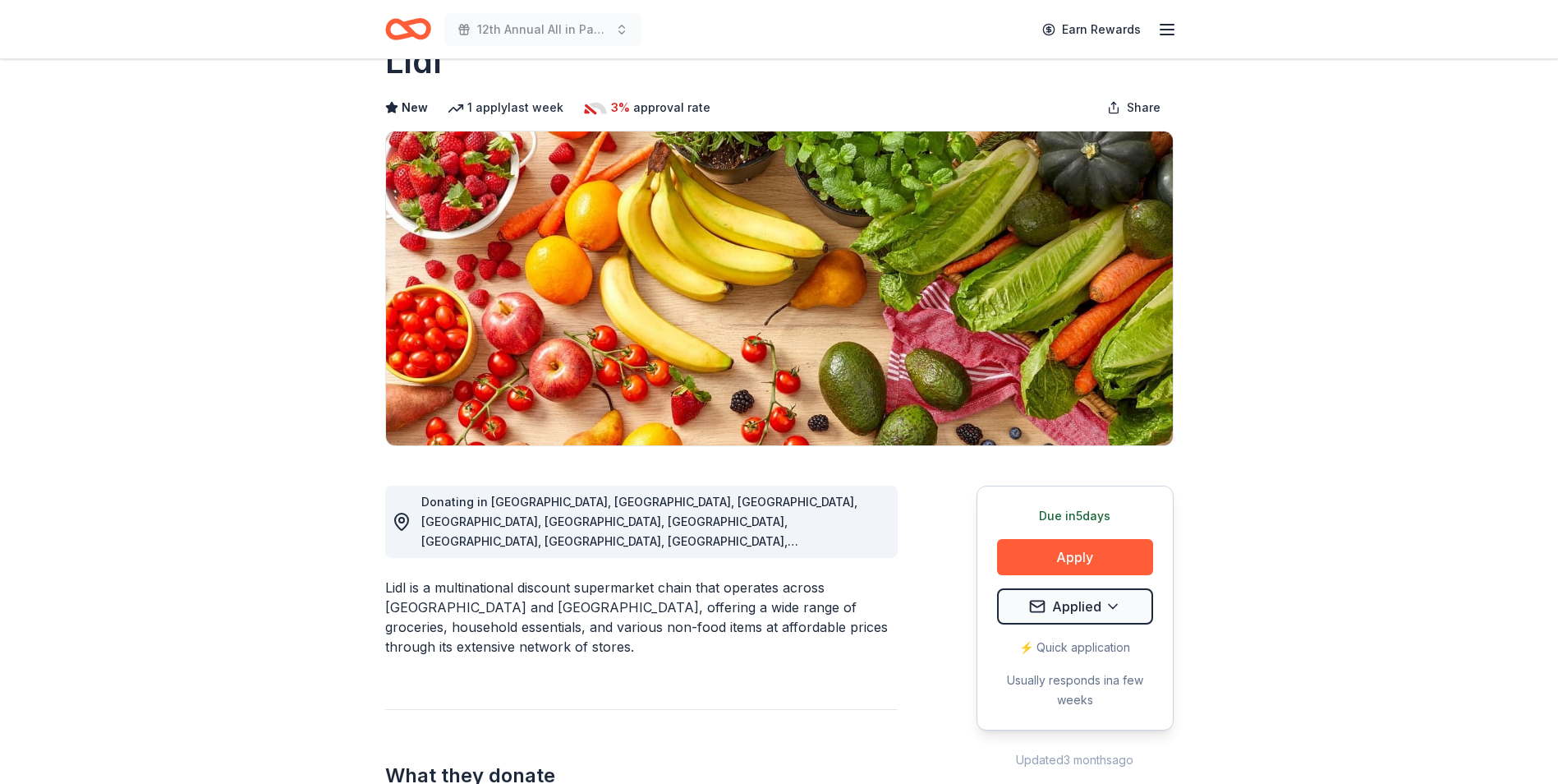
scroll to position [82, 0]
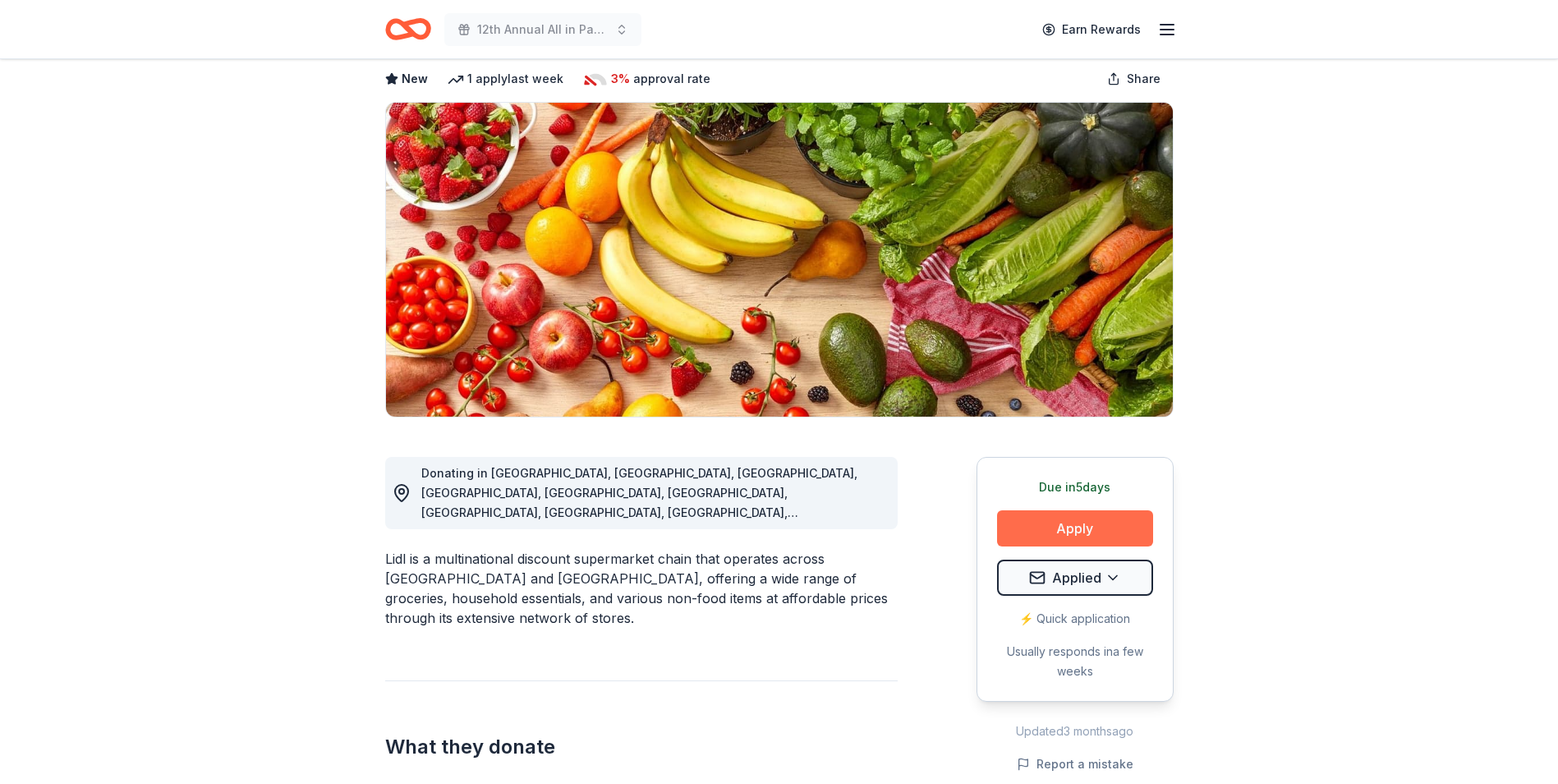
click at [1081, 528] on button "Apply" at bounding box center [1076, 528] width 156 height 37
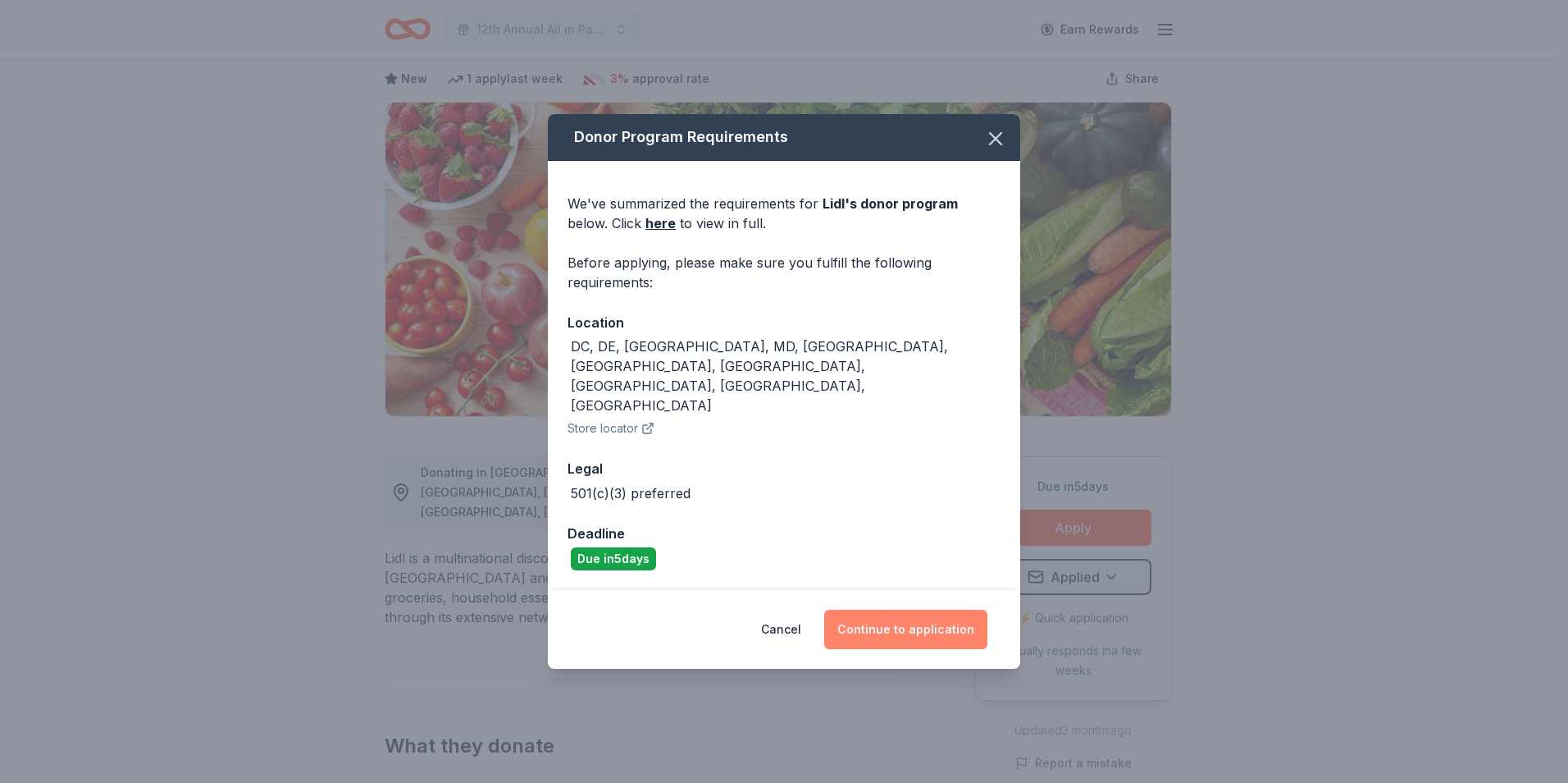
click at [892, 610] on button "Continue to application" at bounding box center [906, 629] width 163 height 39
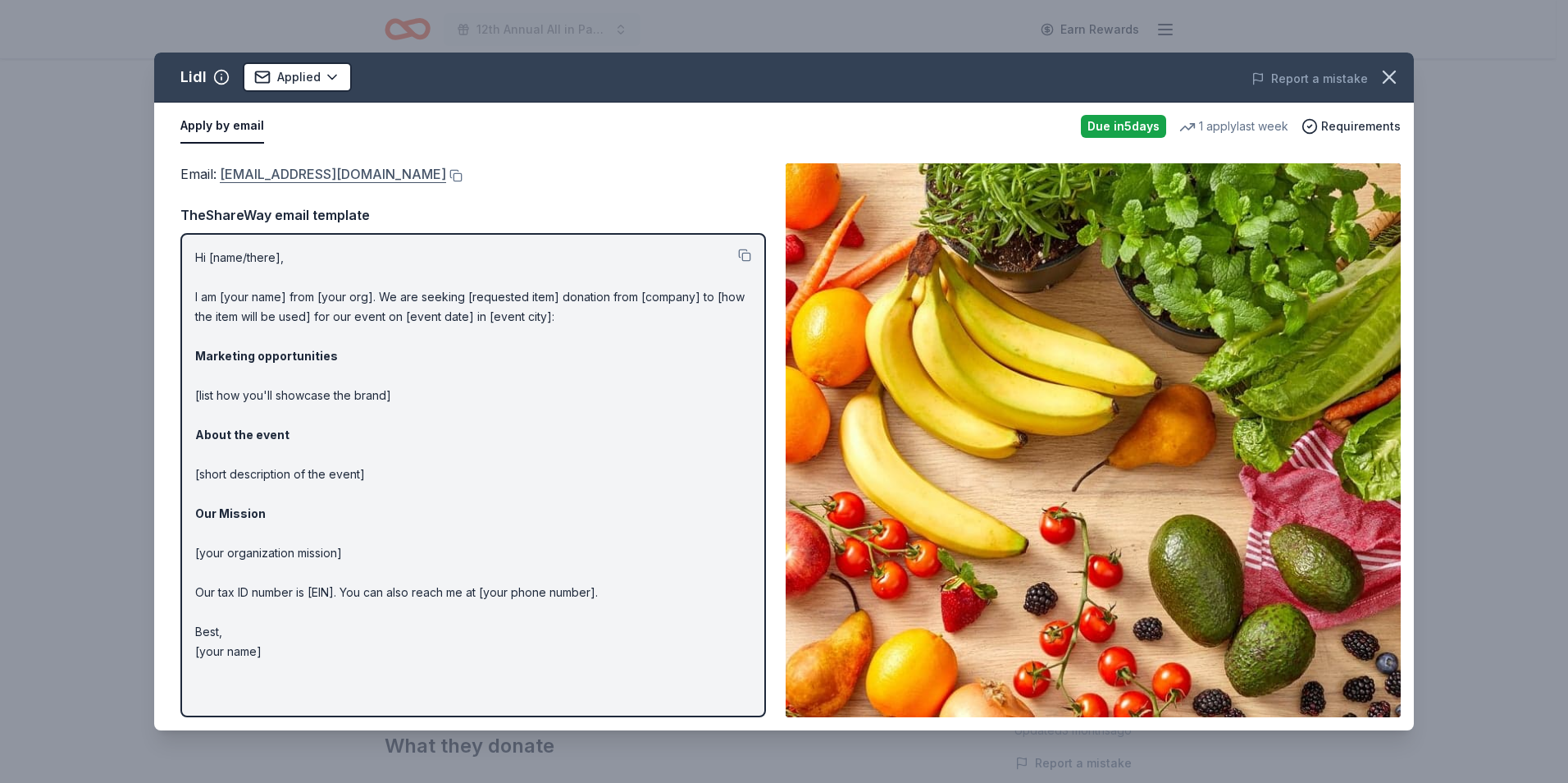
click at [250, 172] on link "csr@lidl.us" at bounding box center [333, 173] width 227 height 21
click at [1400, 76] on icon "button" at bounding box center [1389, 76] width 23 height 23
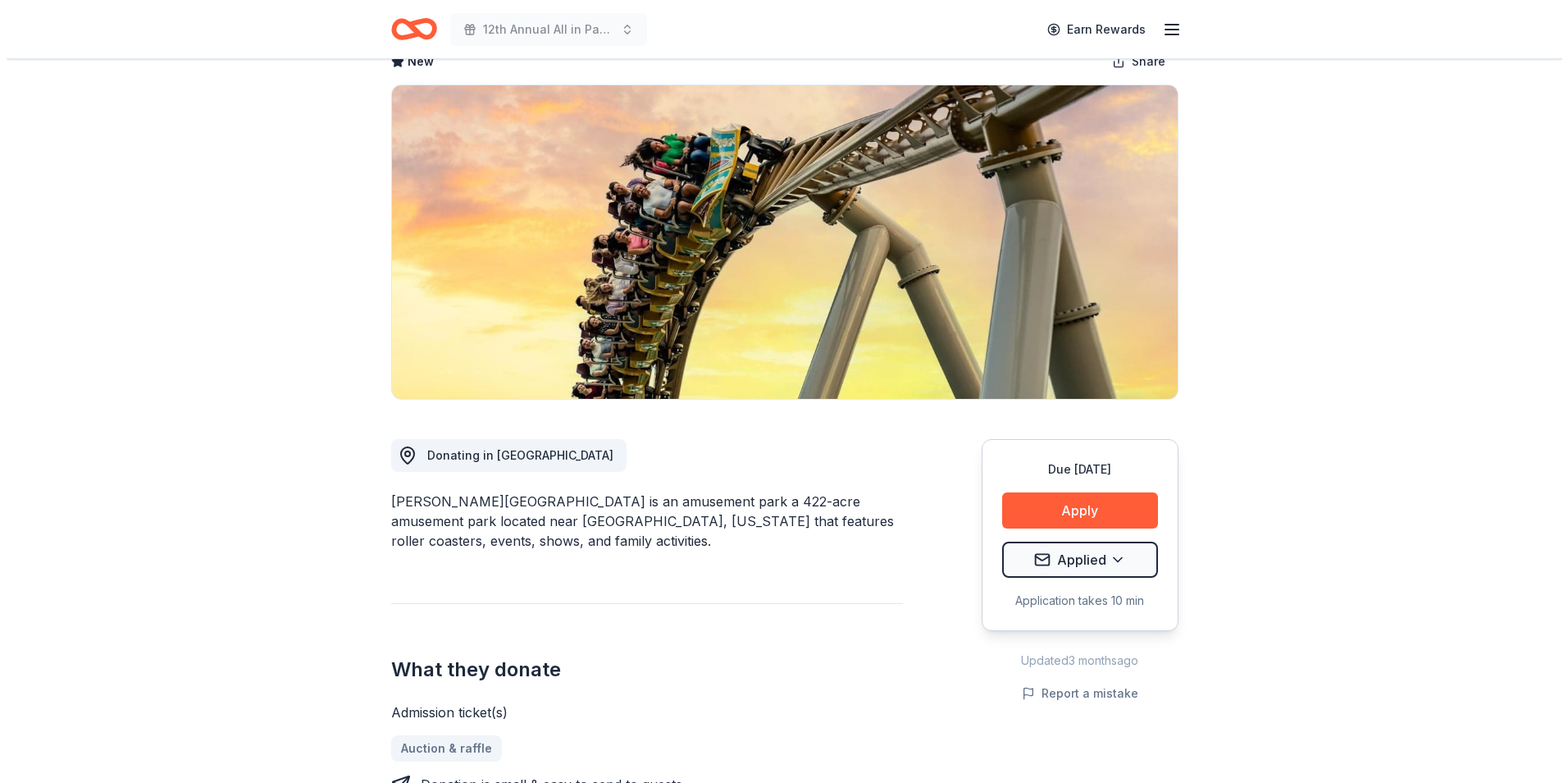
scroll to position [164, 0]
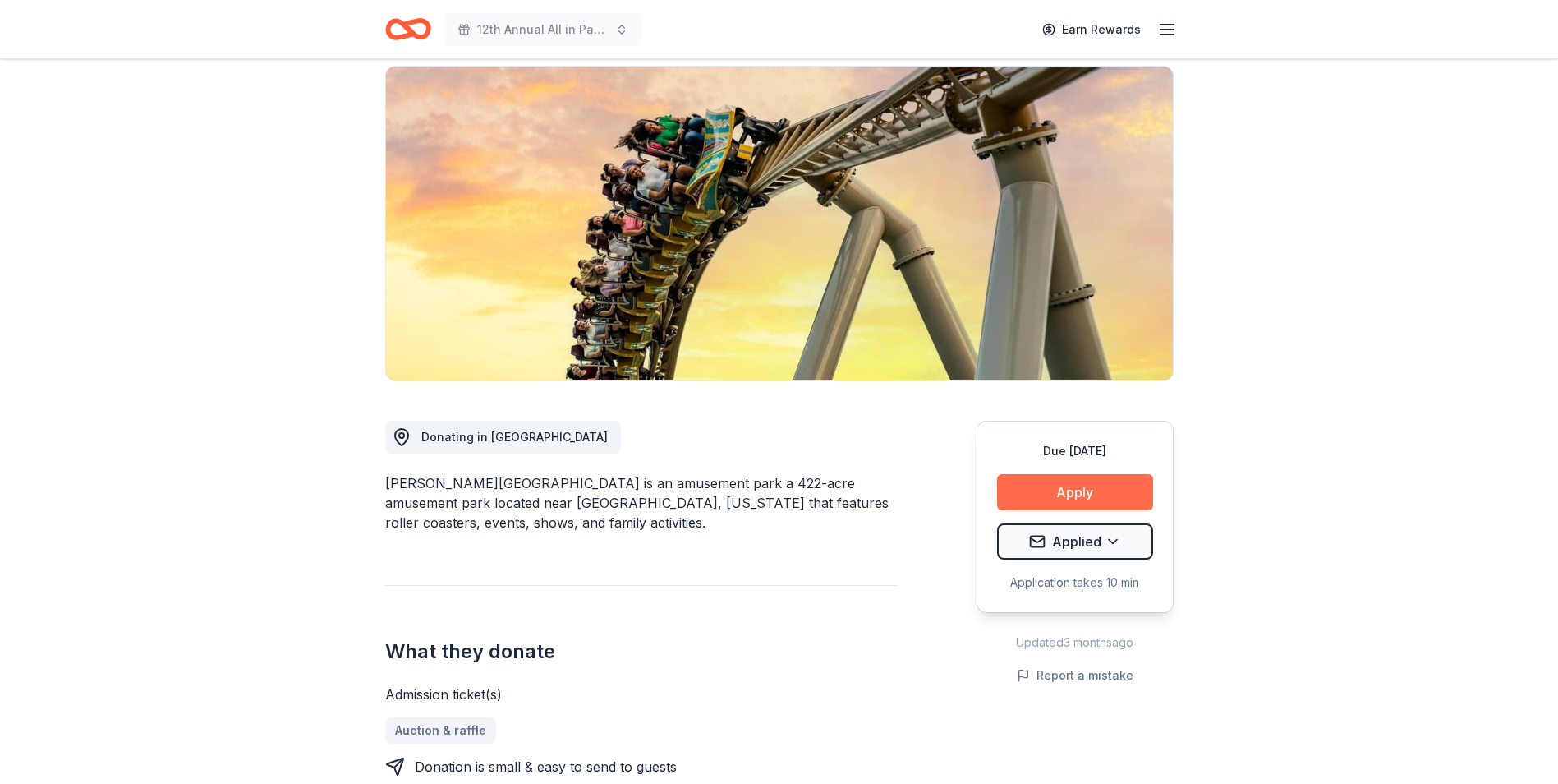
click at [1074, 474] on button "Apply" at bounding box center [1076, 491] width 156 height 37
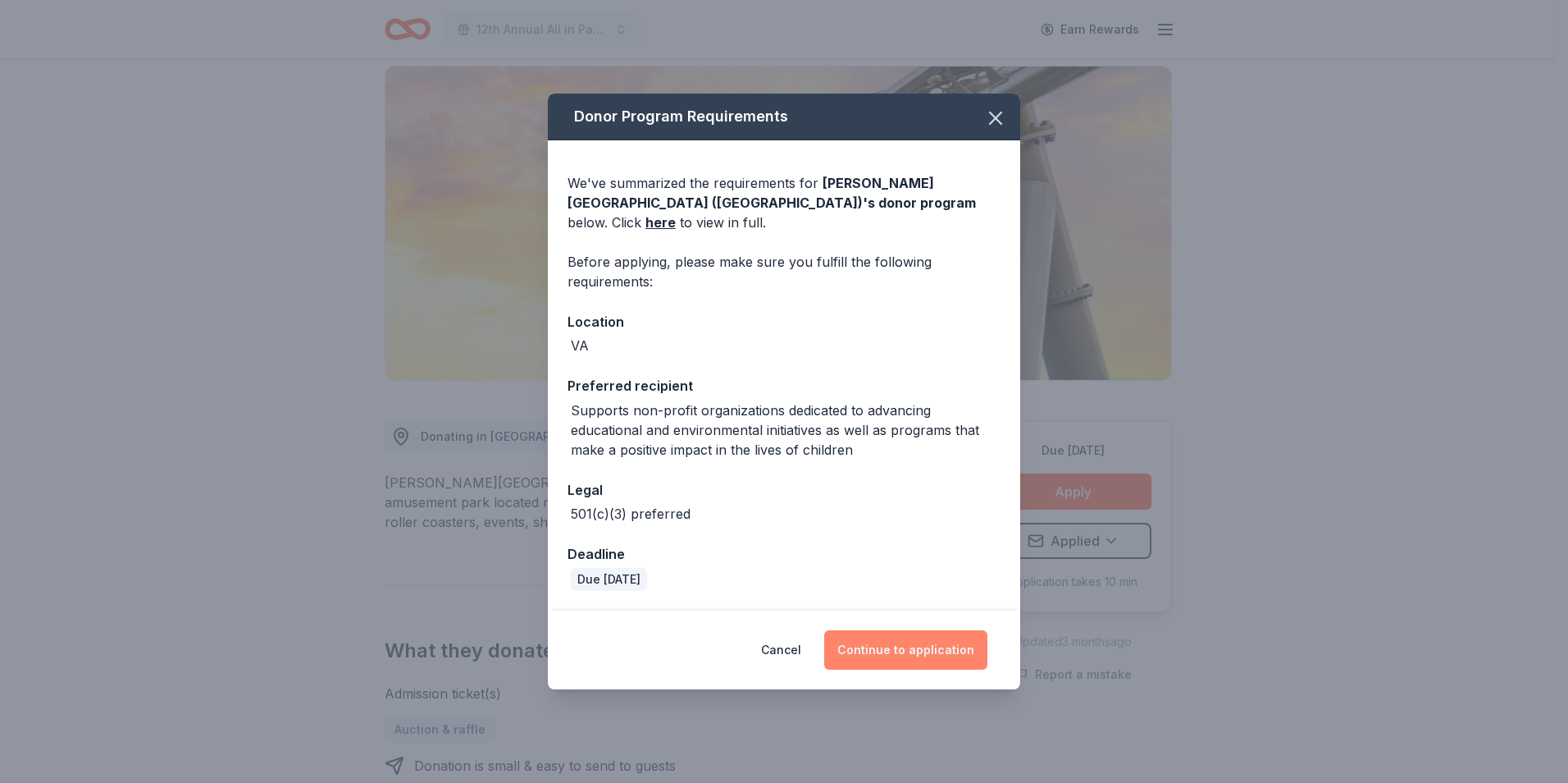
click at [905, 633] on button "Continue to application" at bounding box center [906, 650] width 163 height 39
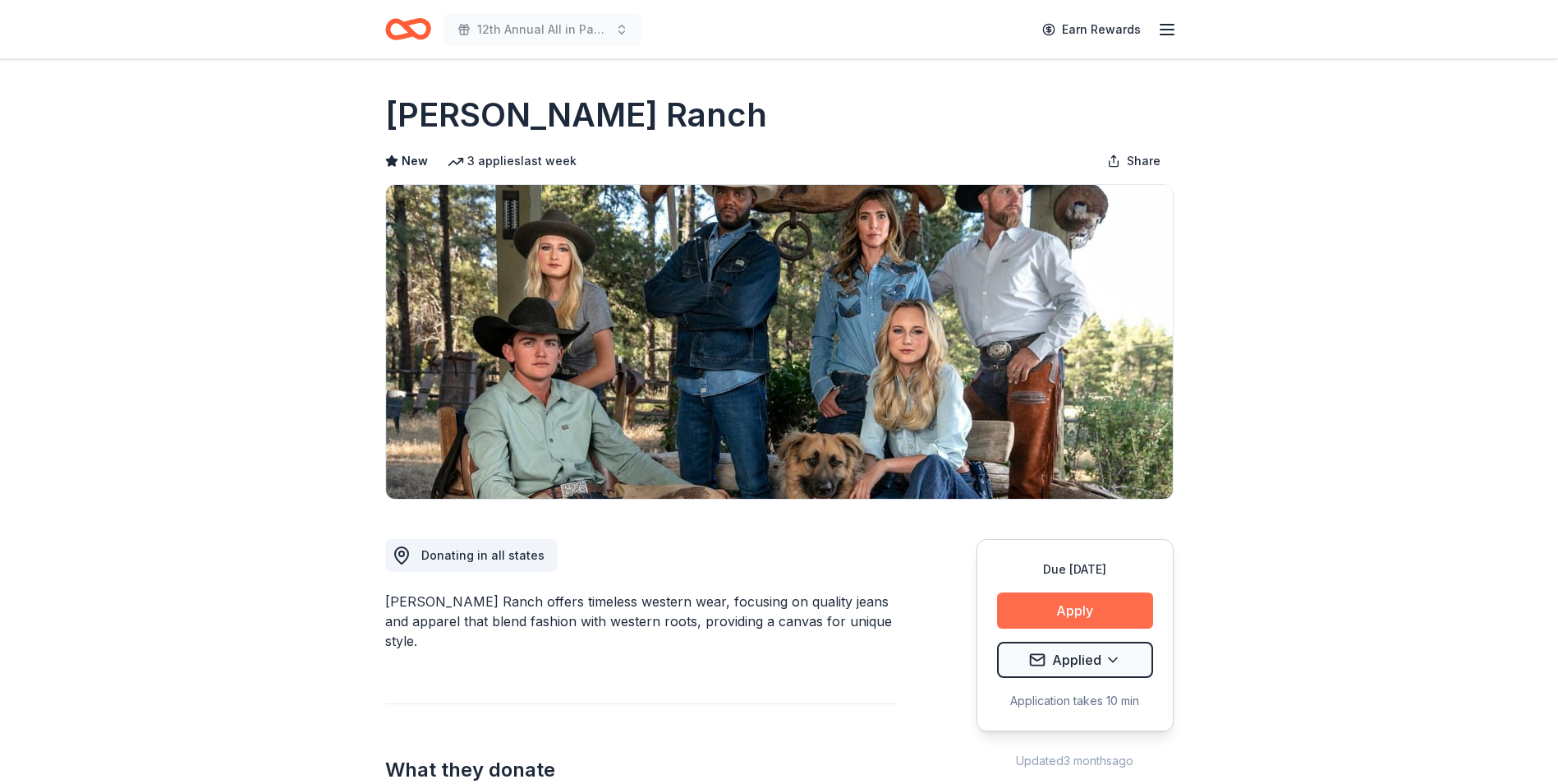
click at [1066, 613] on button "Apply" at bounding box center [1076, 610] width 156 height 37
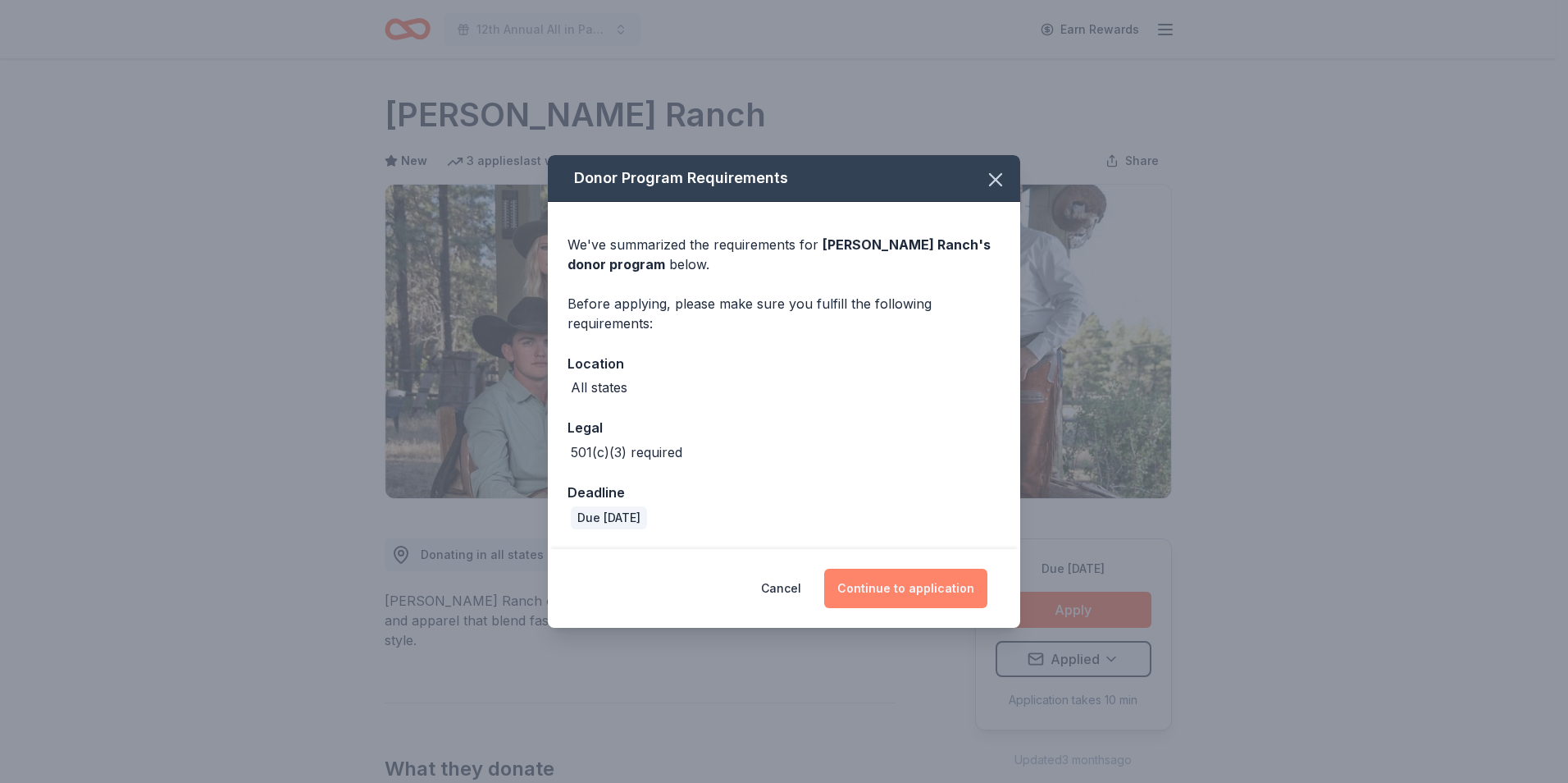
click at [896, 588] on button "Continue to application" at bounding box center [906, 588] width 163 height 39
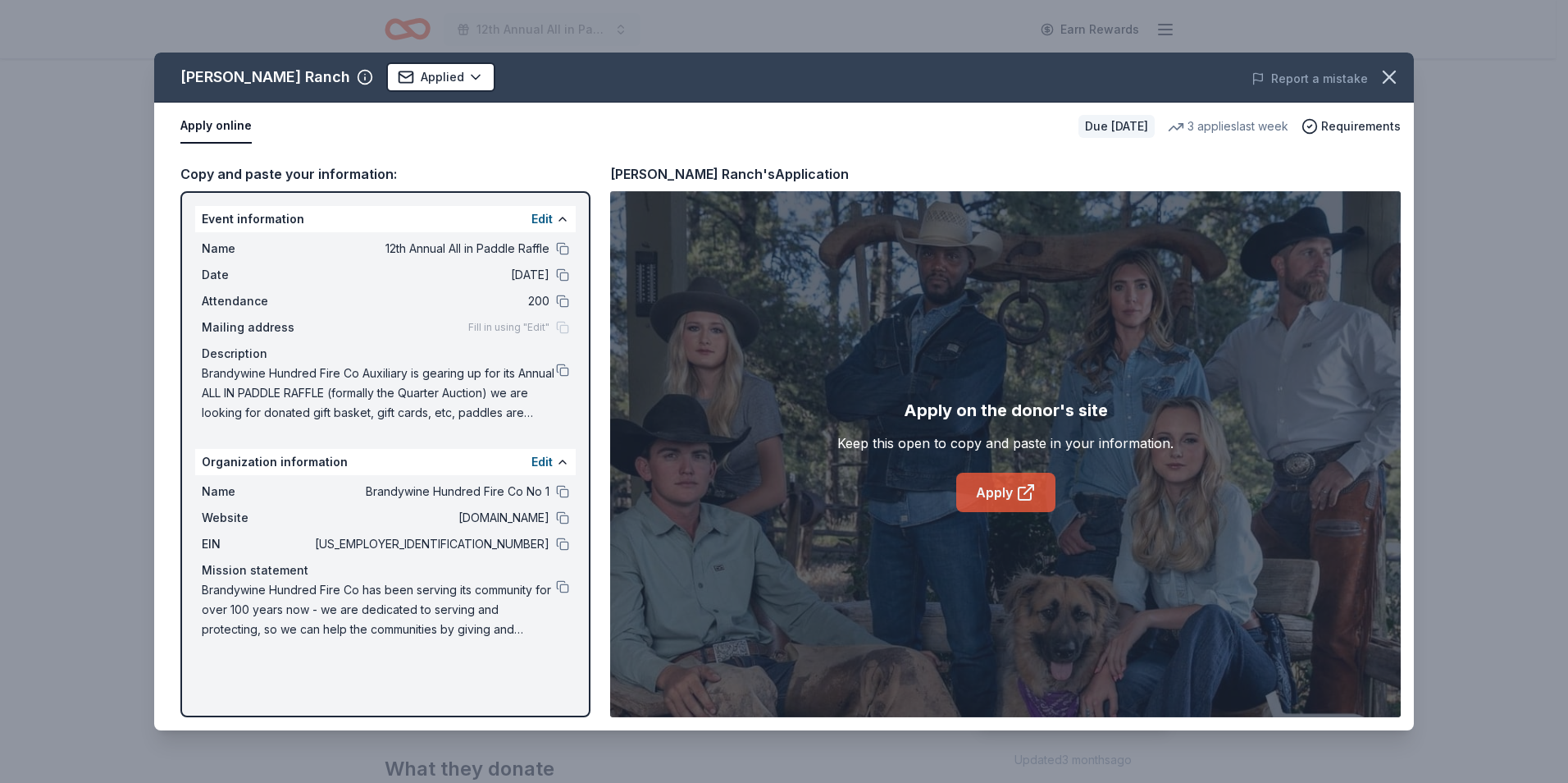
click at [998, 491] on link "Apply" at bounding box center [1005, 492] width 99 height 39
click at [565, 370] on button at bounding box center [562, 369] width 13 height 13
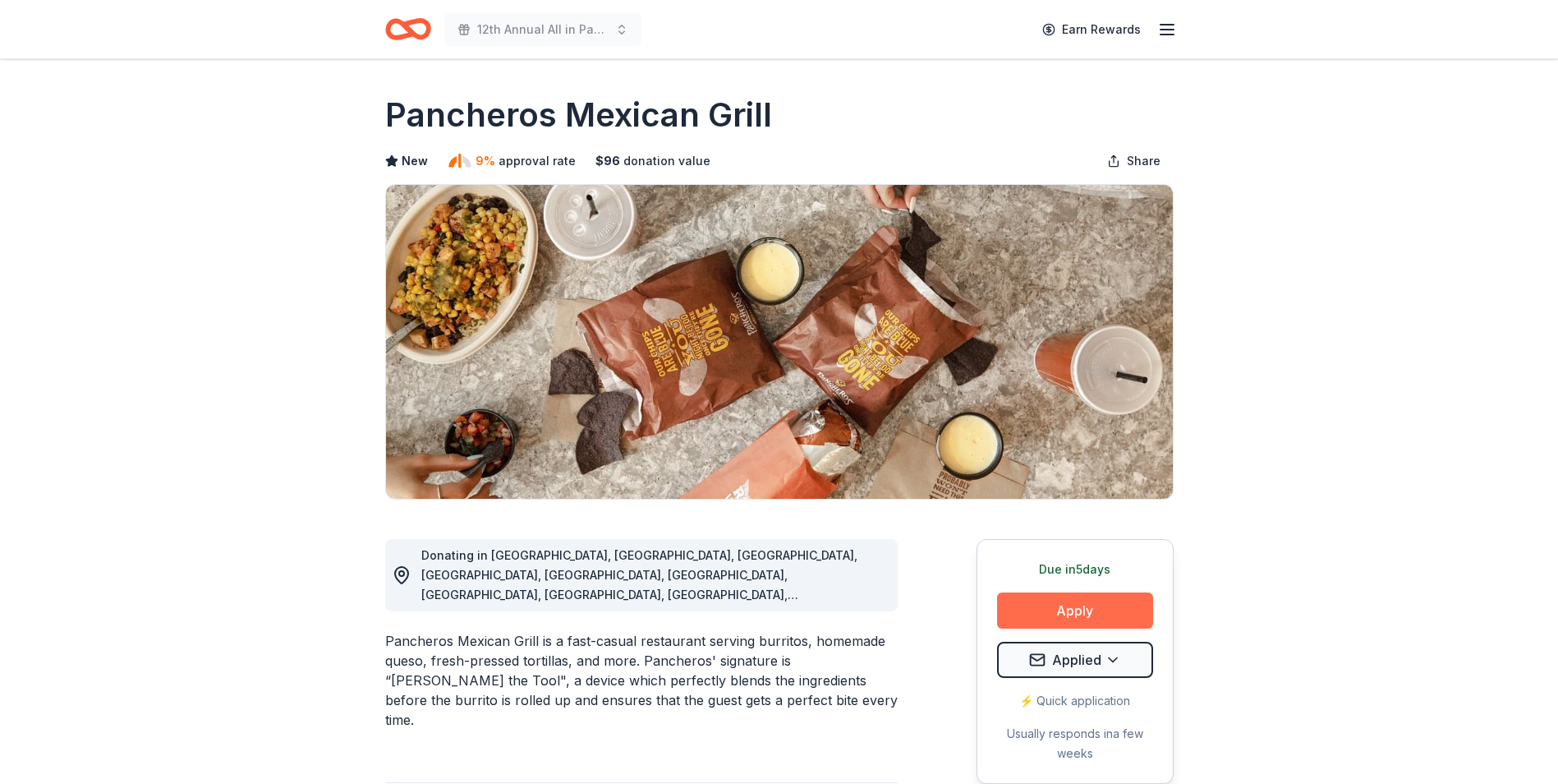
click at [1080, 609] on button "Apply" at bounding box center [1076, 610] width 156 height 37
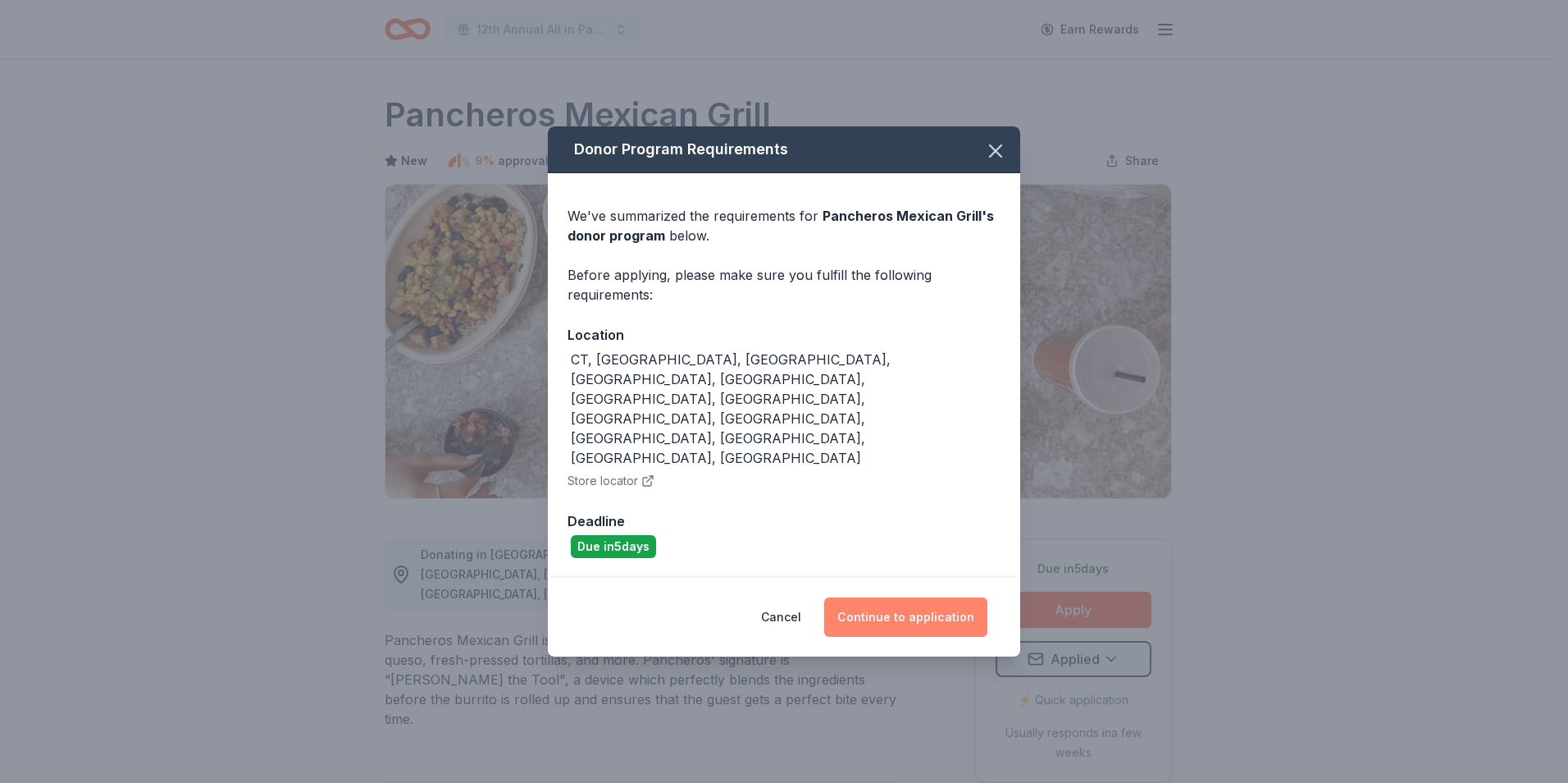
click at [891, 597] on button "Continue to application" at bounding box center [906, 617] width 163 height 39
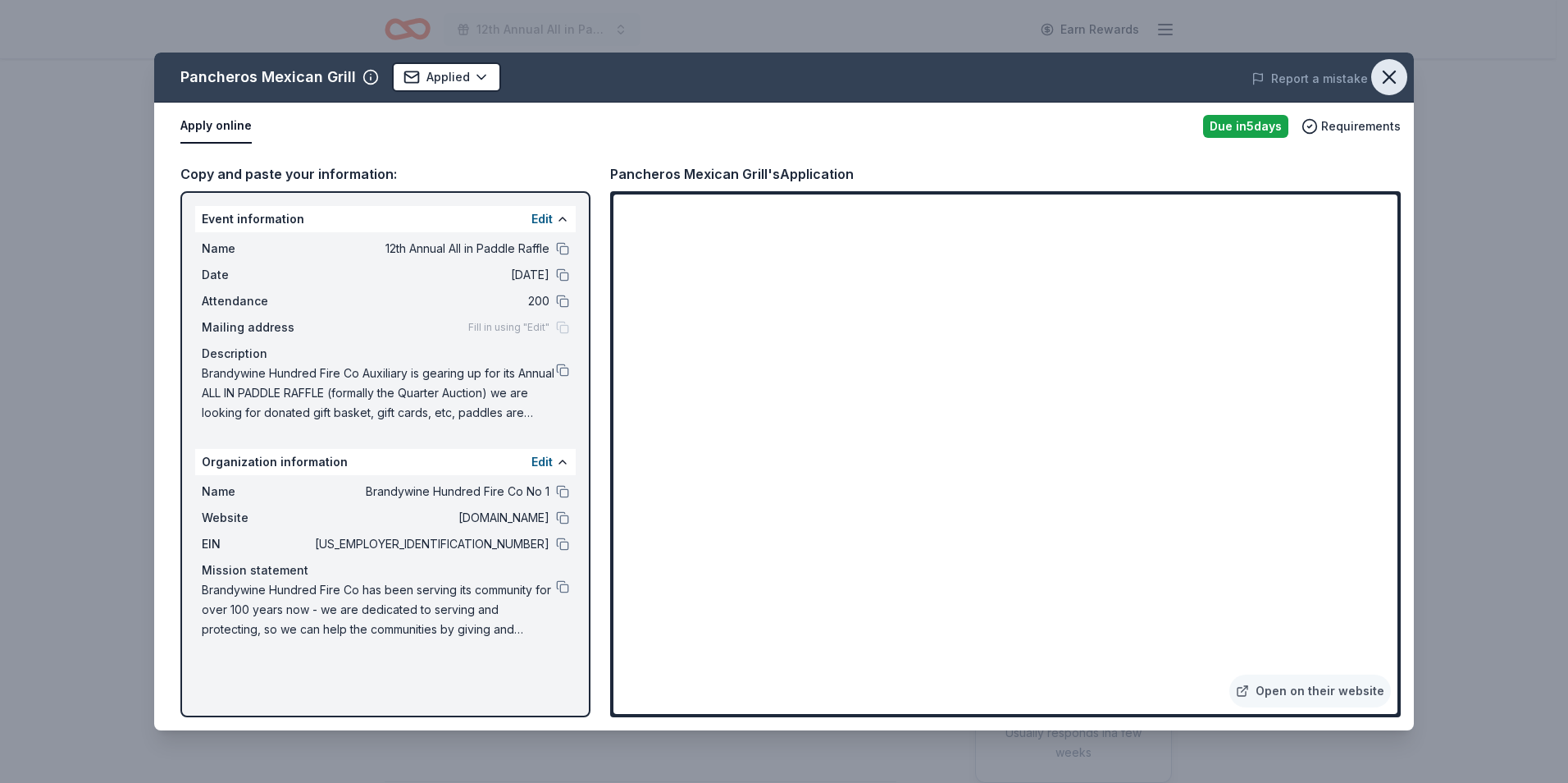
click at [1397, 80] on icon "button" at bounding box center [1389, 76] width 23 height 23
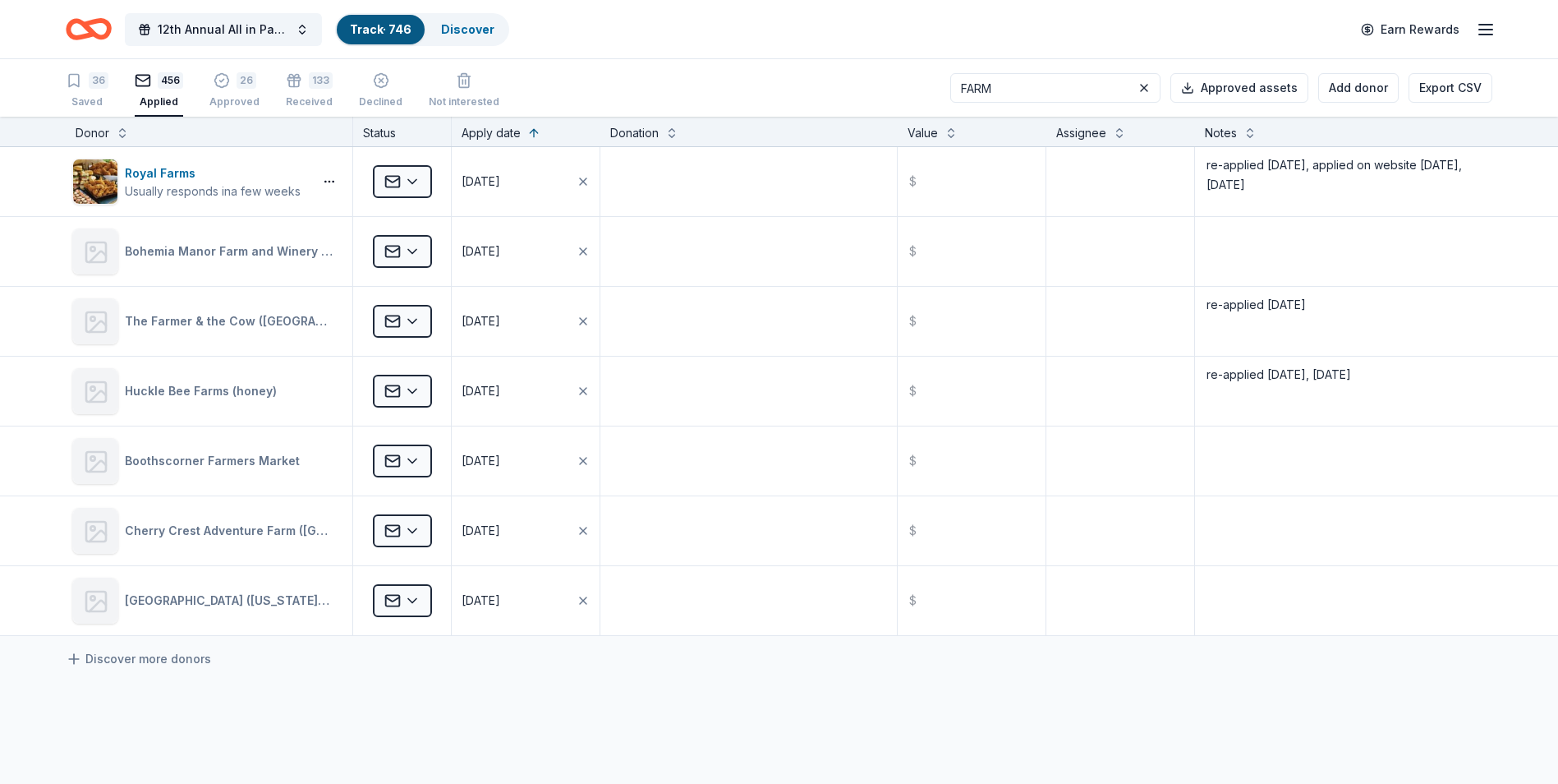
drag, startPoint x: 1029, startPoint y: 88, endPoint x: 958, endPoint y: 89, distance: 71.0
click at [958, 89] on div "36 Saved 456 Applied 26 Approved 133 Received Declined Not interested FARM Appr…" at bounding box center [779, 88] width 1427 height 58
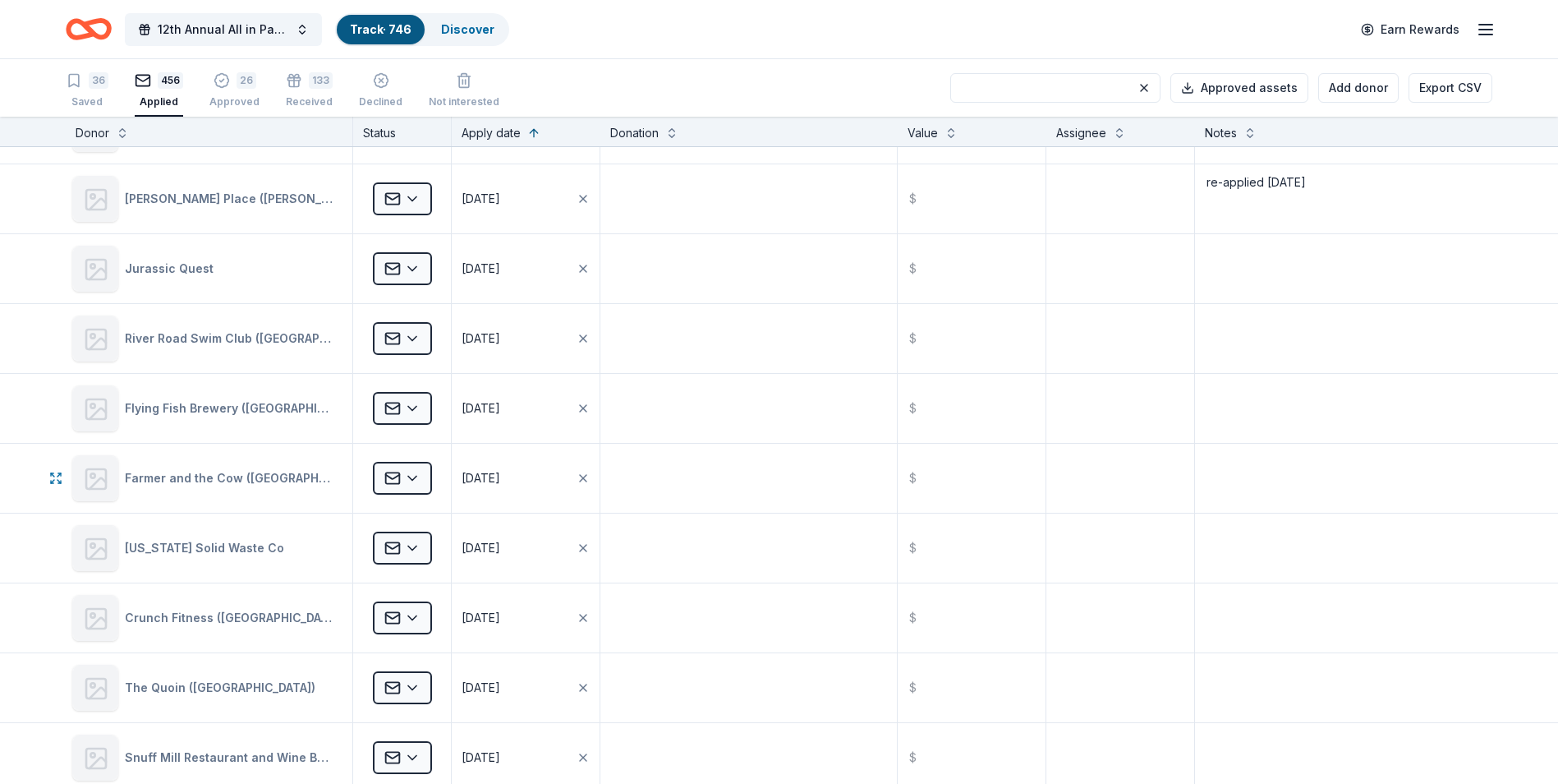
scroll to position [17943, 0]
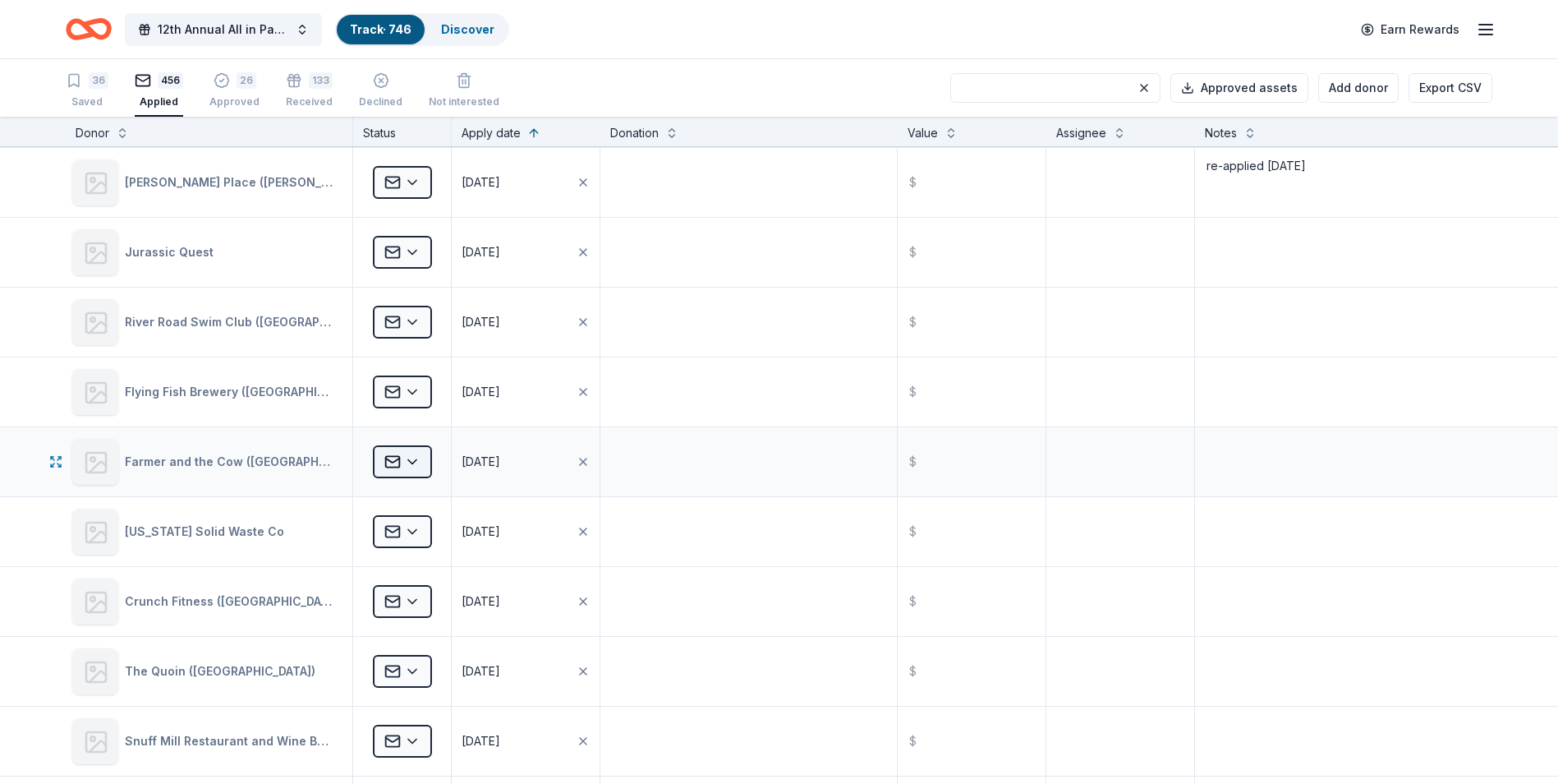
click at [418, 459] on html "12th Annual All in Paddle Raffle Track · 746 Discover Earn Rewards 36 Saved 456…" at bounding box center [779, 392] width 1558 height 784
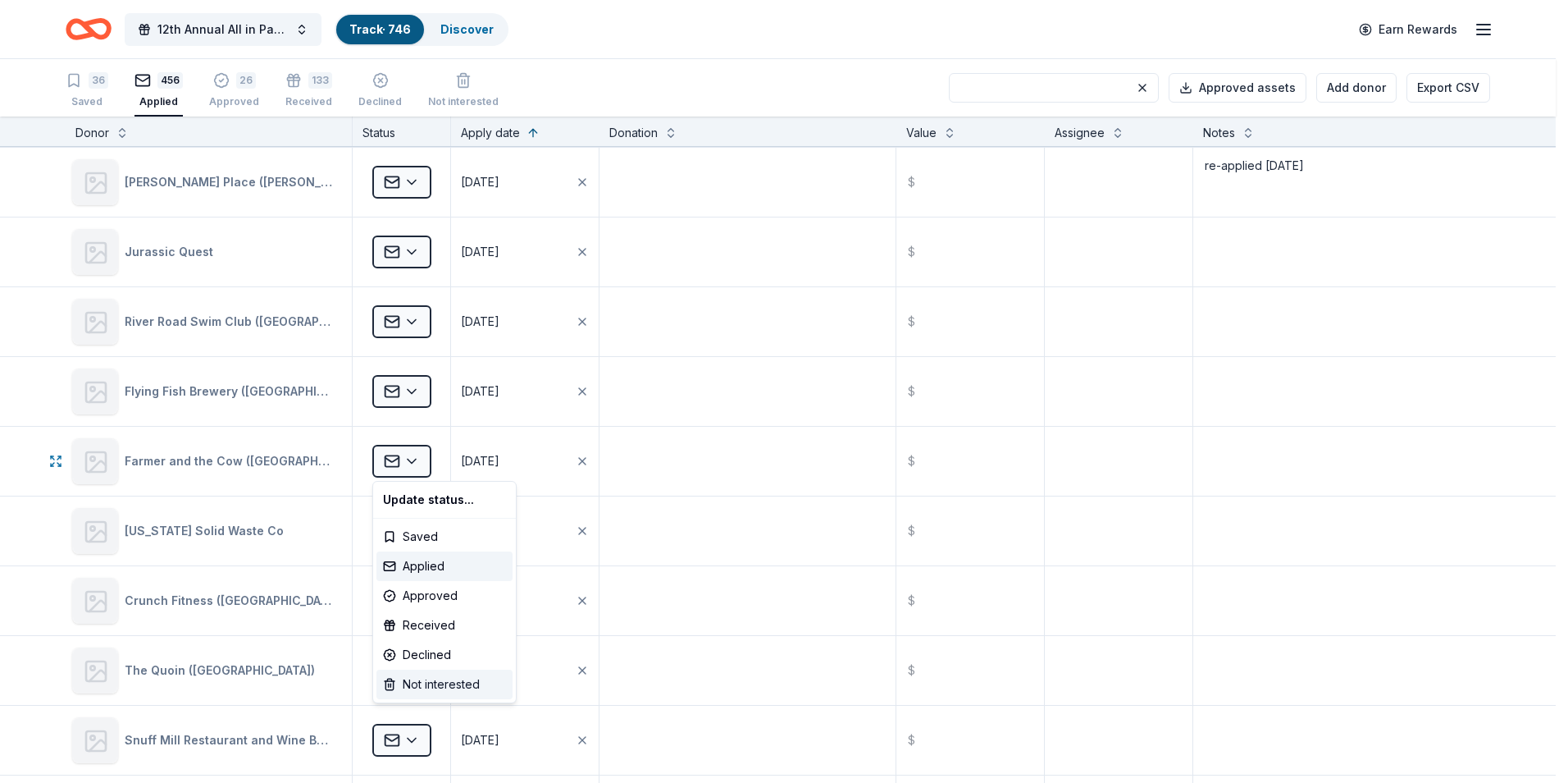
click at [422, 683] on div "Not interested" at bounding box center [444, 684] width 136 height 30
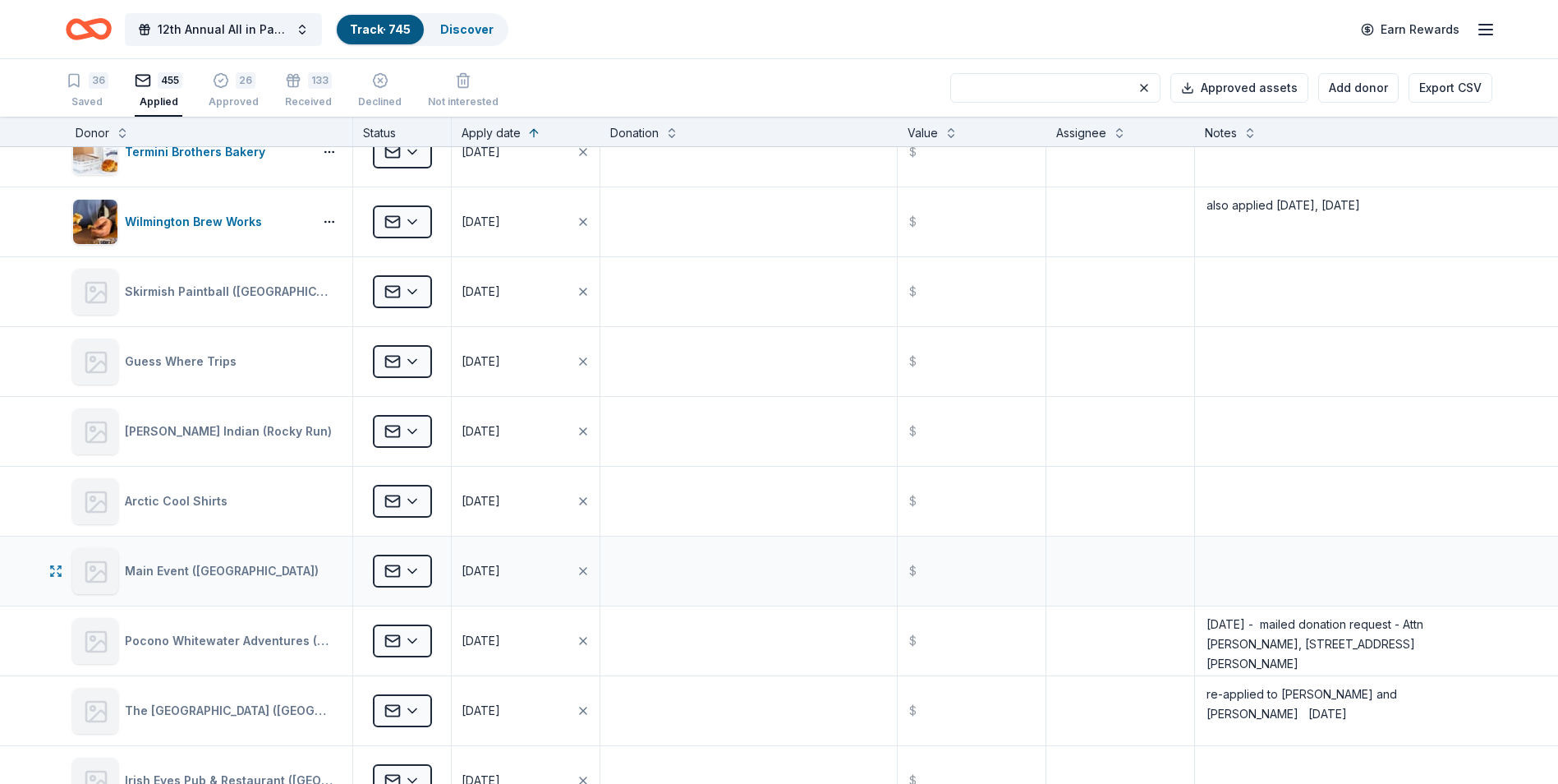
scroll to position [19421, 0]
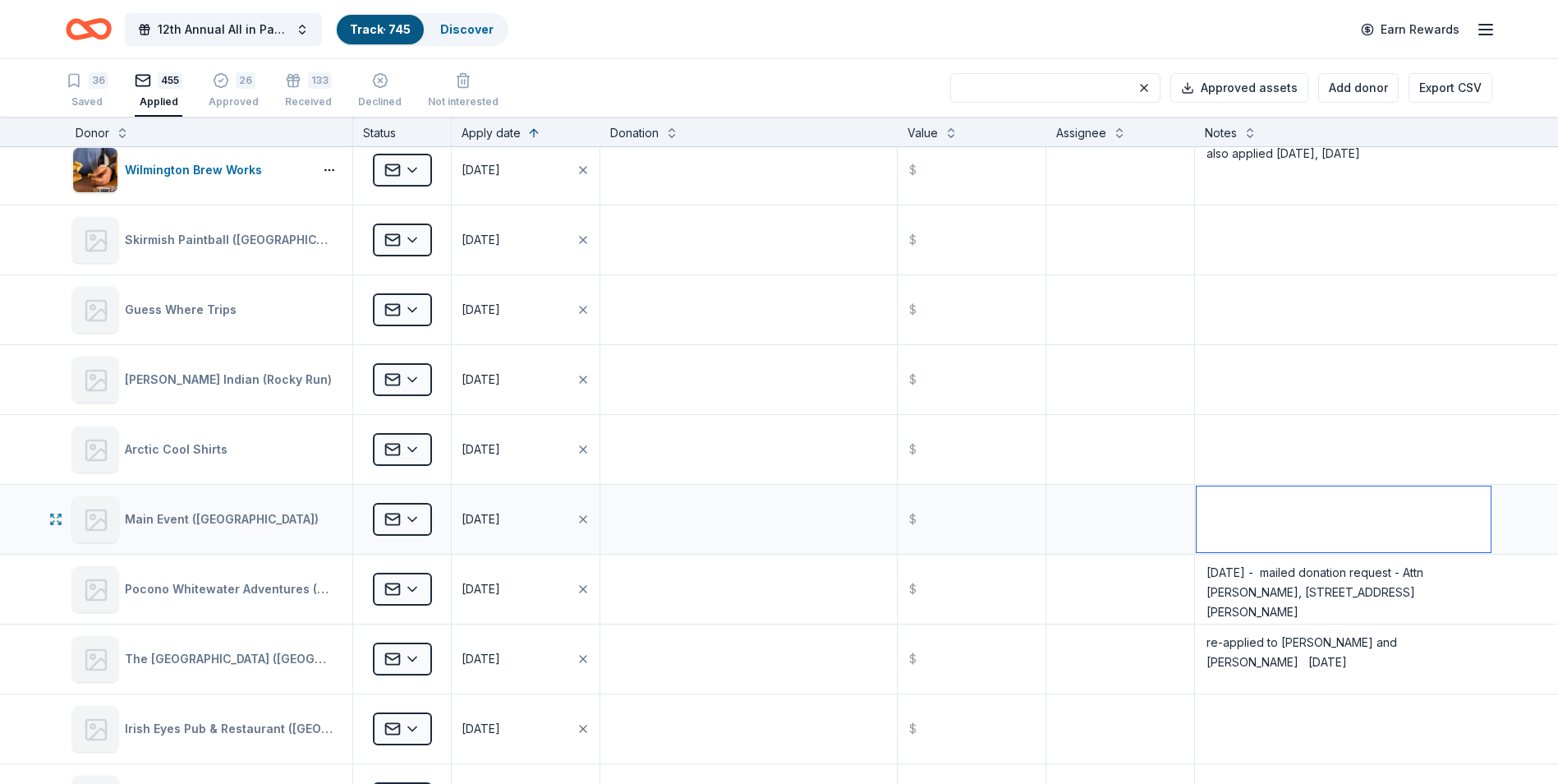
click at [1214, 505] on textarea at bounding box center [1344, 519] width 294 height 65
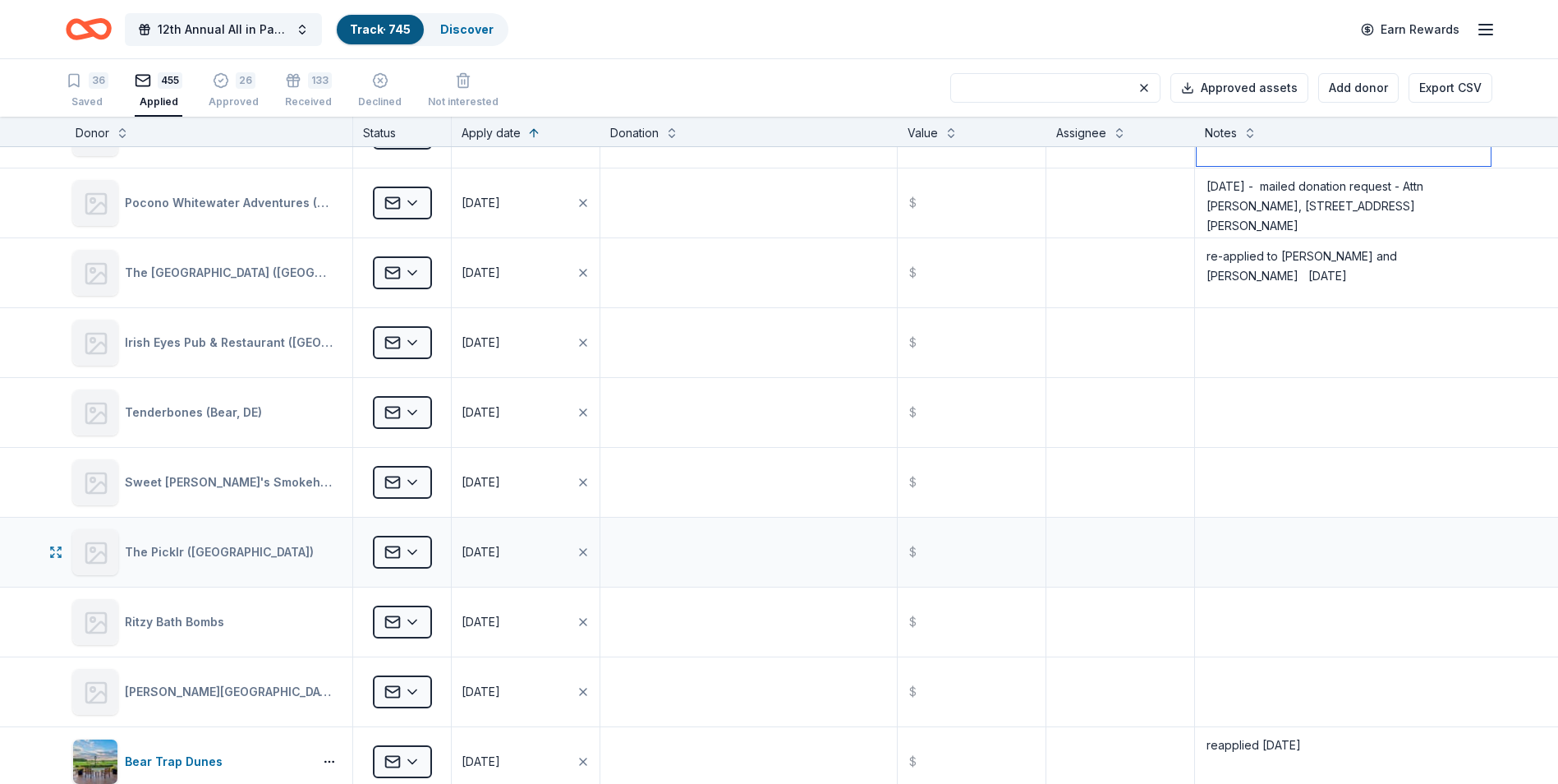
scroll to position [19832, 0]
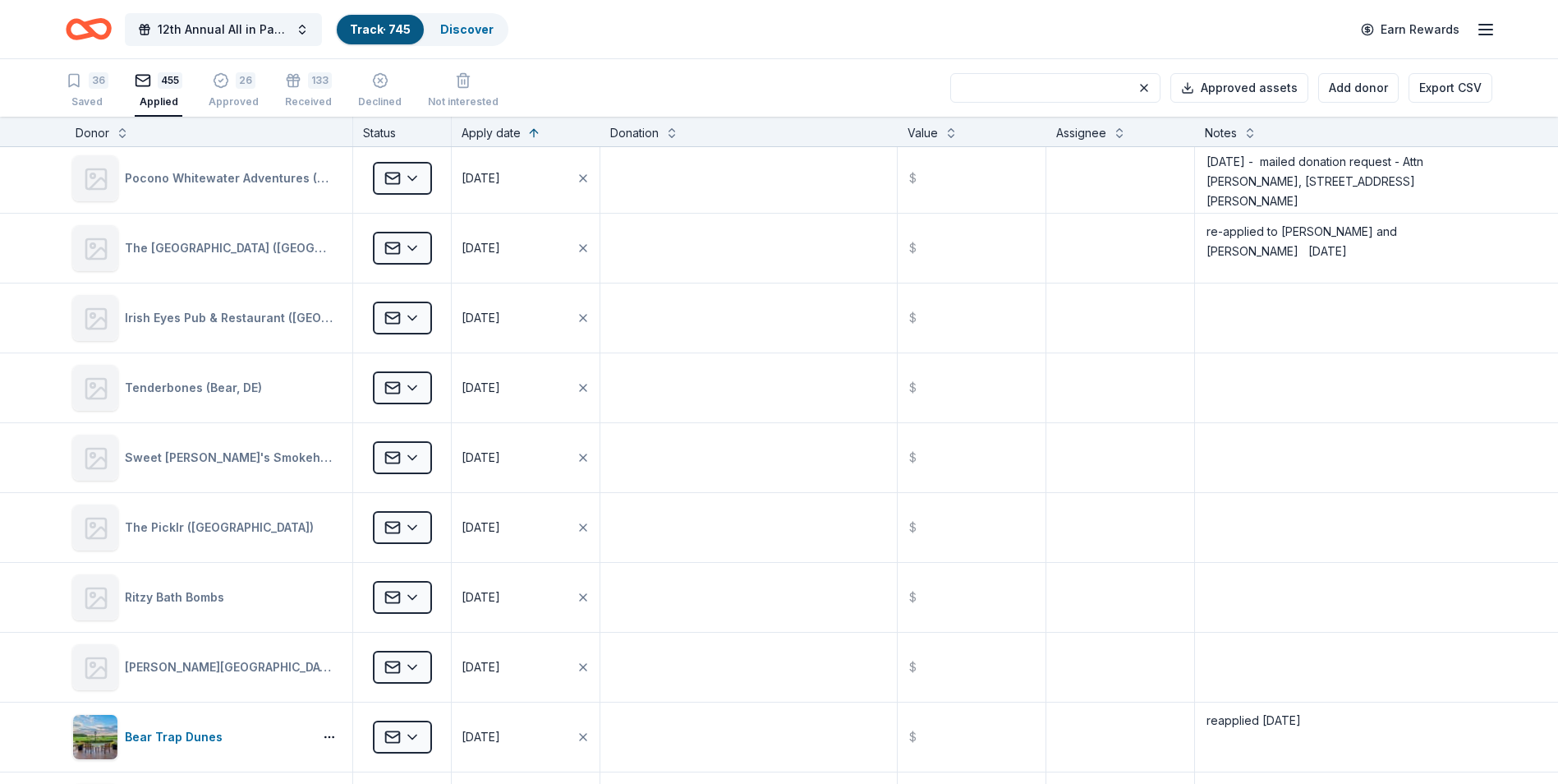
type textarea "Re-applied [DATE]"
